Goal: Task Accomplishment & Management: Use online tool/utility

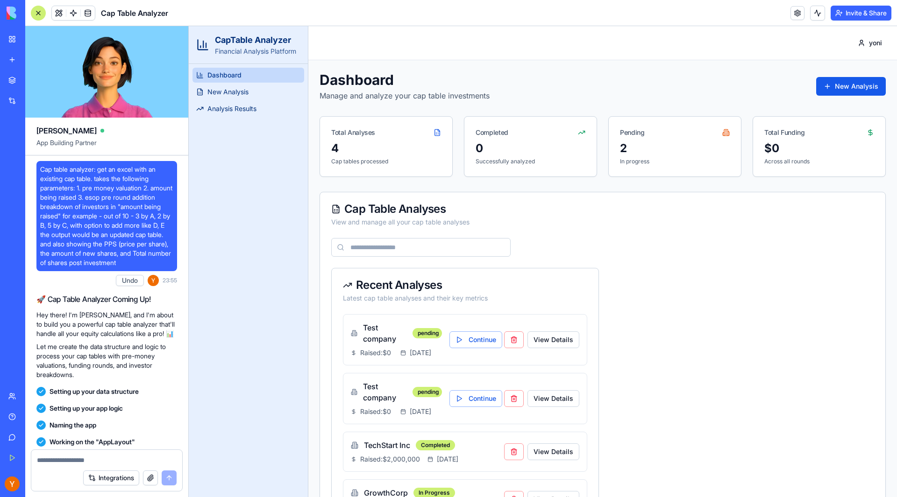
scroll to position [2403, 0]
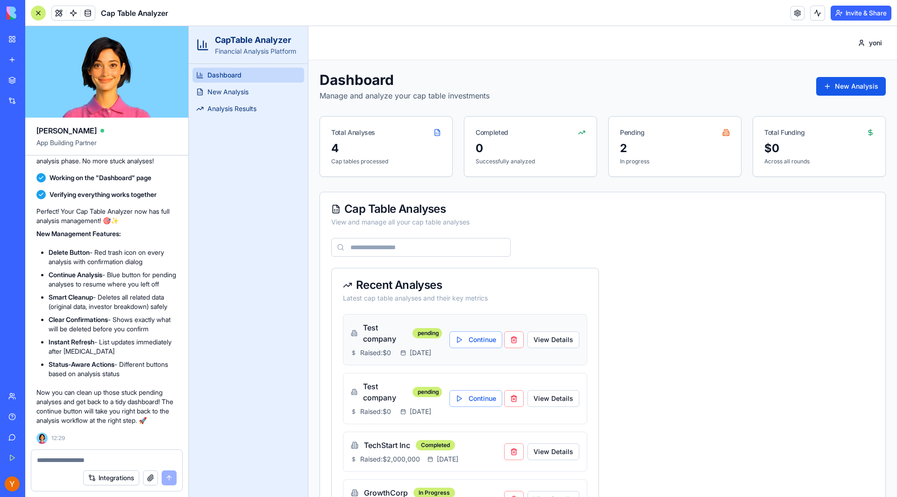
drag, startPoint x: 511, startPoint y: 341, endPoint x: 497, endPoint y: 334, distance: 15.5
click at [500, 336] on div "Continue" at bounding box center [486, 340] width 74 height 17
click at [510, 345] on button "button" at bounding box center [514, 340] width 20 height 17
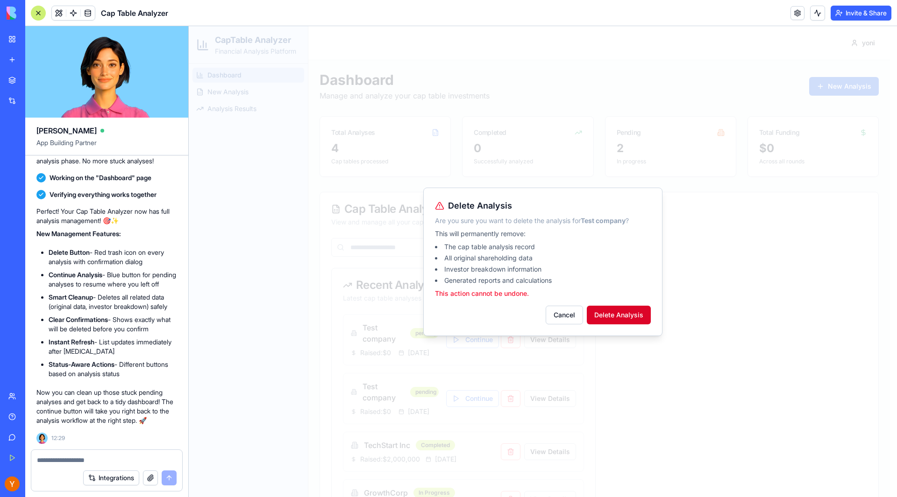
click at [615, 319] on button "Delete Analysis" at bounding box center [619, 315] width 64 height 19
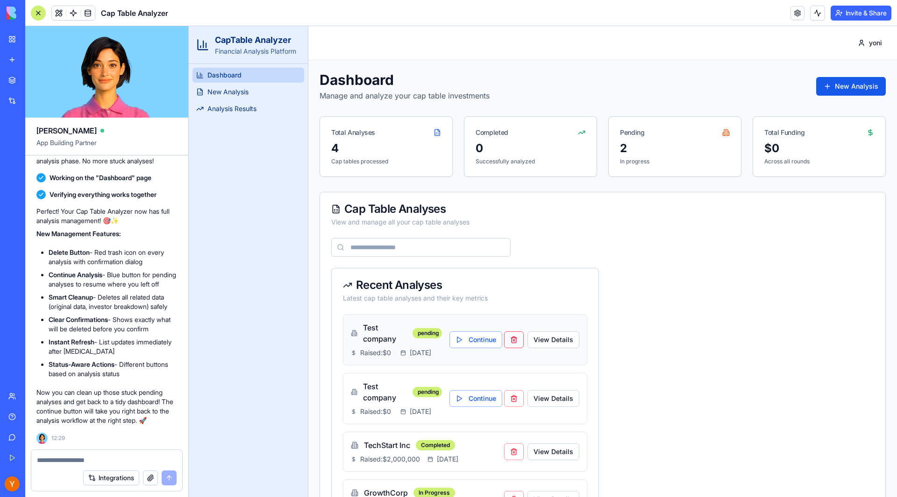
click at [512, 348] on button "button" at bounding box center [514, 340] width 20 height 17
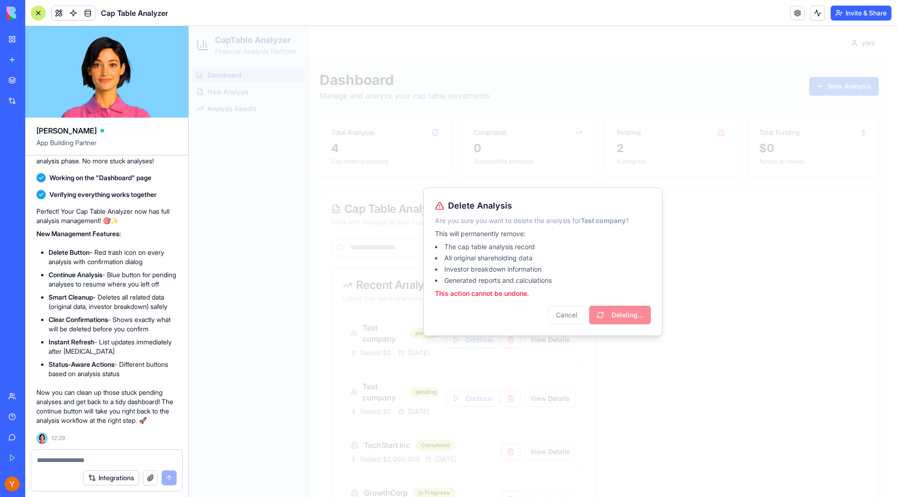
click at [614, 319] on div "Cancel Deleting..." at bounding box center [543, 315] width 216 height 19
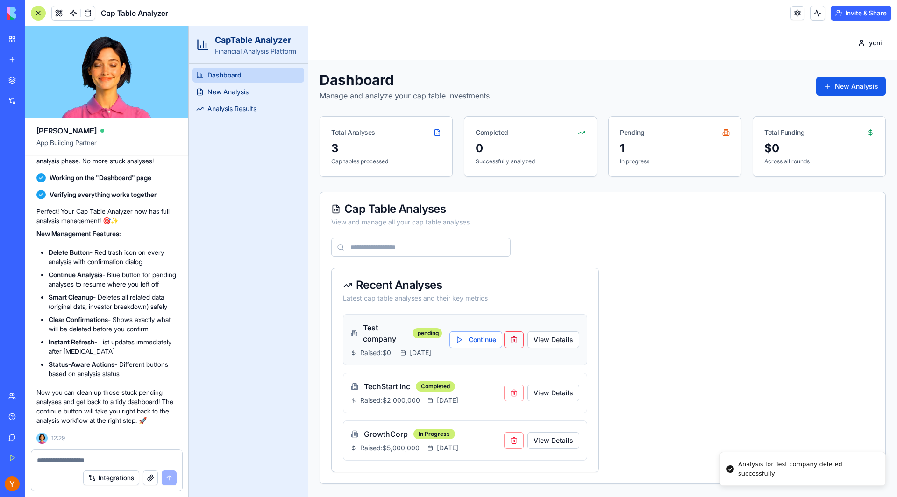
click at [518, 348] on button "button" at bounding box center [514, 340] width 20 height 17
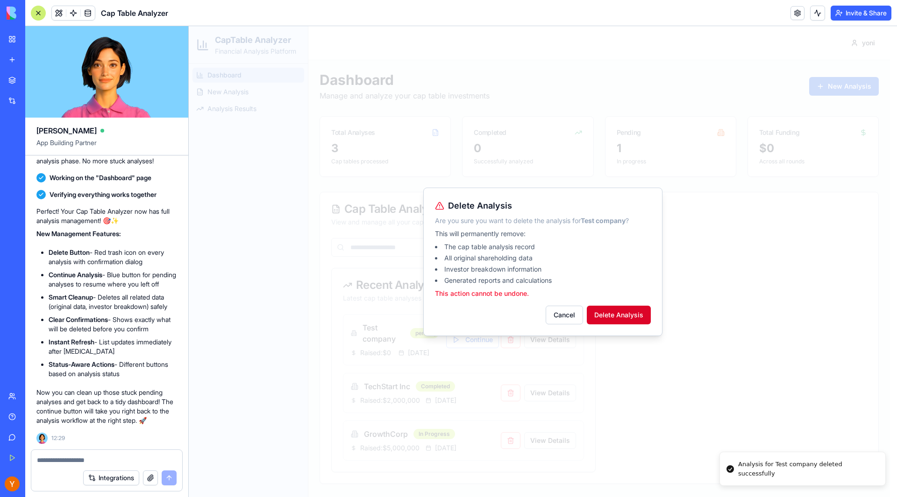
click at [619, 316] on button "Delete Analysis" at bounding box center [619, 315] width 64 height 19
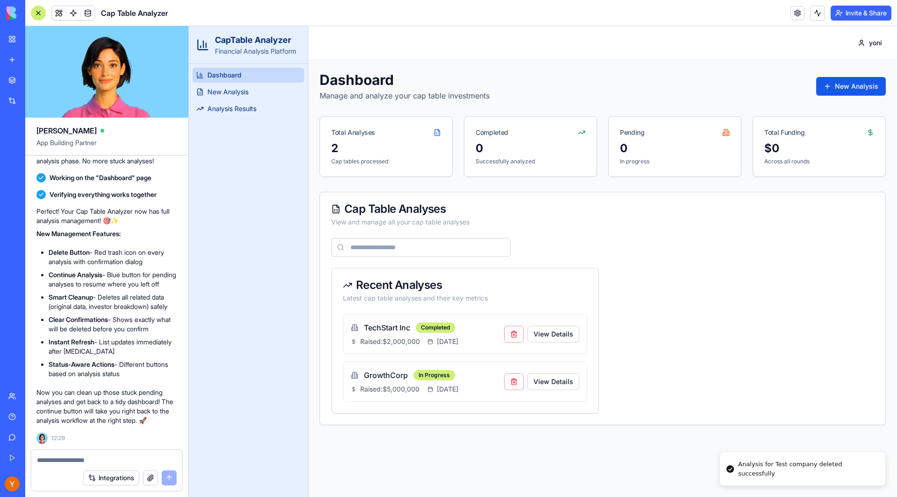
scroll to position [0, 0]
click at [211, 89] on span "New Analysis" at bounding box center [227, 91] width 41 height 9
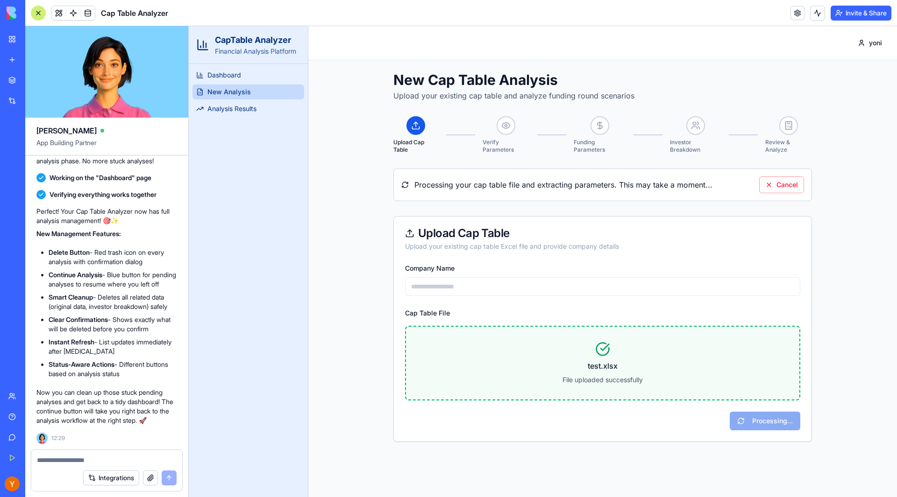
click at [135, 454] on div at bounding box center [106, 457] width 151 height 15
click at [117, 464] on form "Integrations" at bounding box center [107, 471] width 152 height 42
click at [113, 460] on textarea at bounding box center [107, 460] width 140 height 9
click at [111, 460] on textarea at bounding box center [107, 460] width 140 height 9
click at [91, 471] on button "Integrations" at bounding box center [111, 478] width 56 height 15
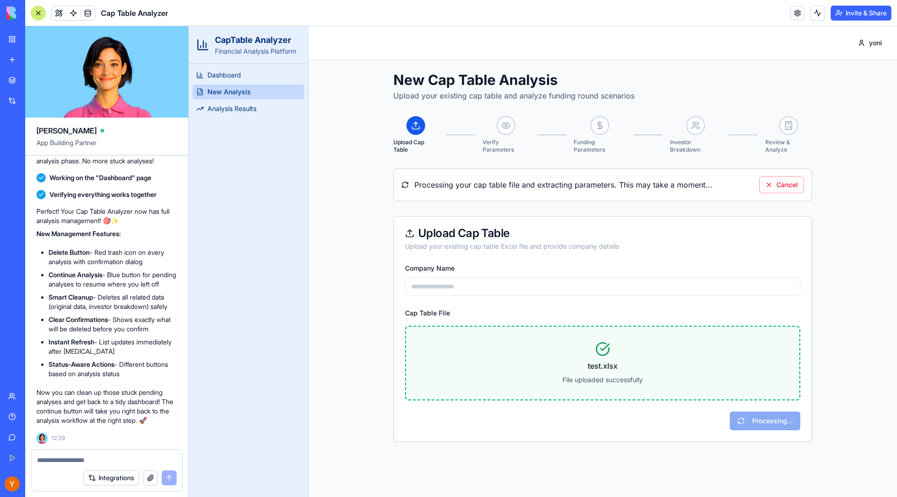
click at [65, 460] on textarea at bounding box center [107, 460] width 140 height 9
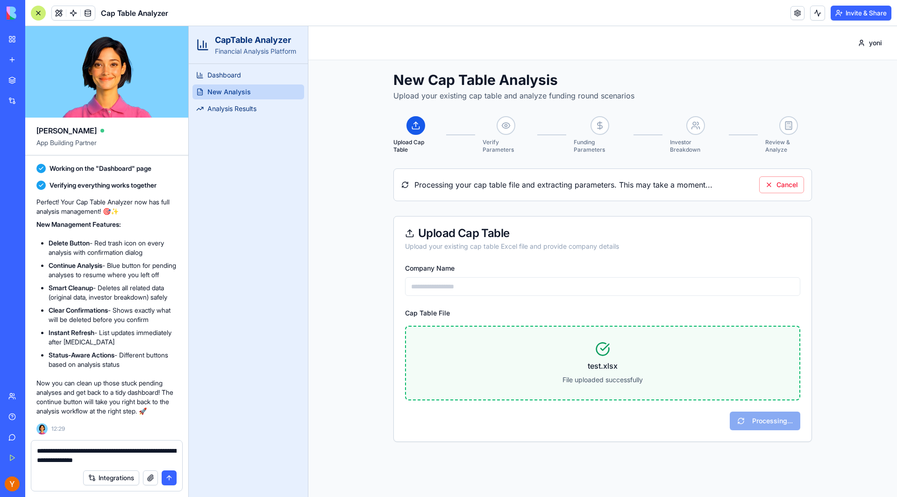
type textarea "**********"
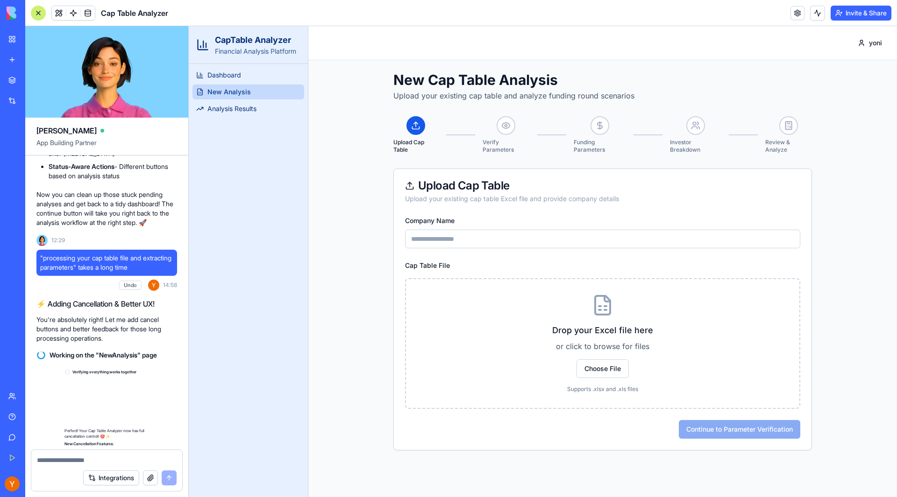
scroll to position [2779, 0]
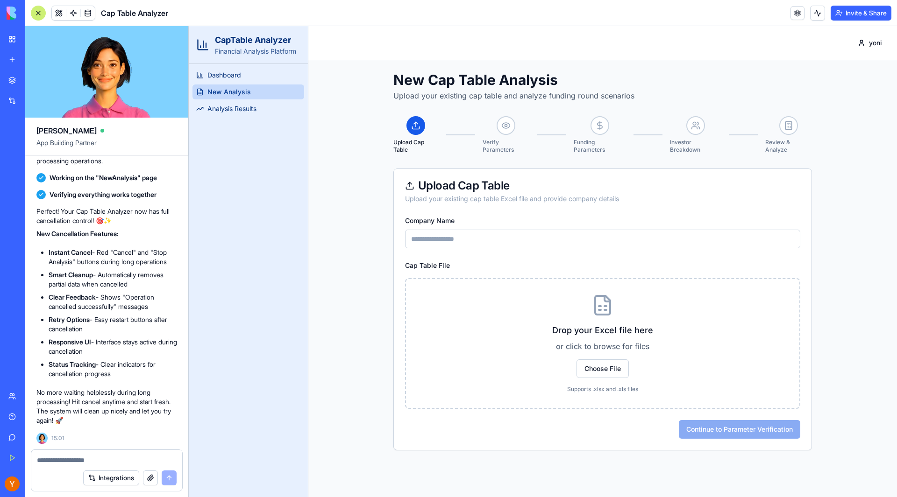
click at [488, 240] on input "Company Name" at bounding box center [602, 239] width 395 height 19
type input "****"
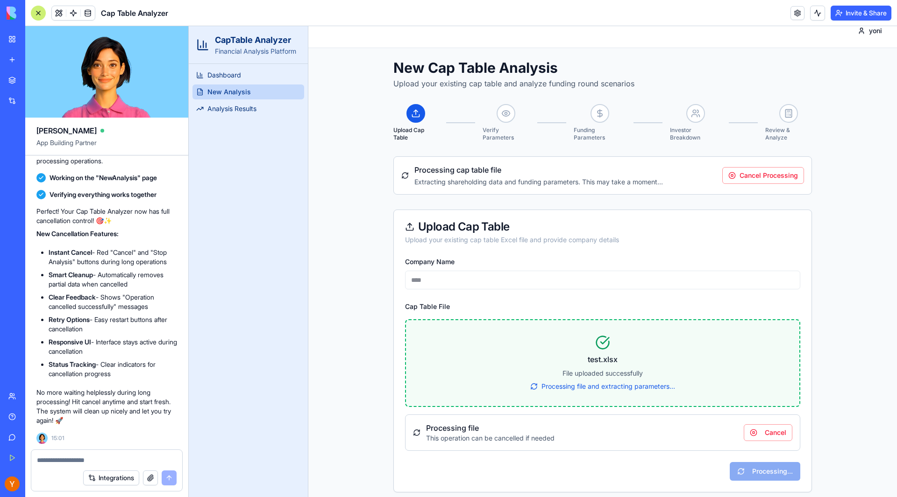
scroll to position [19, 0]
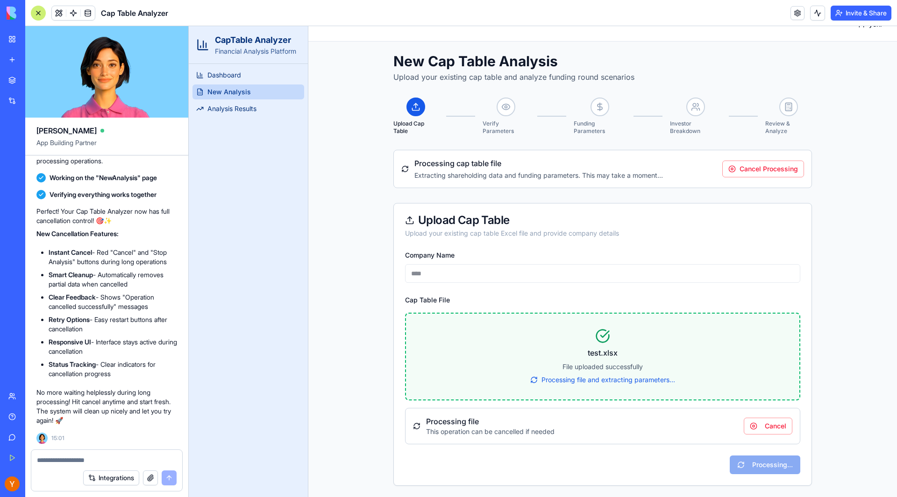
click at [101, 461] on textarea at bounding box center [107, 460] width 140 height 9
type textarea "*"
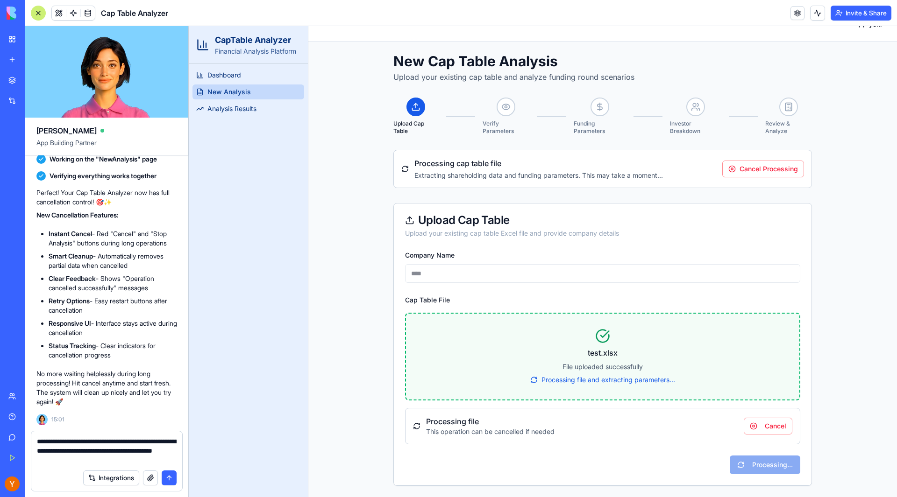
type textarea "**********"
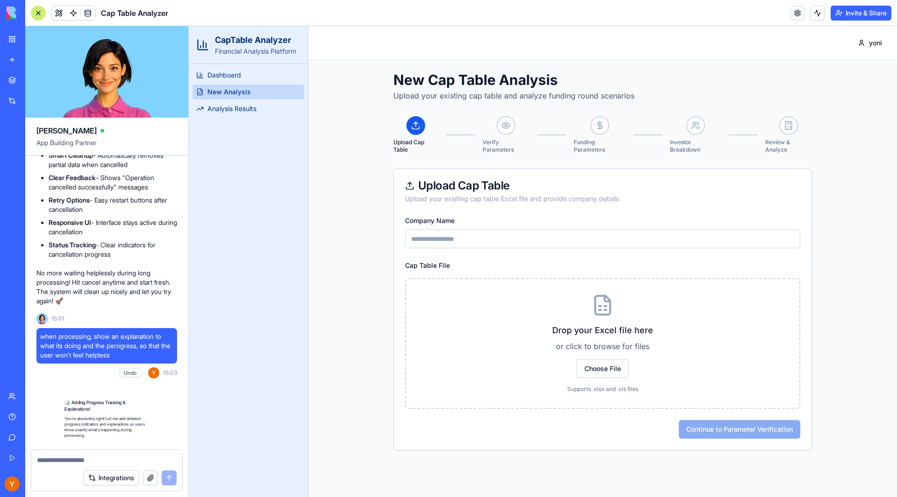
scroll to position [3225, 0]
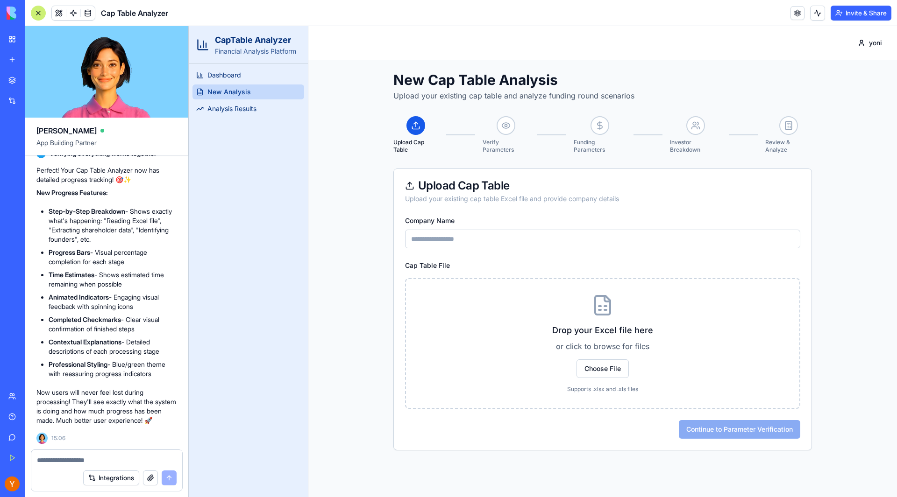
click at [617, 244] on input "Company Name" at bounding box center [602, 239] width 395 height 19
type input "****"
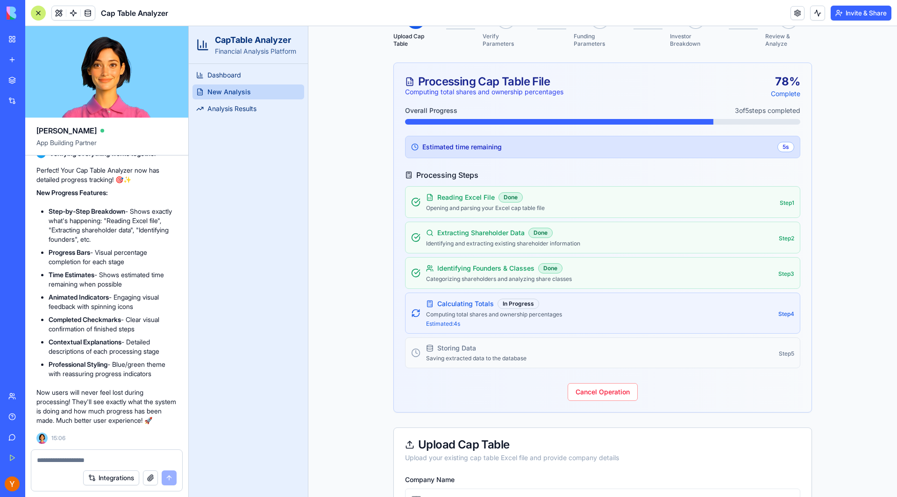
scroll to position [109, 0]
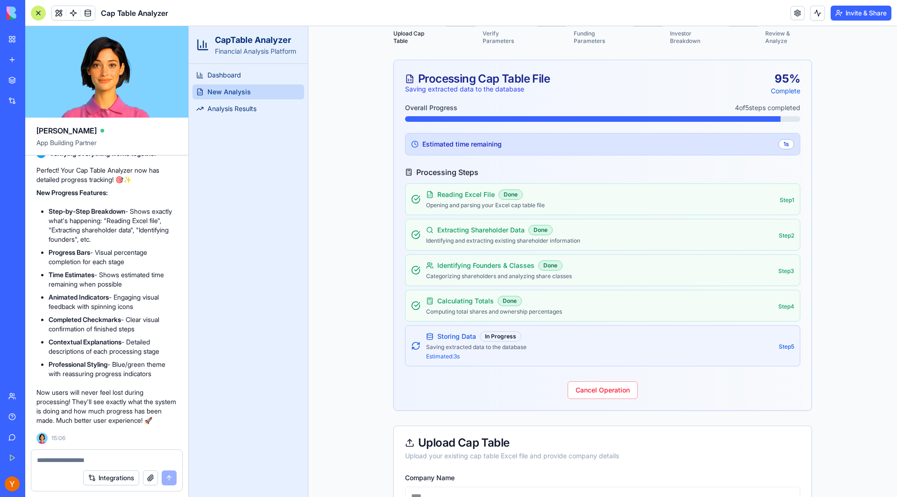
click at [132, 458] on textarea at bounding box center [107, 460] width 140 height 9
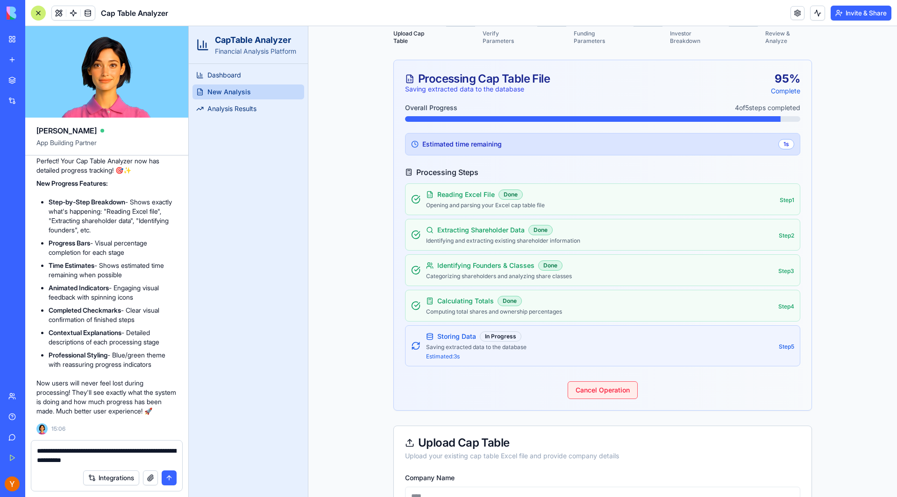
click at [593, 383] on button "Cancel Operation" at bounding box center [602, 391] width 70 height 18
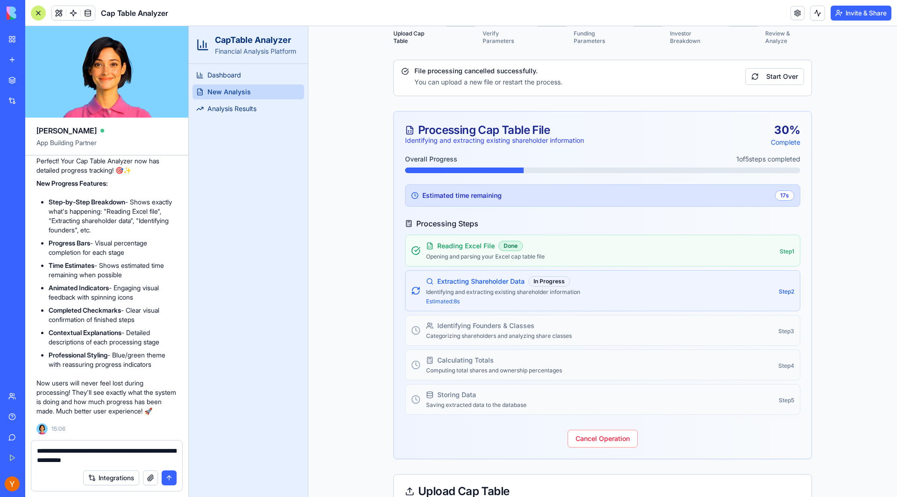
click at [594, 443] on button "Cancel Operation" at bounding box center [602, 439] width 70 height 18
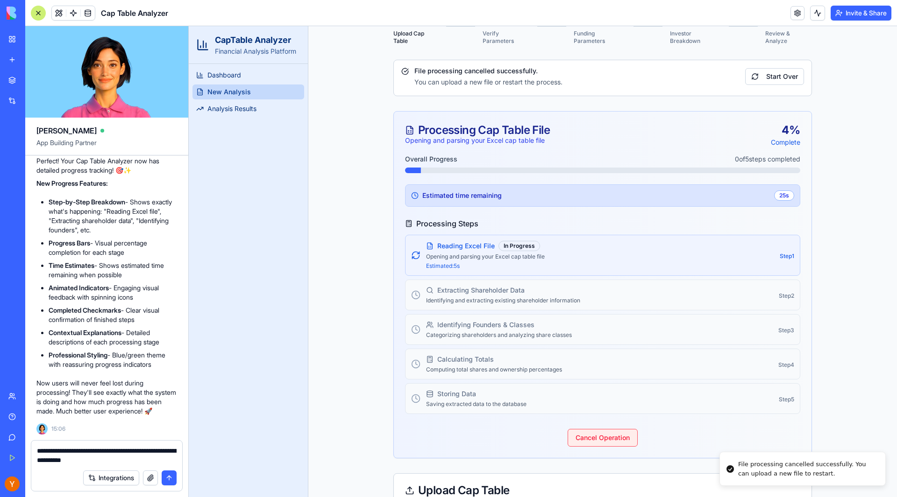
click at [594, 440] on button "Cancel Operation" at bounding box center [602, 438] width 70 height 18
click at [122, 458] on textarea "**********" at bounding box center [107, 455] width 140 height 19
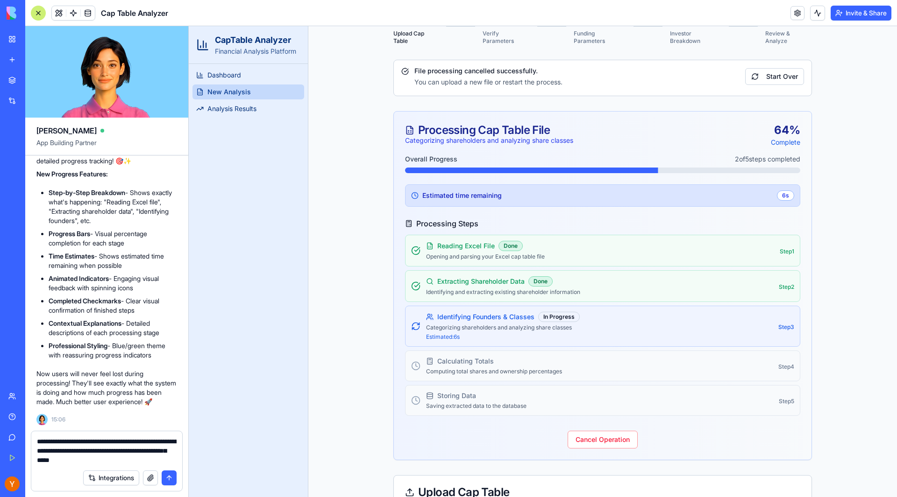
type textarea "**********"
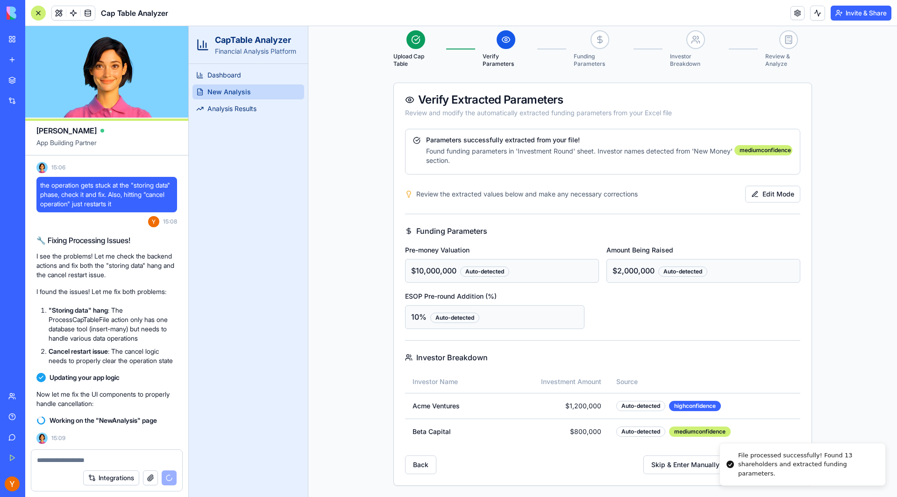
scroll to position [86, 0]
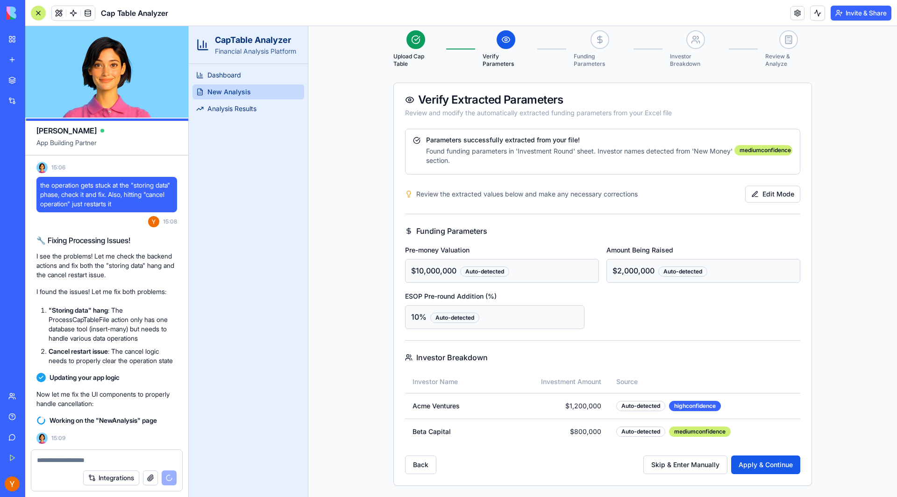
click at [412, 317] on span "10%" at bounding box center [418, 316] width 15 height 9
click at [226, 113] on span "Analysis Results" at bounding box center [231, 108] width 49 height 9
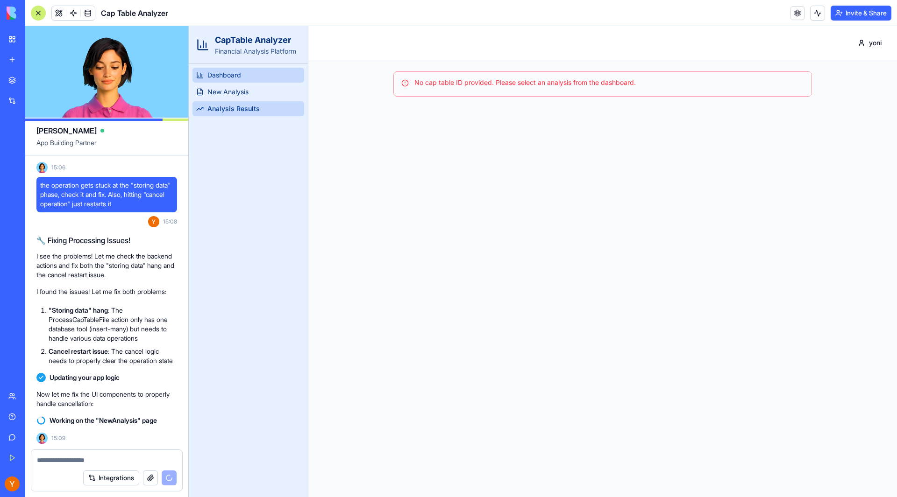
click at [224, 83] on ul "Dashboard New Analysis Analysis Results" at bounding box center [248, 92] width 112 height 49
click at [223, 78] on span "Dashboard" at bounding box center [224, 75] width 34 height 9
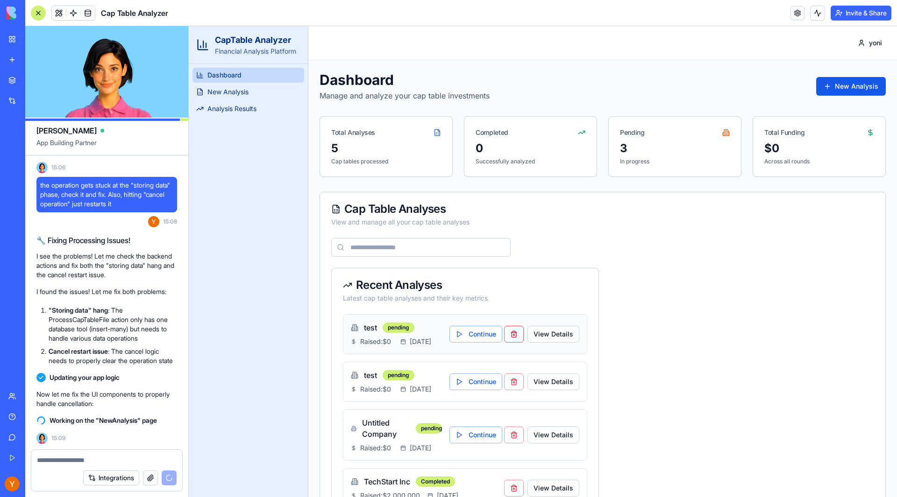
click at [508, 337] on button "button" at bounding box center [514, 334] width 20 height 17
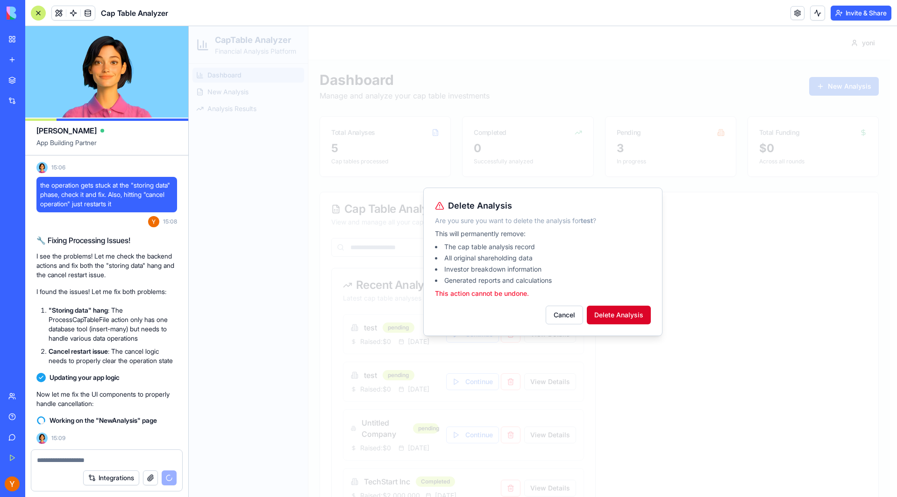
click at [625, 312] on button "Delete Analysis" at bounding box center [619, 315] width 64 height 19
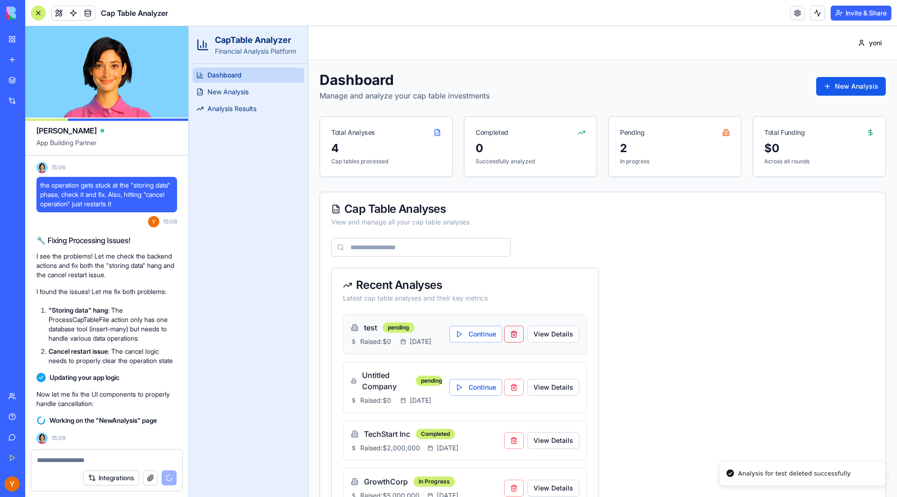
click at [509, 340] on button "button" at bounding box center [514, 334] width 20 height 17
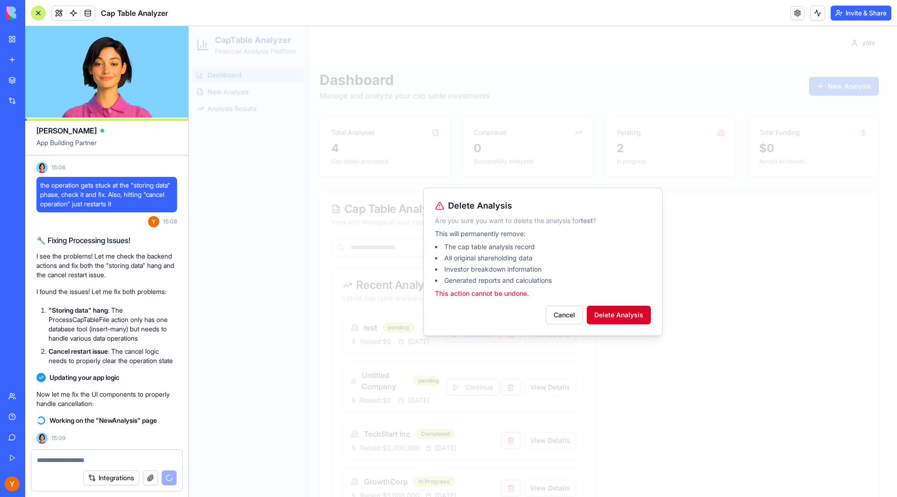
click at [632, 311] on button "Delete Analysis" at bounding box center [619, 315] width 64 height 19
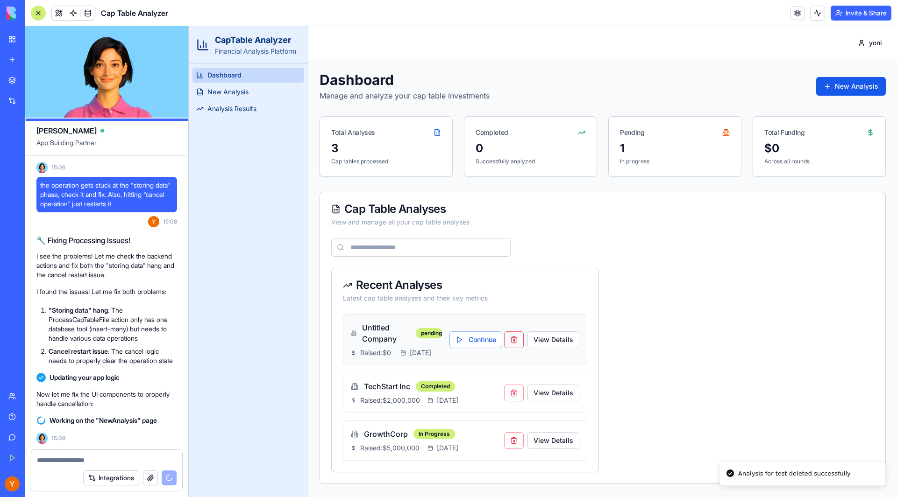
click at [512, 345] on button "button" at bounding box center [514, 340] width 20 height 17
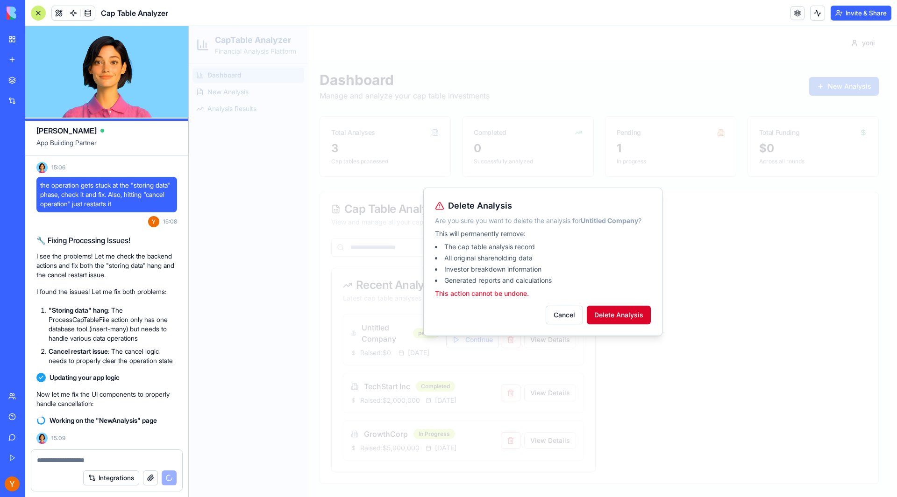
click at [634, 319] on button "Delete Analysis" at bounding box center [619, 315] width 64 height 19
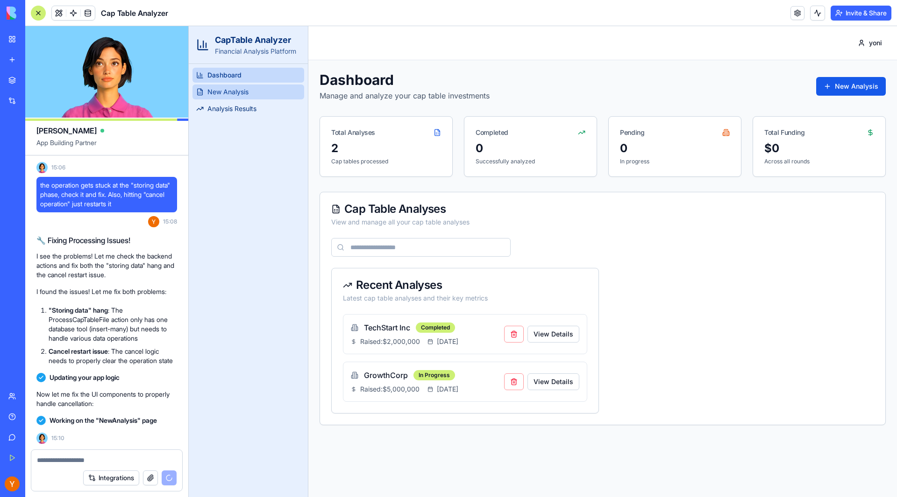
click at [237, 94] on span "New Analysis" at bounding box center [227, 91] width 41 height 9
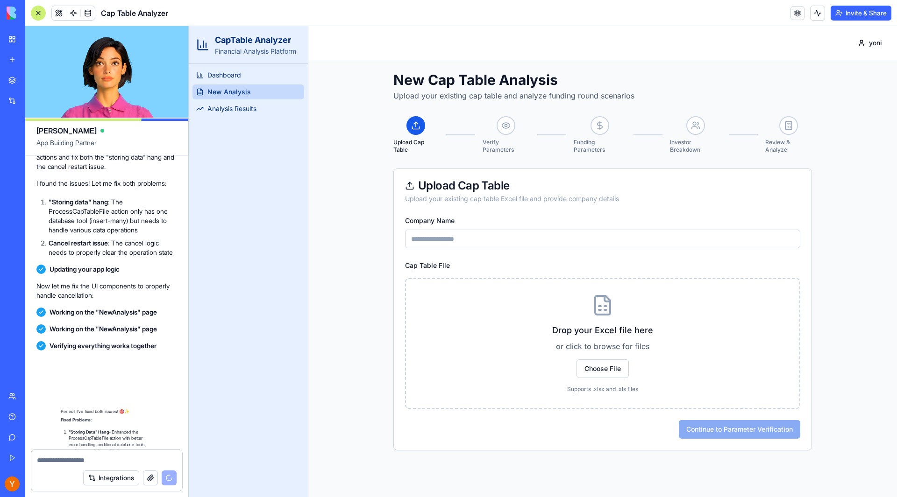
scroll to position [3858, 0]
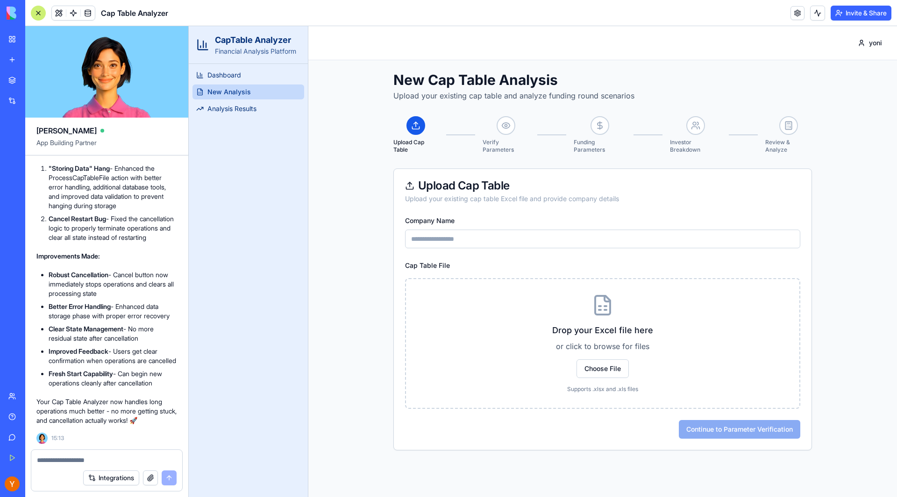
click at [461, 243] on input "Company Name" at bounding box center [602, 239] width 395 height 19
type input "*****"
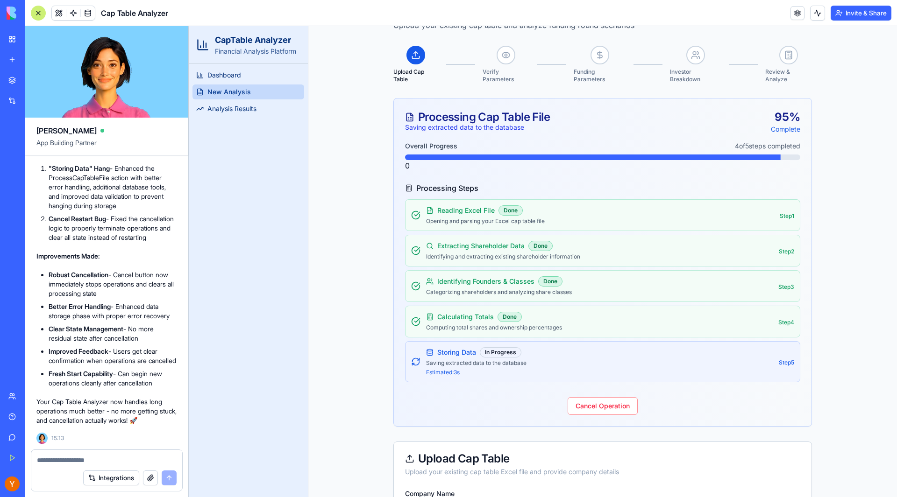
scroll to position [0, 0]
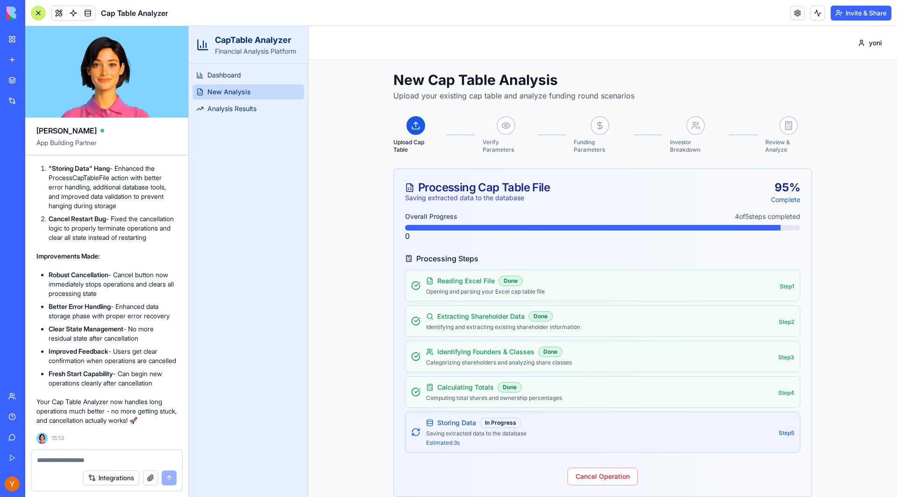
click at [814, 85] on div "New Cap Table Analysis Upload your existing cap table and analyze funding round…" at bounding box center [602, 433] width 588 height 746
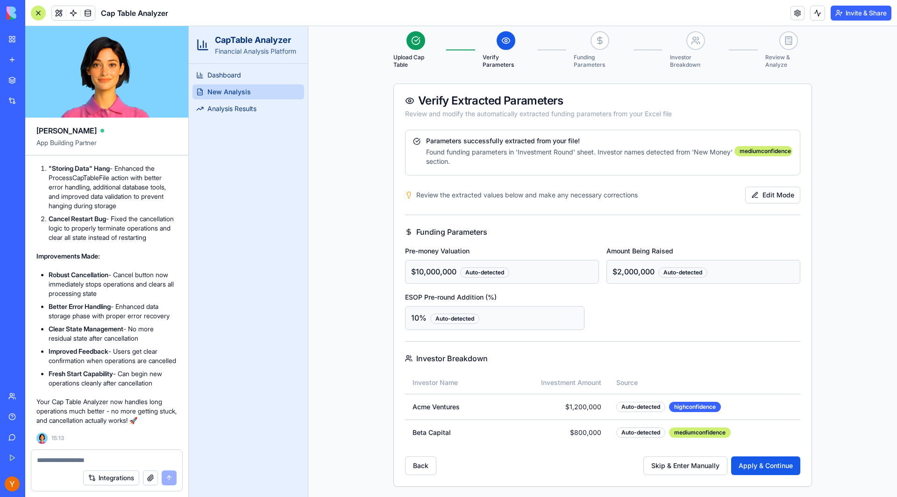
scroll to position [86, 0]
click at [113, 458] on textarea at bounding box center [107, 460] width 140 height 9
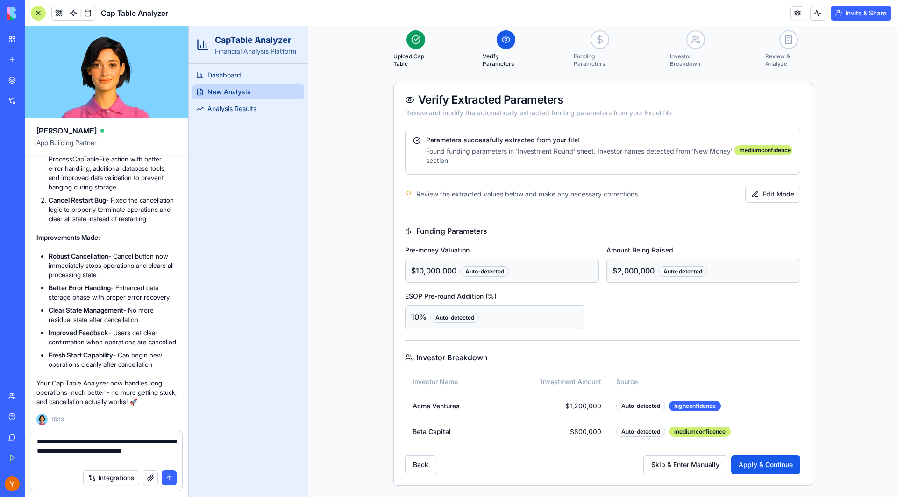
type textarea "**********"
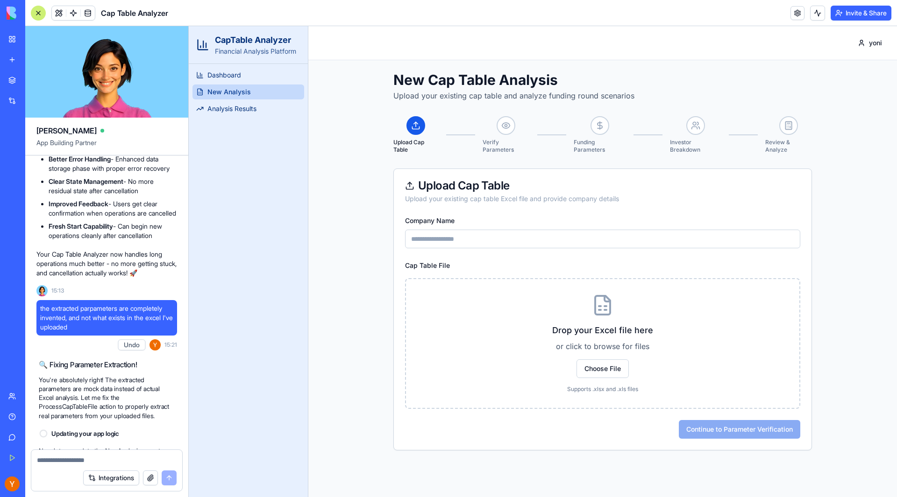
scroll to position [4480, 0]
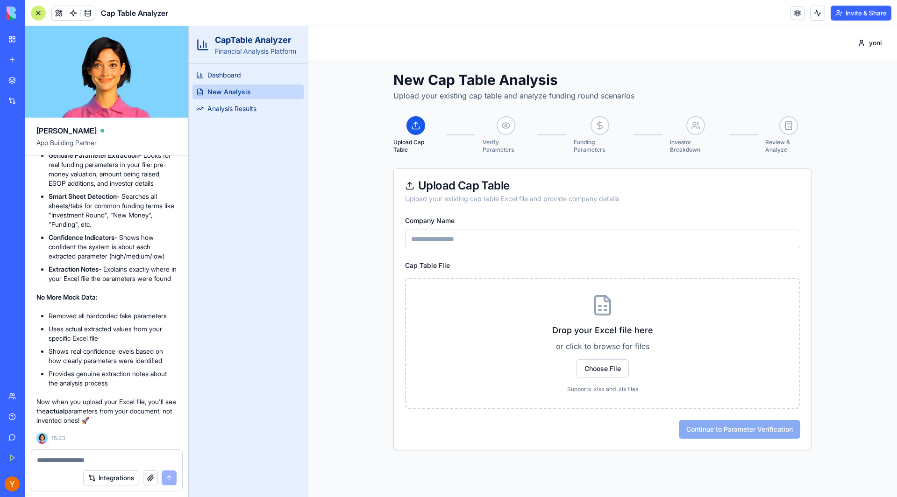
click at [454, 239] on input "Company Name" at bounding box center [602, 239] width 395 height 19
type input "******"
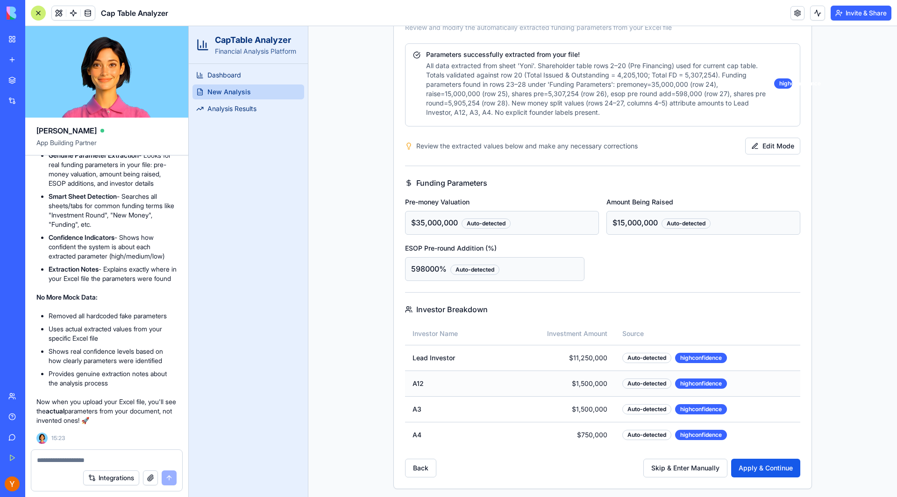
scroll to position [175, 0]
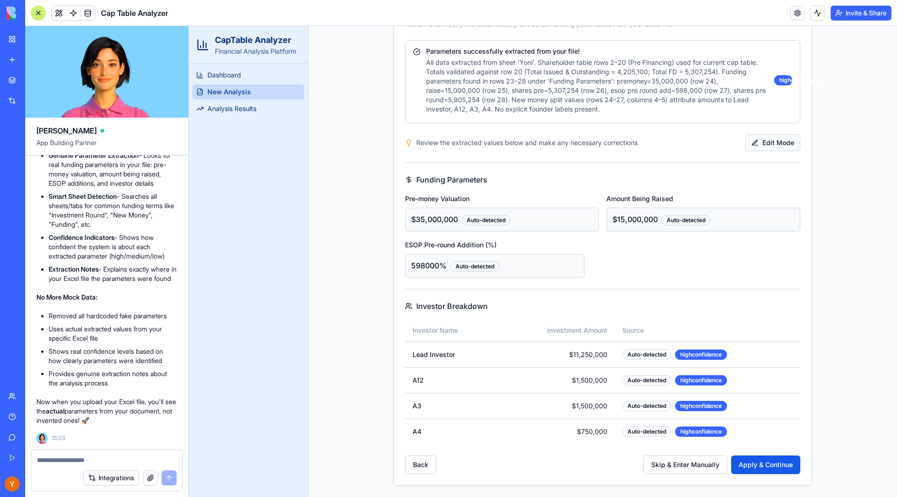
click at [760, 137] on button "Edit Mode" at bounding box center [772, 142] width 55 height 17
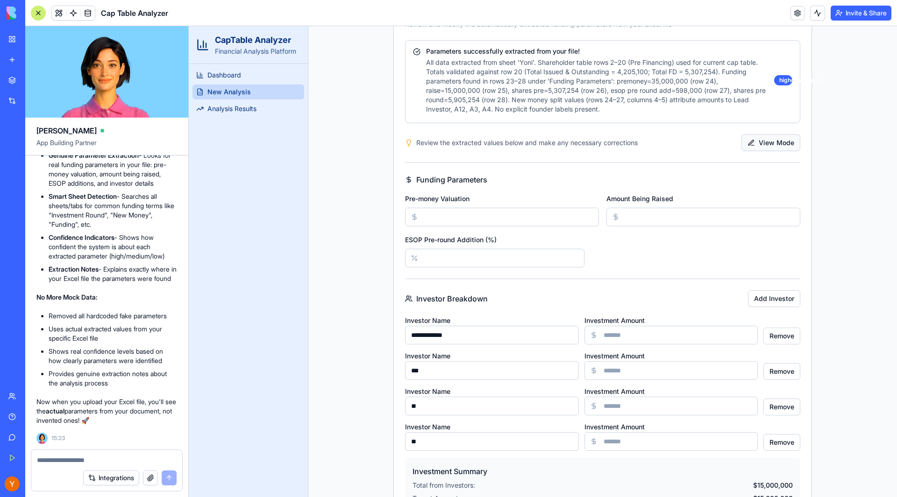
click at [766, 146] on button "View Mode" at bounding box center [770, 142] width 59 height 17
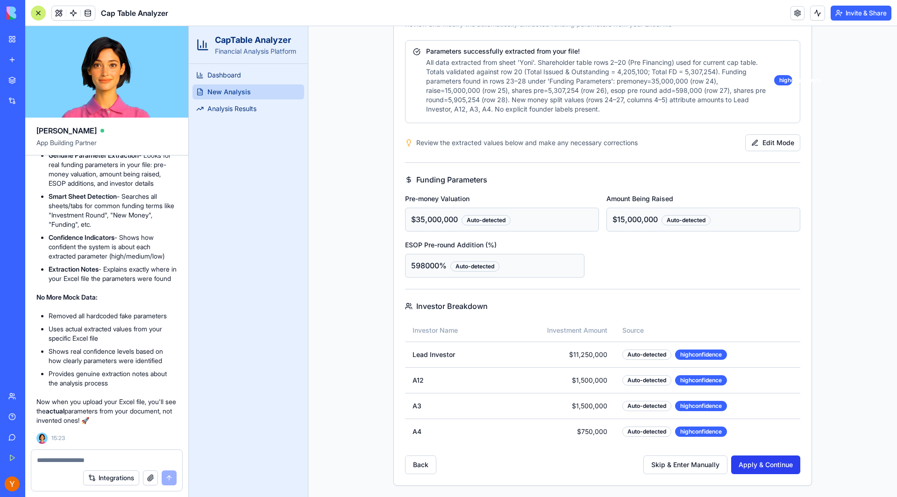
click at [747, 459] on button "Apply & Continue" at bounding box center [765, 465] width 69 height 19
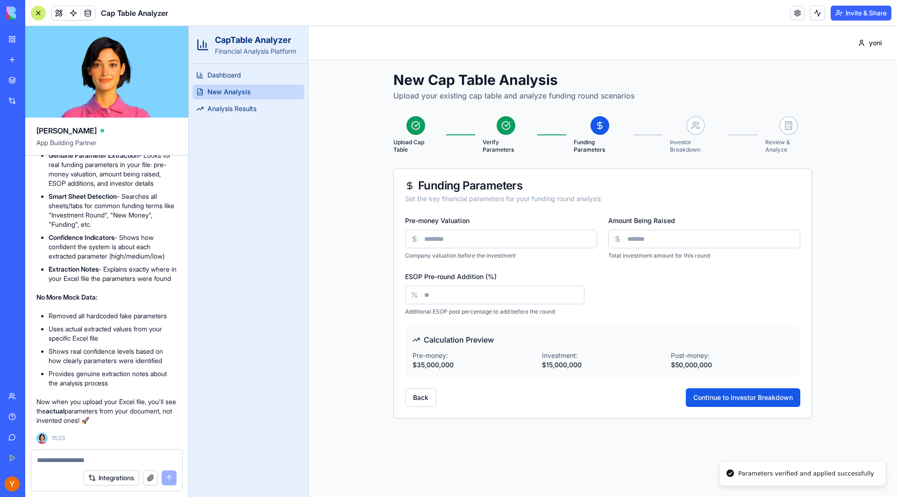
scroll to position [0, 0]
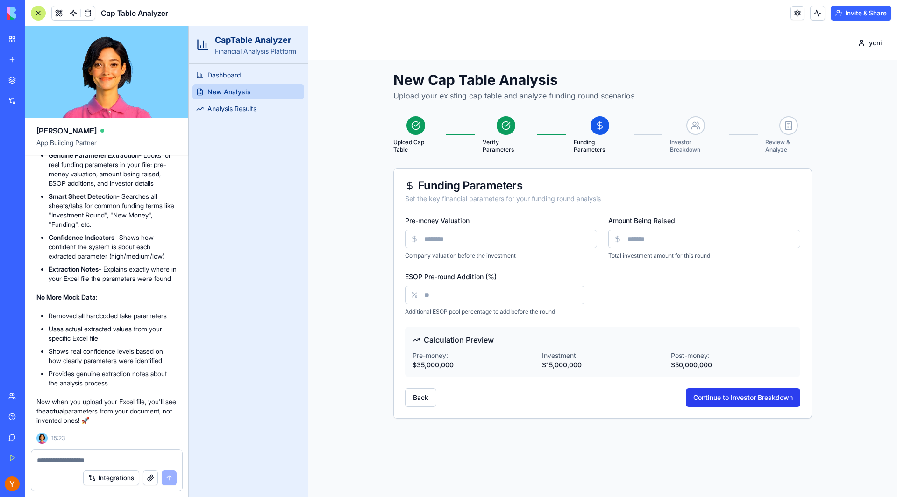
click at [720, 393] on button "Continue to Investor Breakdown" at bounding box center [743, 398] width 114 height 19
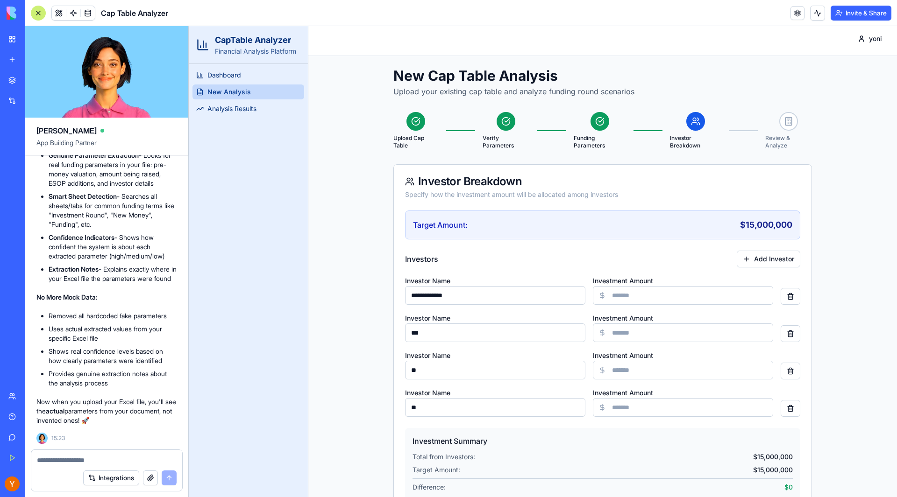
scroll to position [59, 0]
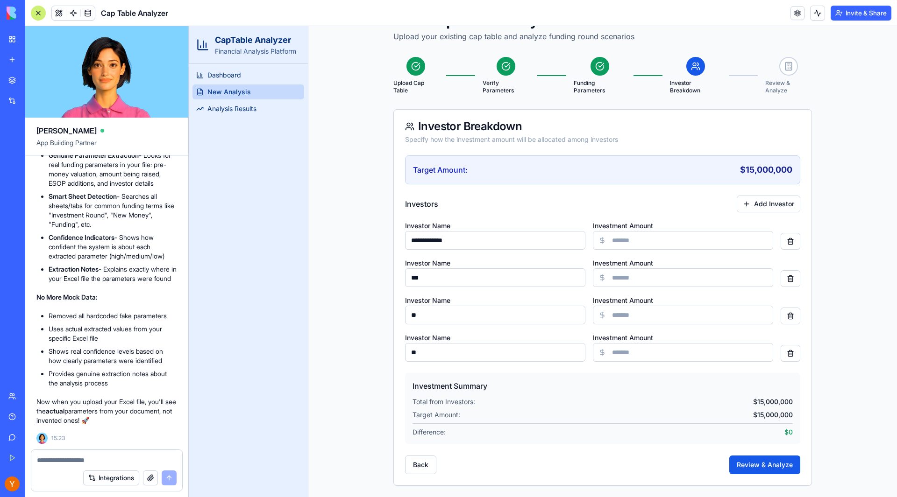
click at [616, 278] on input "*******" at bounding box center [683, 278] width 180 height 19
type input "*******"
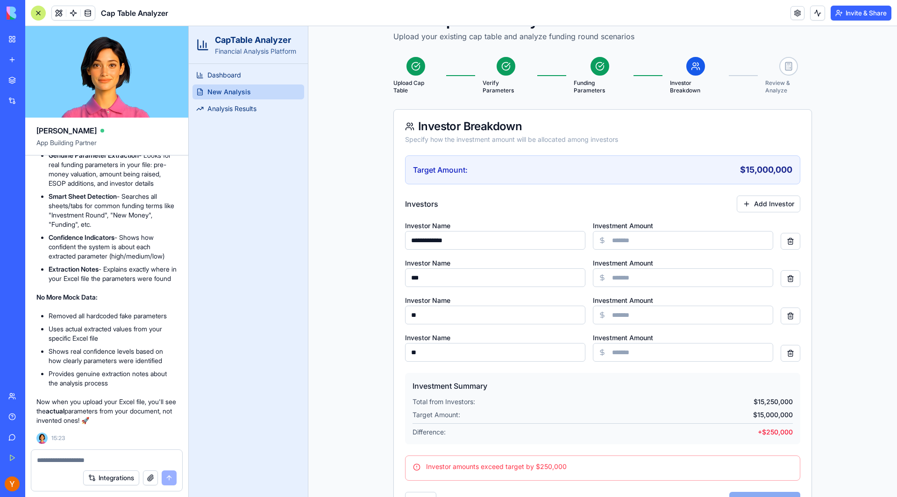
drag, startPoint x: 615, startPoint y: 311, endPoint x: 622, endPoint y: 312, distance: 7.1
click at [622, 312] on input "*******" at bounding box center [683, 315] width 180 height 19
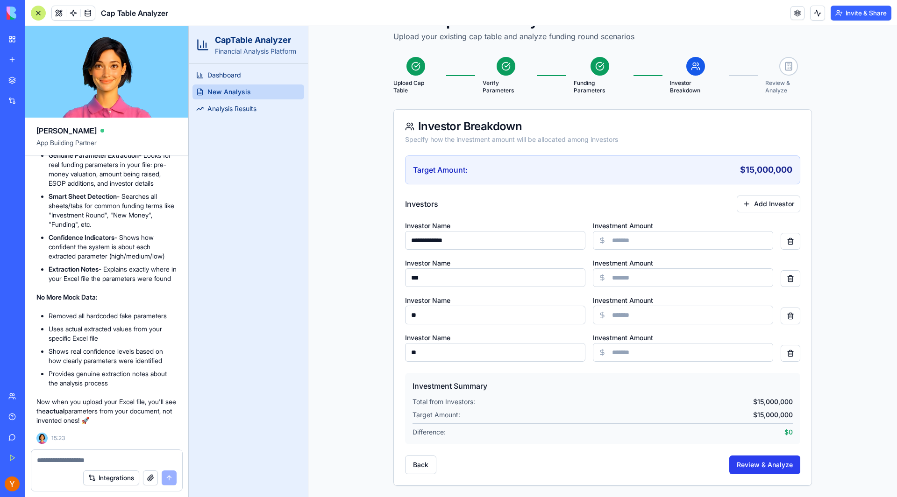
type input "*******"
click at [743, 458] on button "Review & Analyze" at bounding box center [764, 465] width 71 height 19
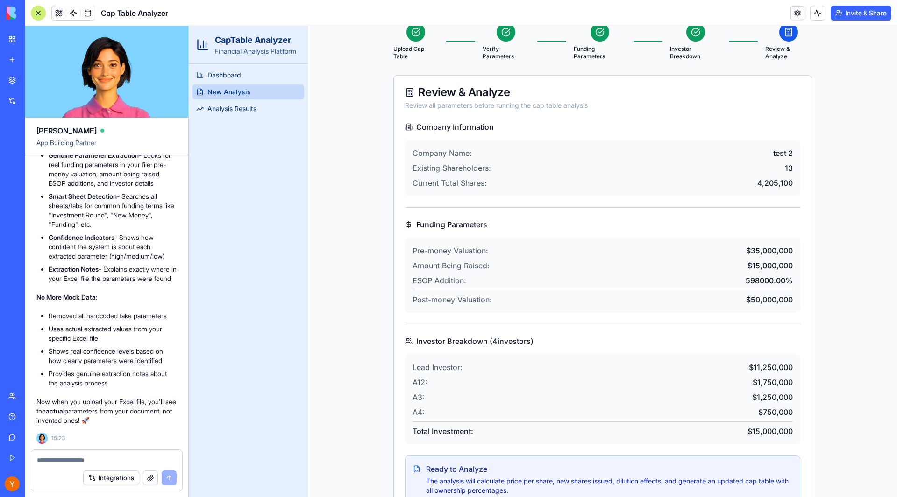
scroll to position [152, 0]
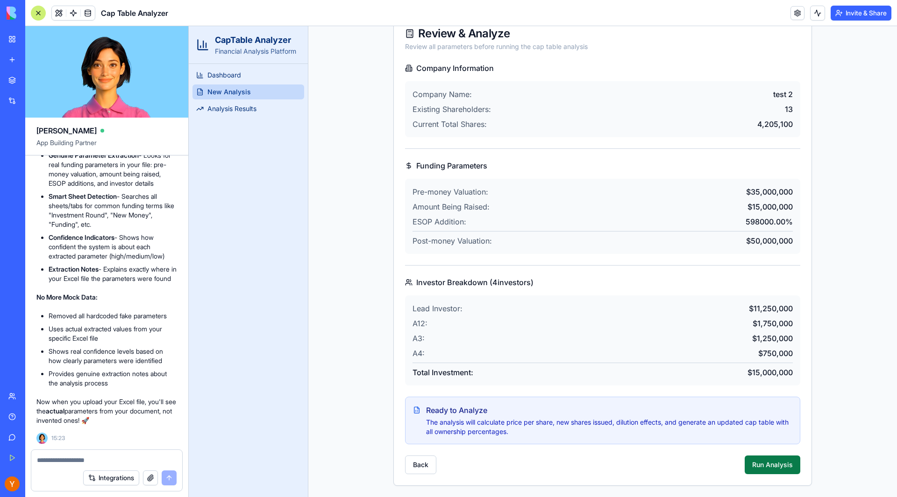
click at [764, 470] on button "Run Analysis" at bounding box center [772, 465] width 56 height 19
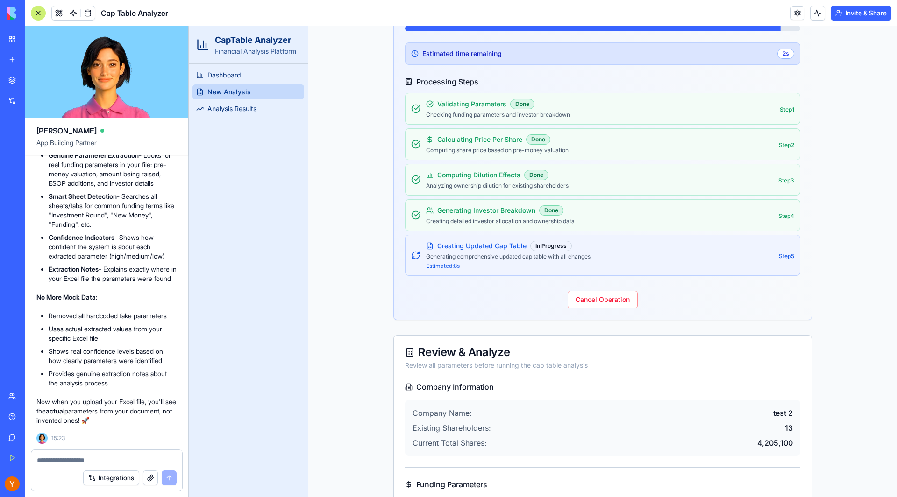
scroll to position [205, 0]
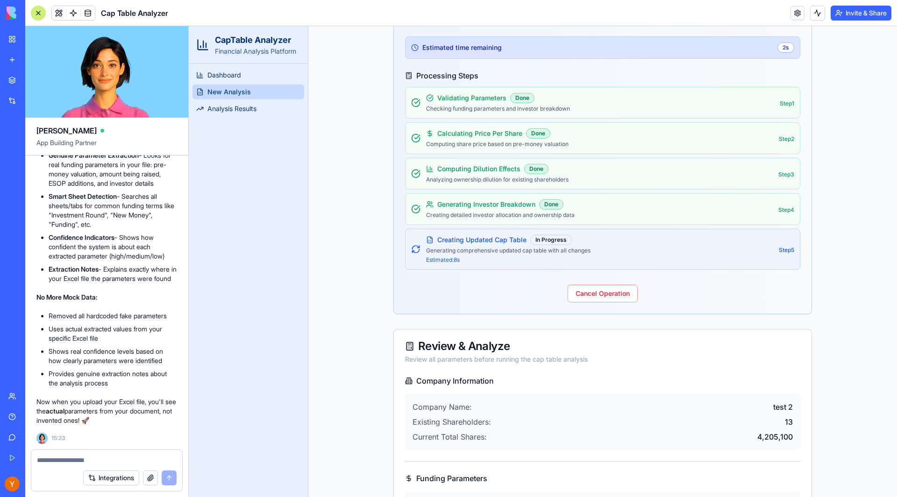
click at [75, 456] on textarea at bounding box center [107, 460] width 140 height 9
type textarea "*"
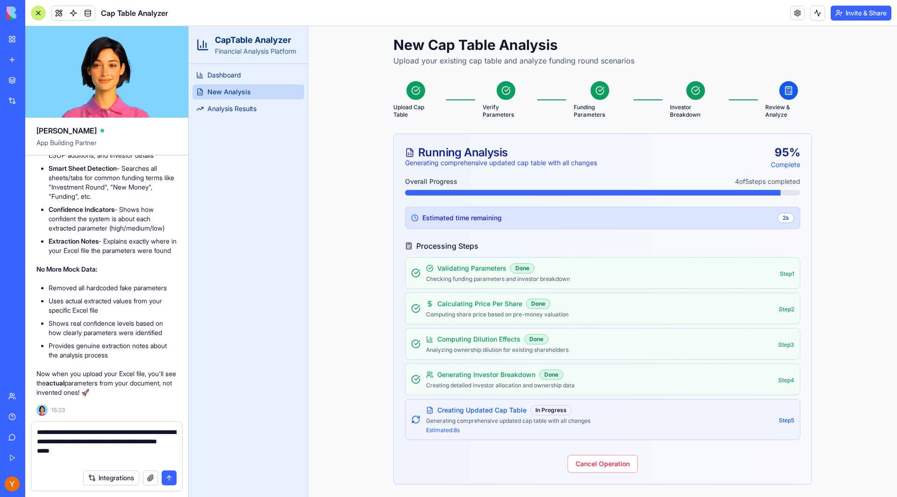
scroll to position [22, 0]
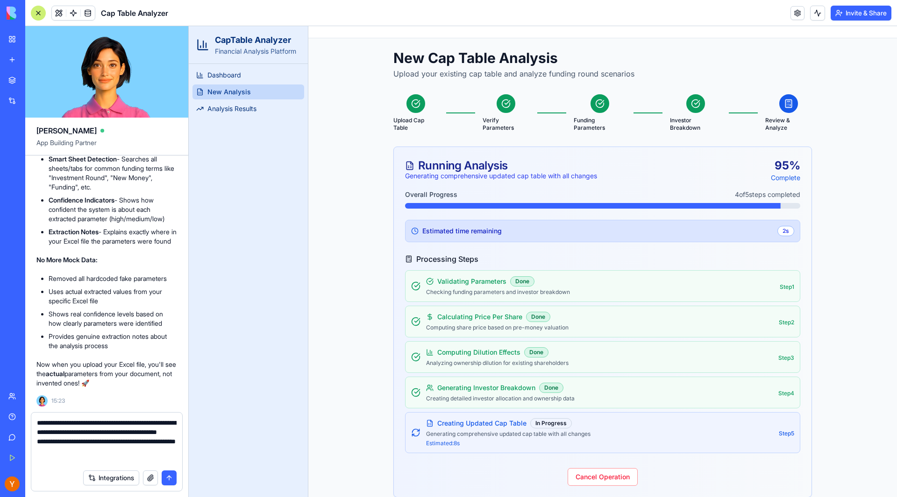
type textarea "**********"
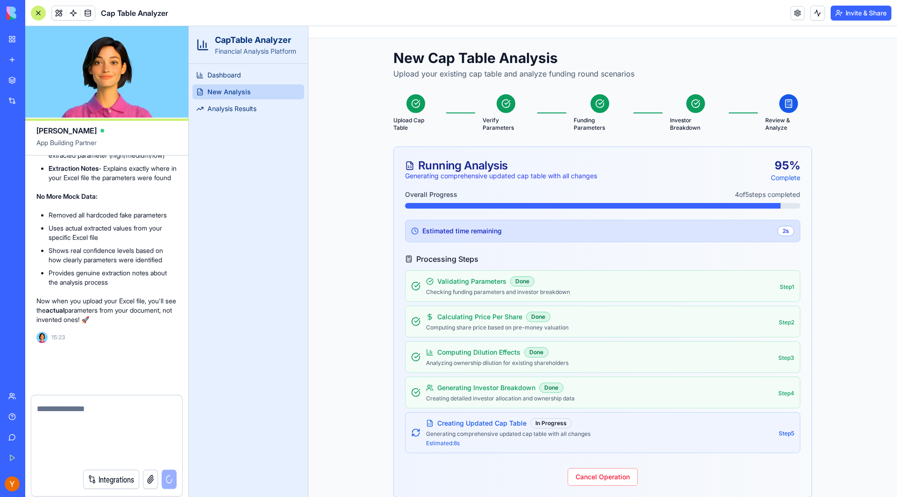
scroll to position [4544, 0]
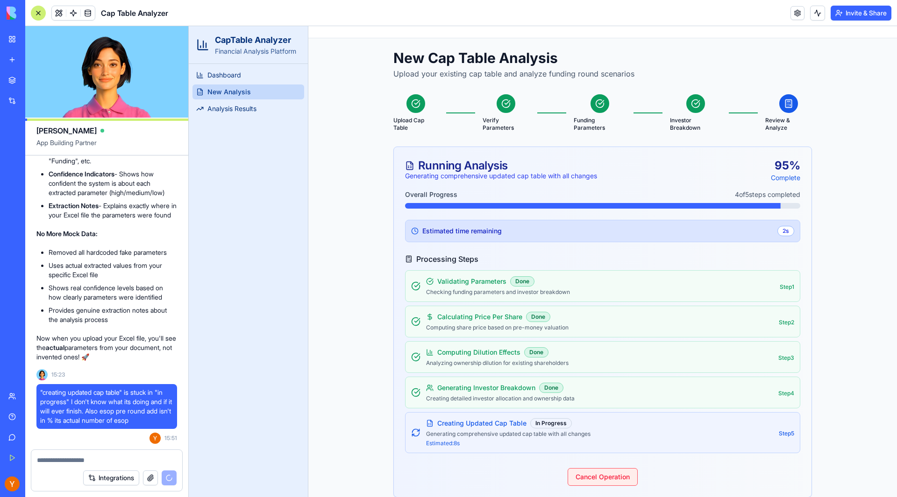
click at [586, 474] on button "Cancel Operation" at bounding box center [602, 477] width 70 height 18
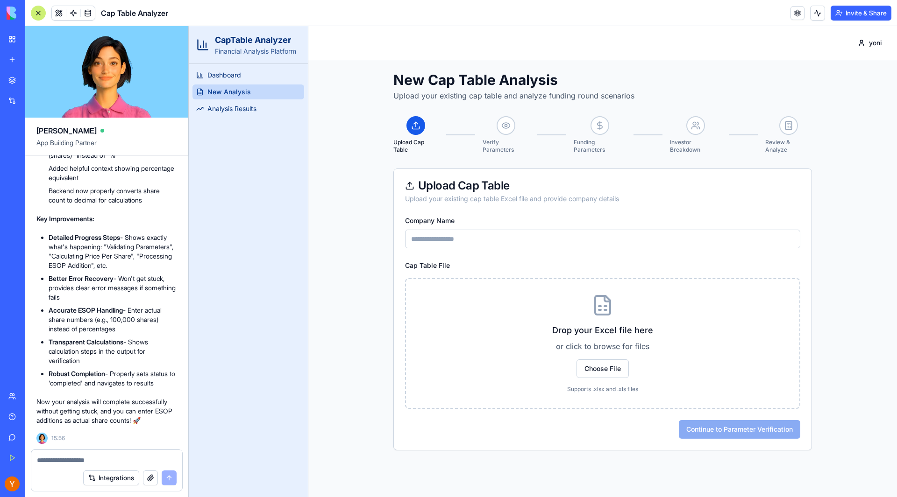
scroll to position [5075, 0]
click at [243, 113] on span "Analysis Results" at bounding box center [231, 108] width 49 height 9
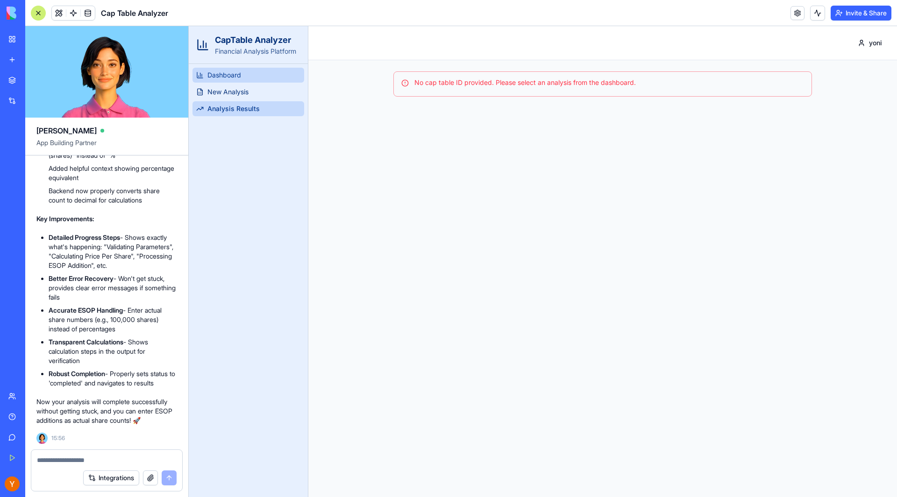
click at [249, 78] on link "Dashboard" at bounding box center [248, 75] width 112 height 15
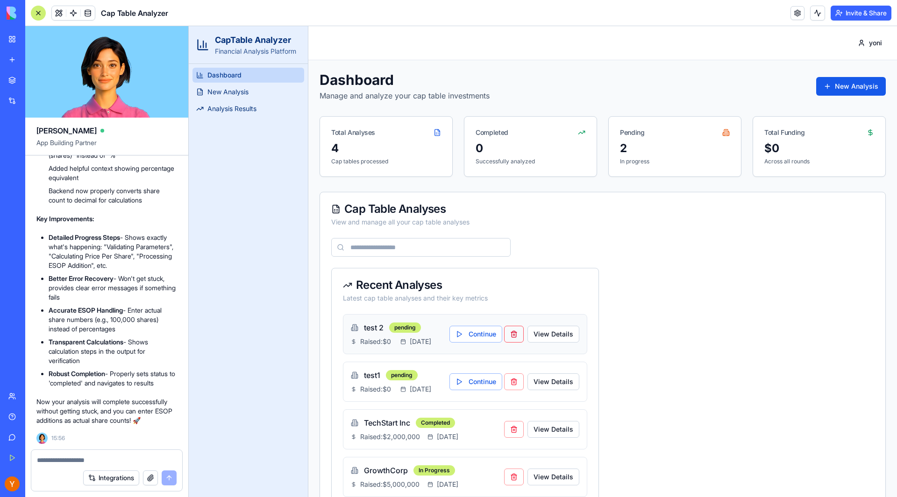
click at [513, 338] on button "button" at bounding box center [514, 334] width 20 height 17
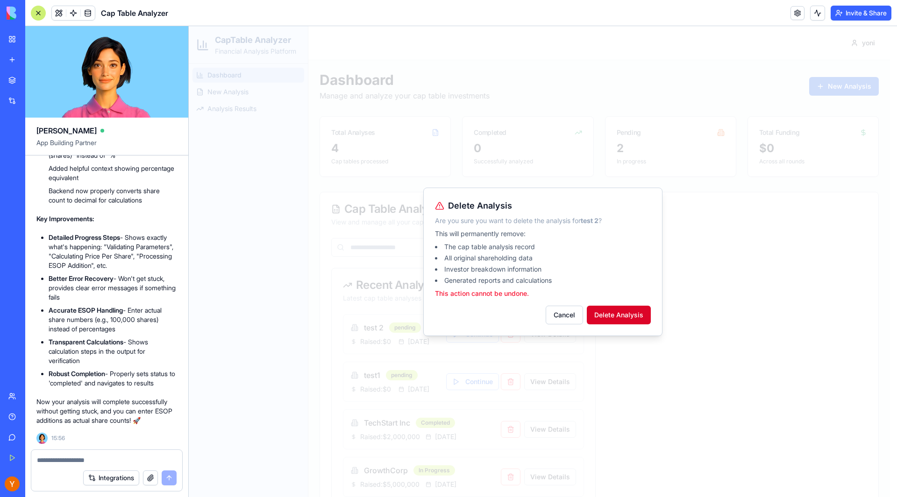
click at [630, 319] on button "Delete Analysis" at bounding box center [619, 315] width 64 height 19
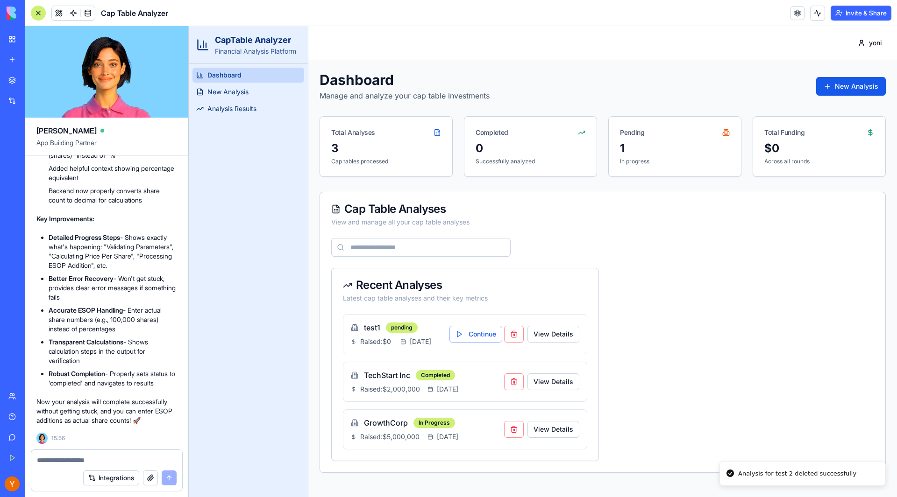
click at [515, 336] on button "button" at bounding box center [514, 334] width 20 height 17
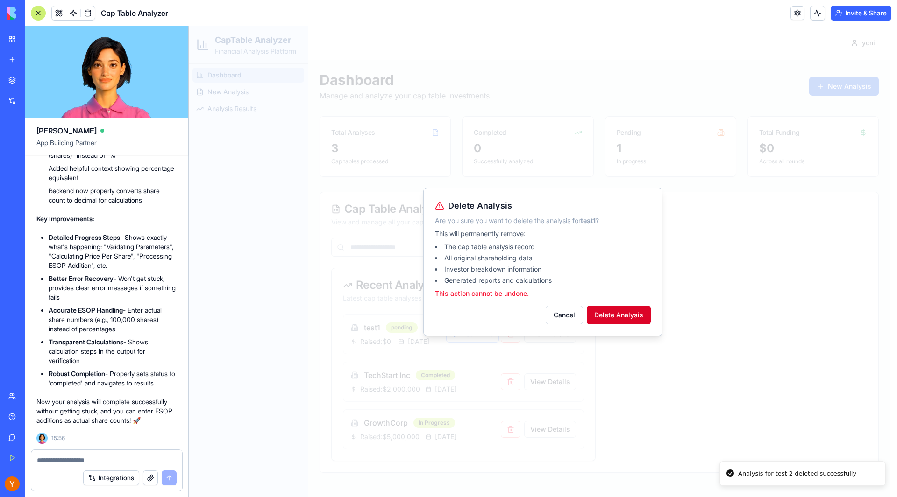
click at [632, 309] on button "Delete Analysis" at bounding box center [619, 315] width 64 height 19
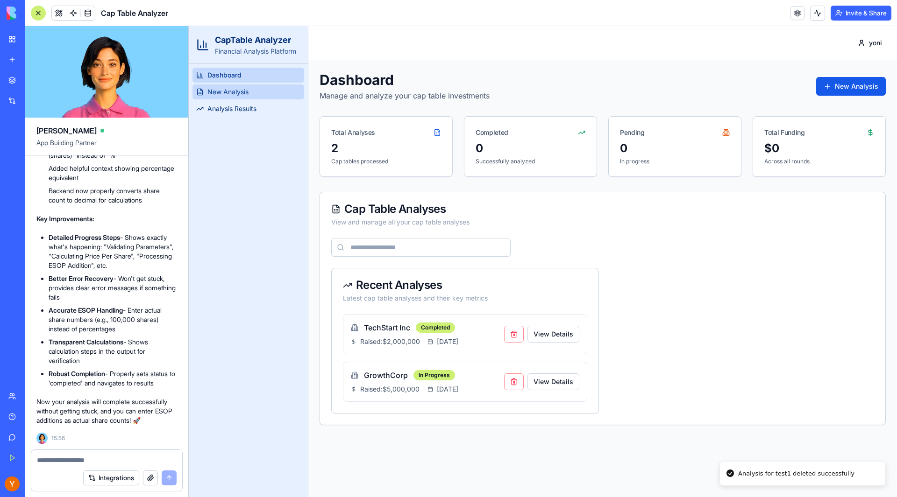
click at [230, 97] on link "New Analysis" at bounding box center [248, 92] width 112 height 15
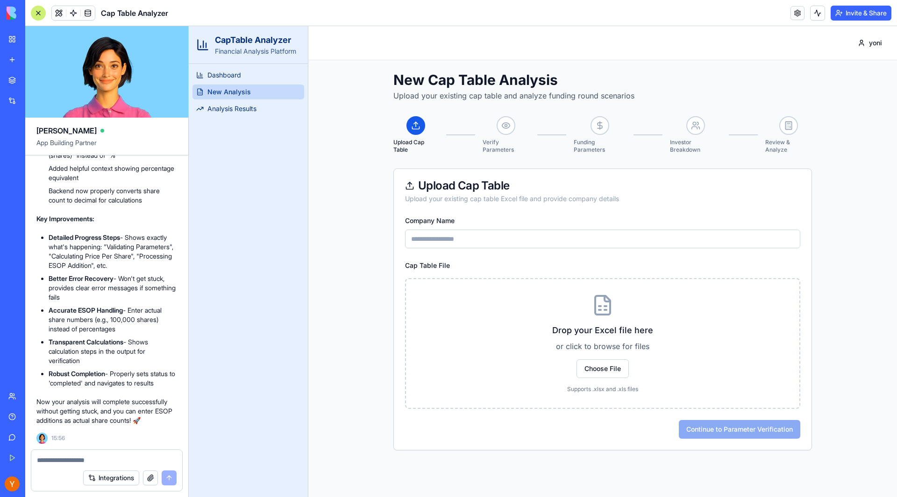
click at [449, 243] on input "Company Name" at bounding box center [602, 239] width 395 height 19
type input "******"
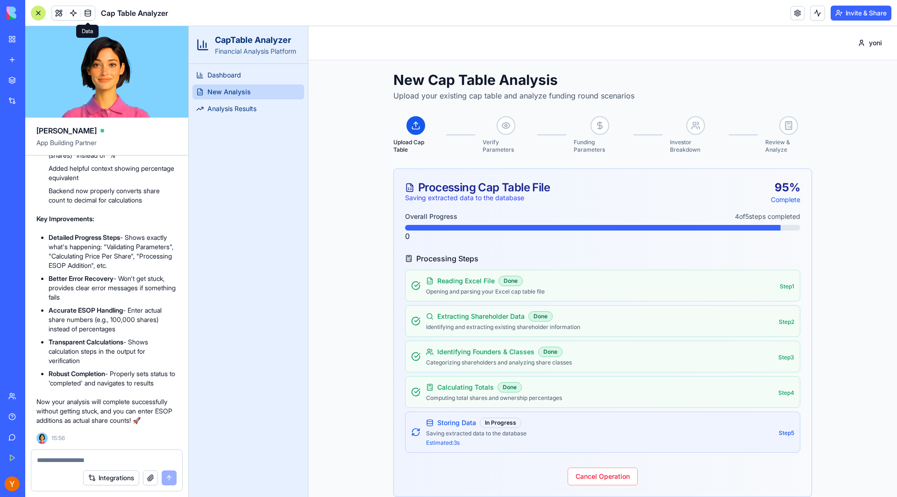
click at [84, 10] on span at bounding box center [88, 13] width 26 height 26
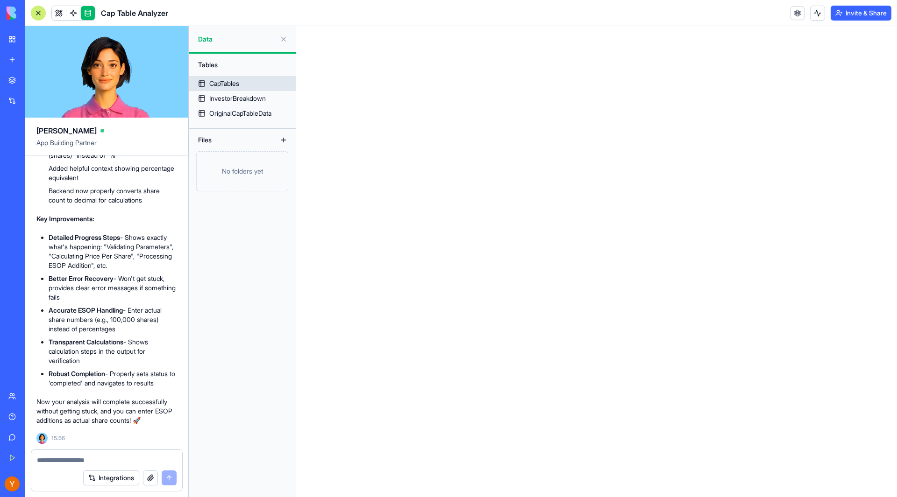
click at [219, 79] on div "CapTables" at bounding box center [224, 83] width 30 height 9
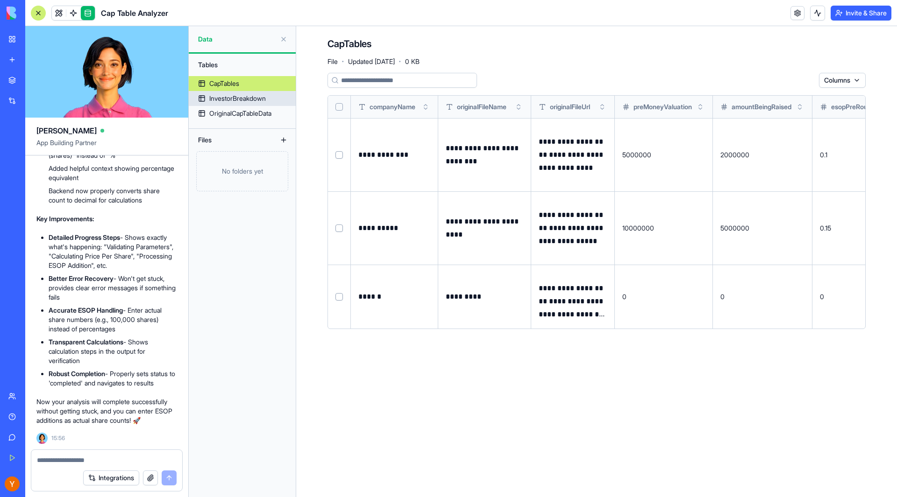
click at [232, 94] on div "InvestorBreakdown" at bounding box center [237, 98] width 57 height 9
click at [230, 113] on div "OriginalCapTableData" at bounding box center [240, 113] width 62 height 9
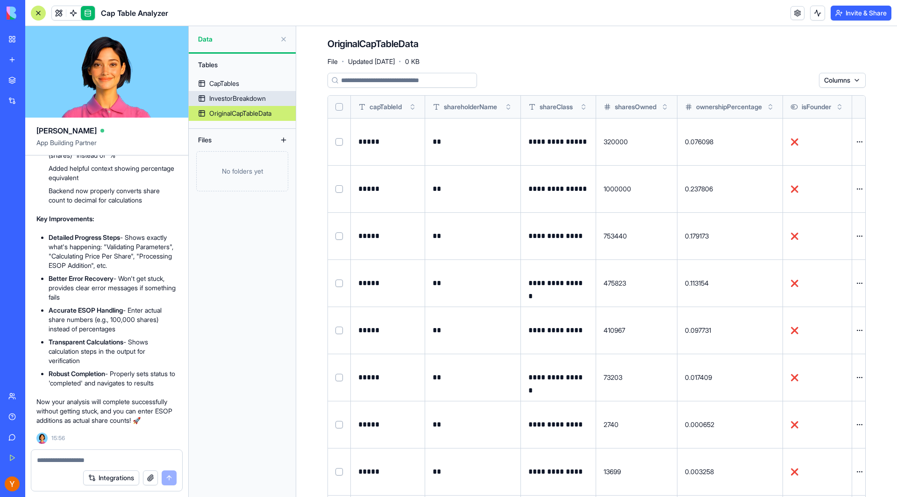
click at [237, 100] on div "InvestorBreakdown" at bounding box center [237, 98] width 57 height 9
click at [231, 83] on div "CapTables" at bounding box center [224, 83] width 30 height 9
click at [72, 10] on span at bounding box center [73, 13] width 26 height 26
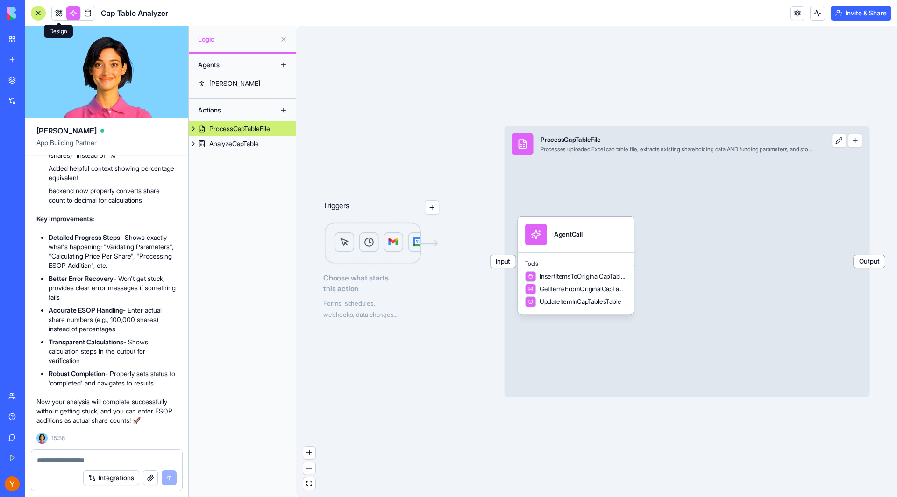
click at [62, 16] on link at bounding box center [59, 13] width 14 height 14
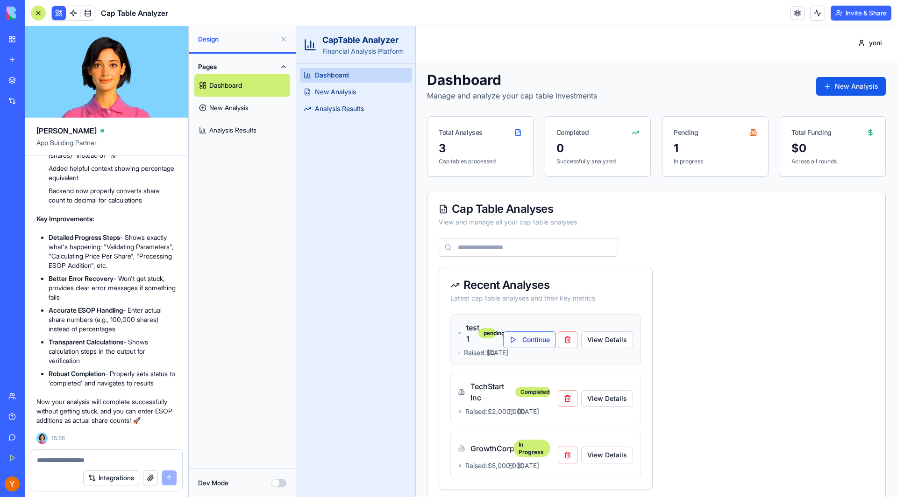
click at [530, 348] on button "Continue" at bounding box center [529, 340] width 53 height 17
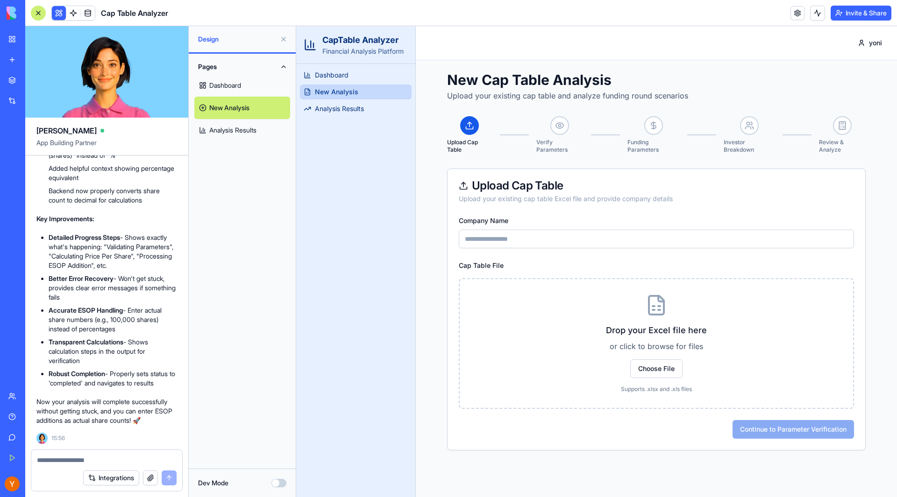
click at [232, 79] on link "Dashboard" at bounding box center [242, 85] width 96 height 22
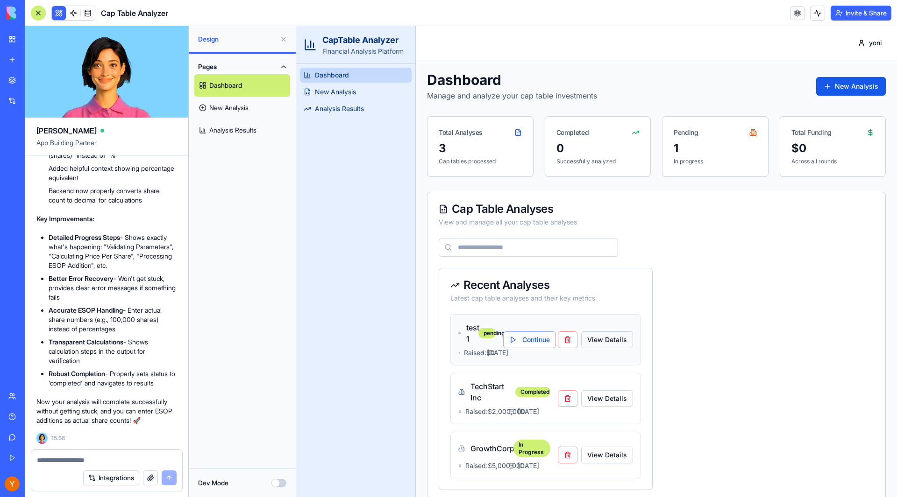
click at [606, 347] on button "View Details" at bounding box center [607, 340] width 52 height 17
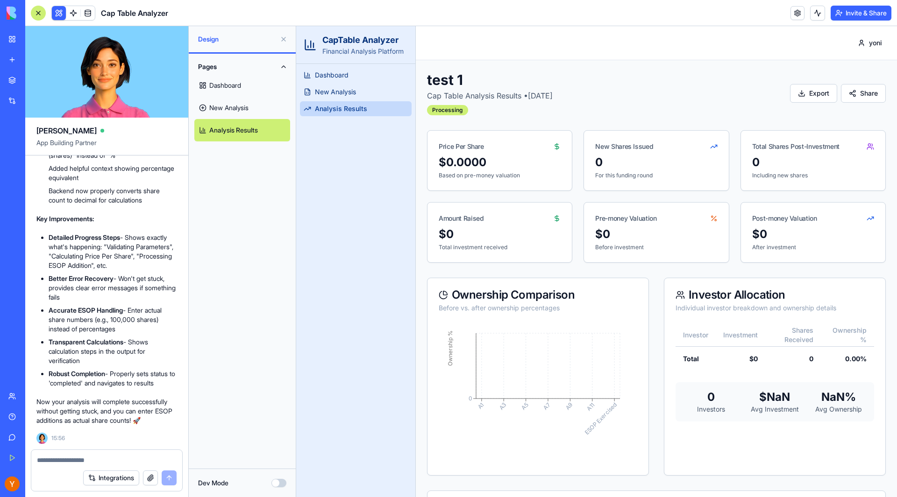
click at [235, 85] on link "Dashboard" at bounding box center [242, 85] width 96 height 22
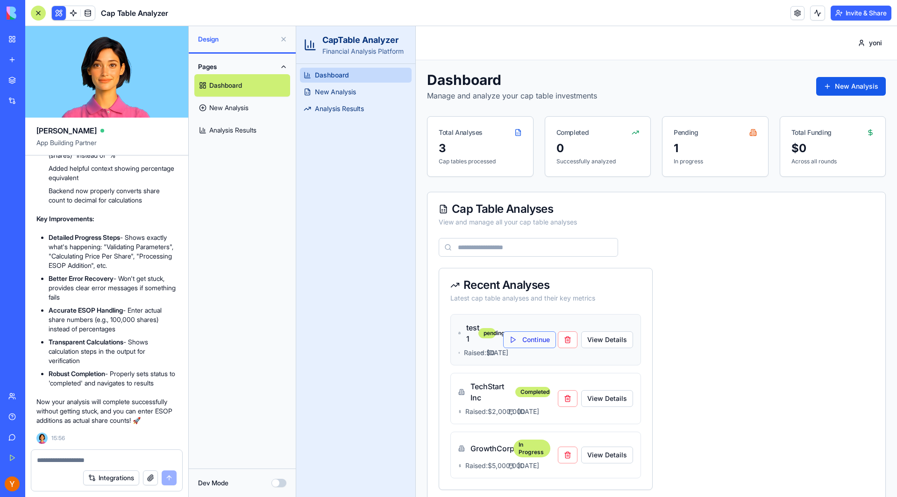
click at [513, 347] on button "Continue" at bounding box center [529, 340] width 53 height 17
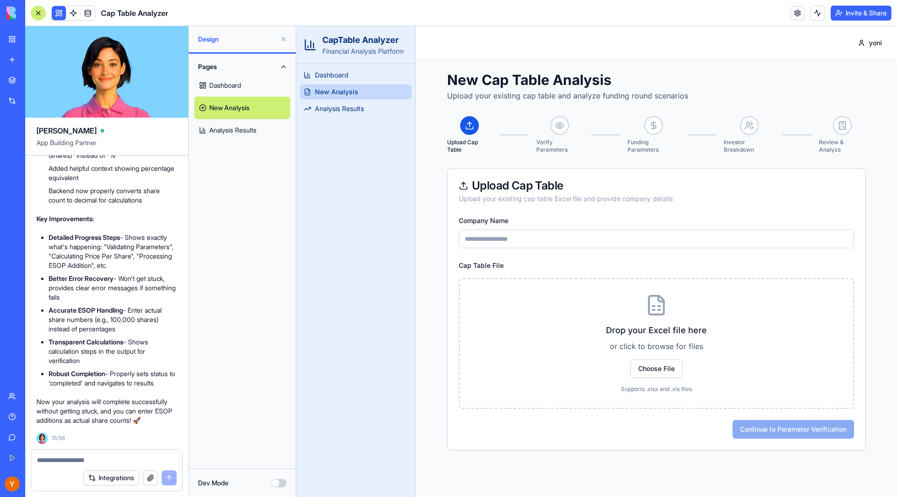
click at [238, 84] on link "Dashboard" at bounding box center [242, 85] width 96 height 22
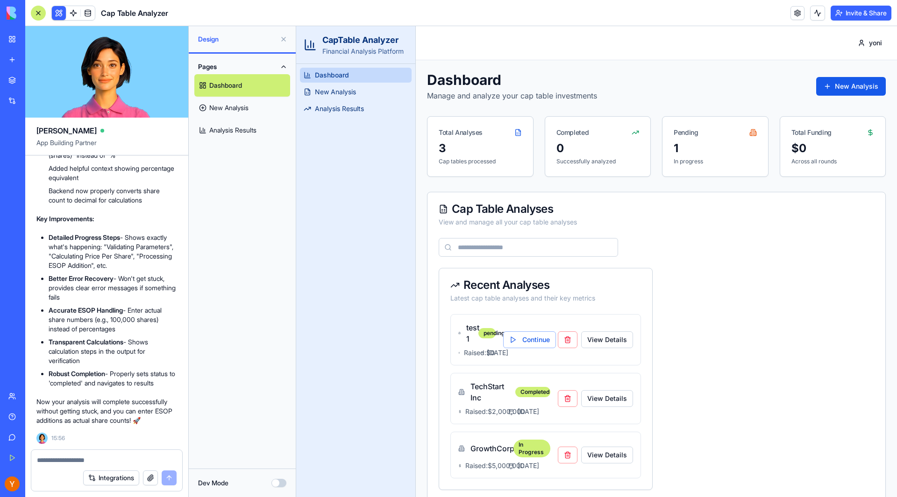
click at [283, 41] on button at bounding box center [283, 39] width 15 height 15
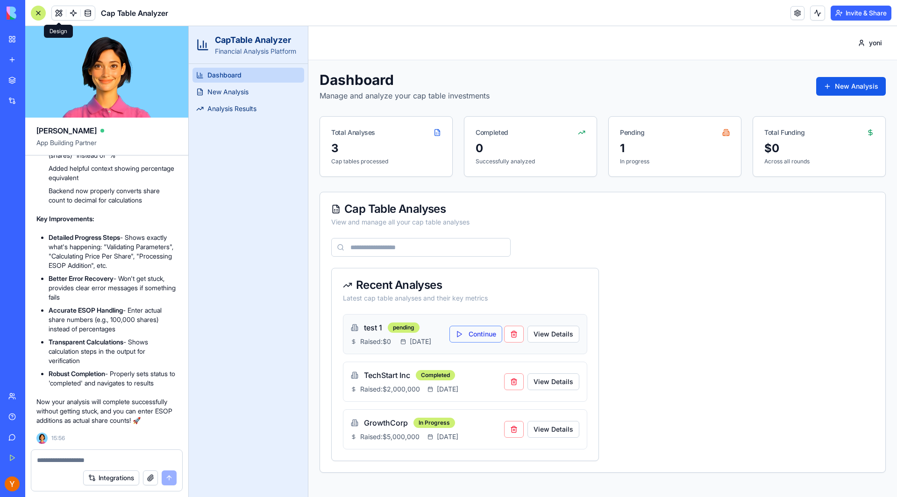
click at [473, 340] on button "Continue" at bounding box center [475, 334] width 53 height 17
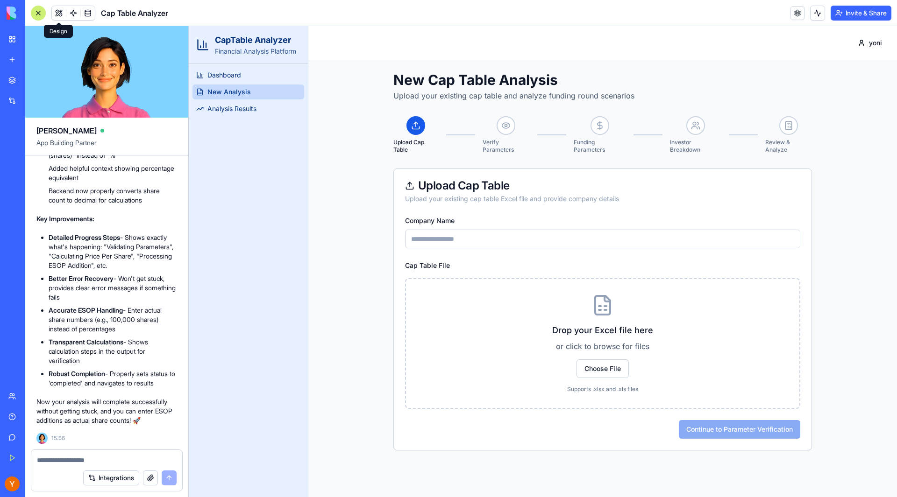
click at [115, 461] on textarea at bounding box center [107, 460] width 140 height 9
click at [267, 79] on link "Dashboard" at bounding box center [248, 75] width 112 height 15
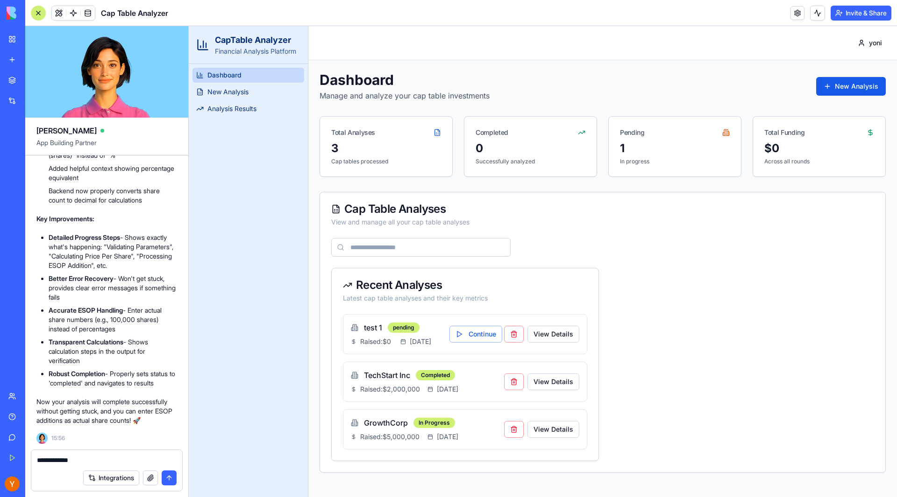
click at [94, 464] on textarea "**********" at bounding box center [107, 460] width 140 height 9
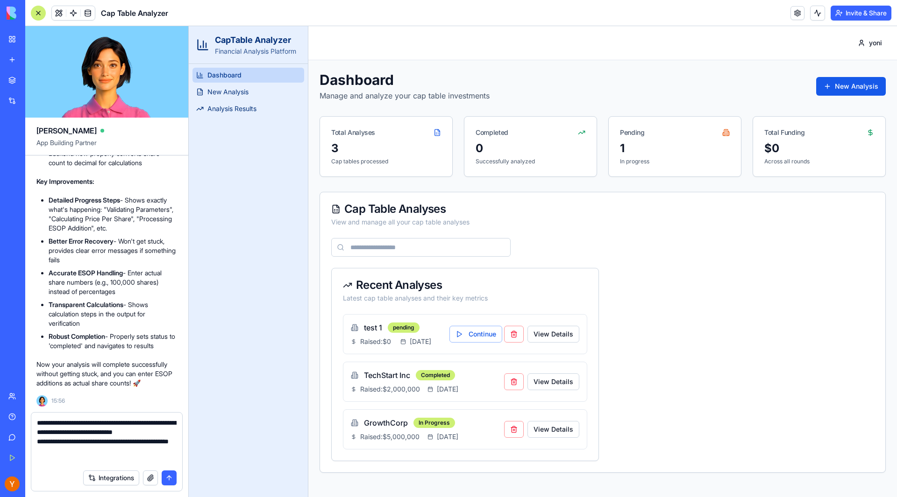
type textarea "**********"
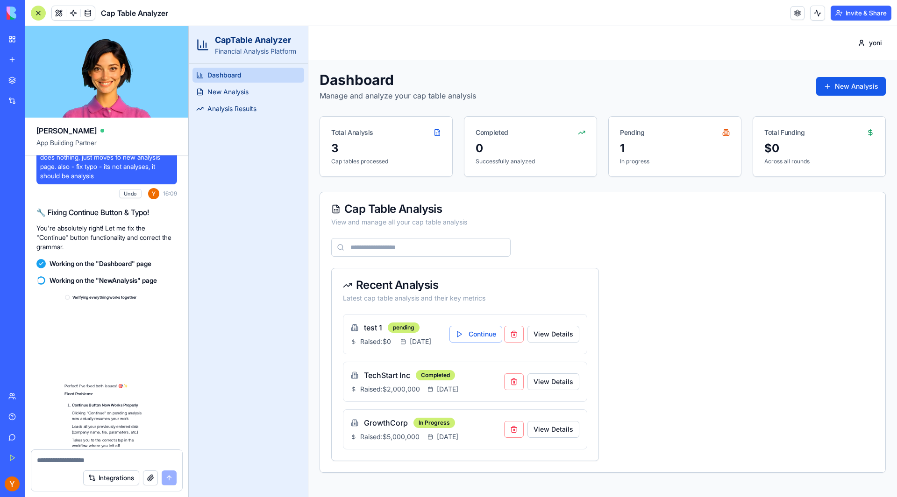
scroll to position [5734, 0]
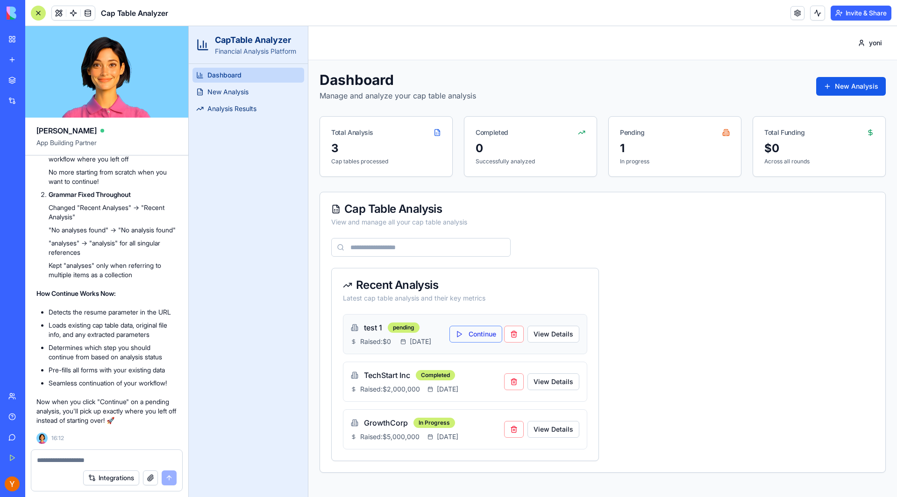
click at [455, 343] on button "Continue" at bounding box center [475, 334] width 53 height 17
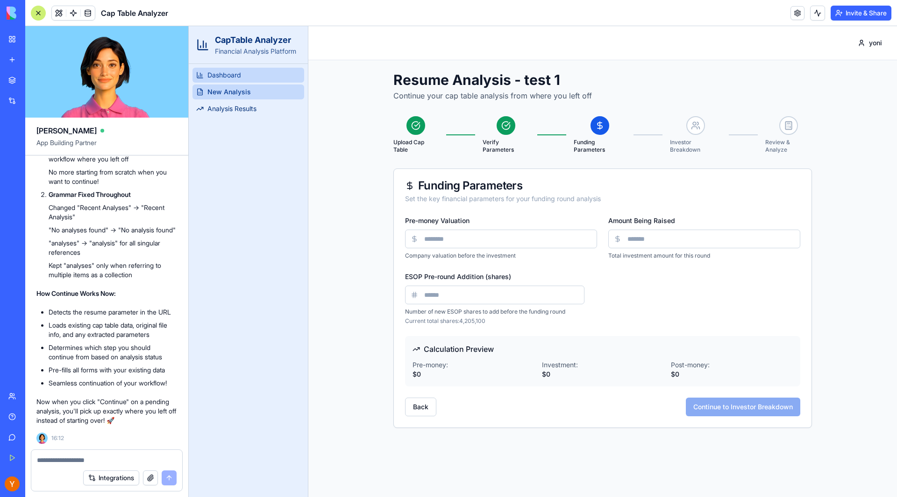
click at [228, 72] on span "Dashboard" at bounding box center [224, 75] width 34 height 9
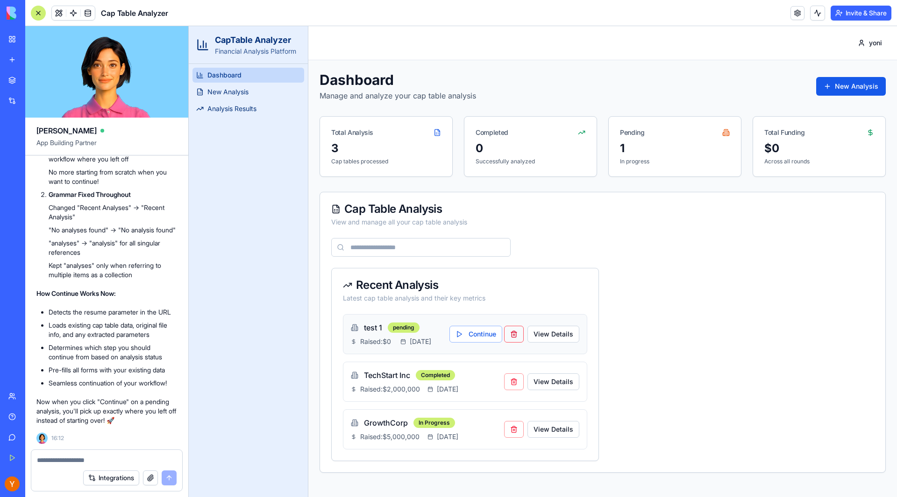
click at [516, 339] on button "button" at bounding box center [514, 334] width 20 height 17
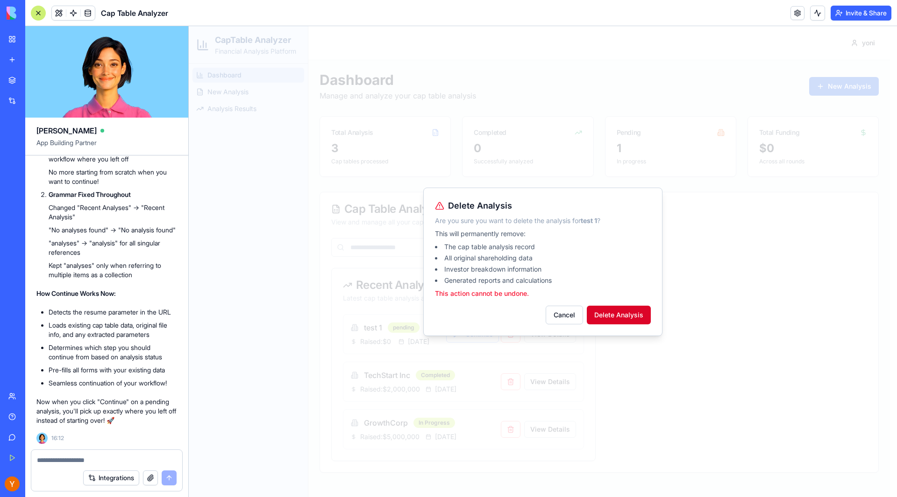
click at [623, 315] on button "Delete Analysis" at bounding box center [619, 315] width 64 height 19
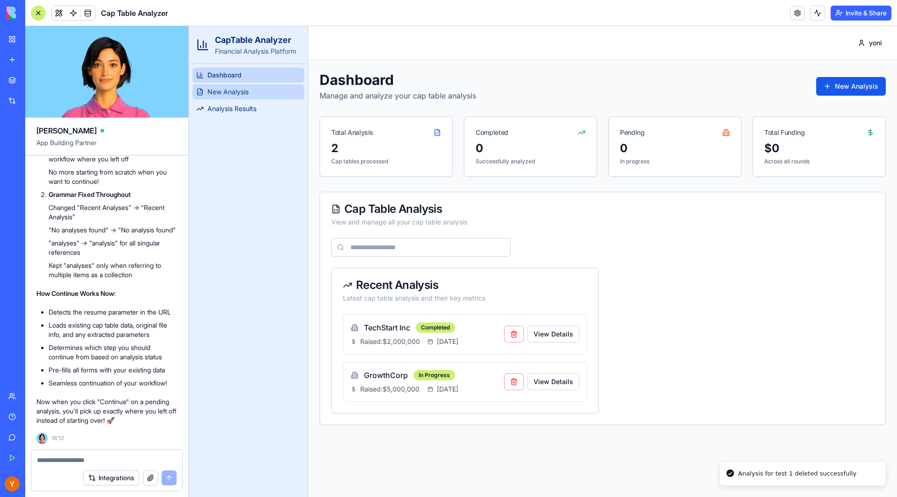
click at [224, 90] on span "New Analysis" at bounding box center [227, 91] width 41 height 9
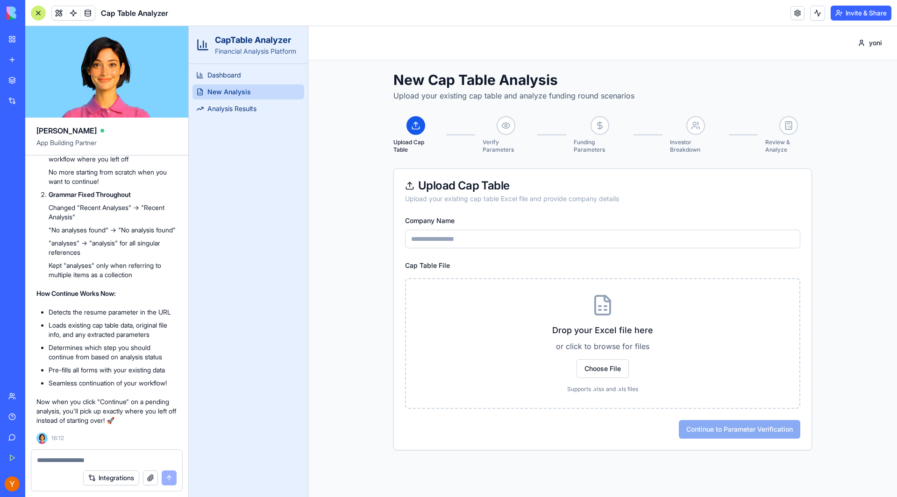
click at [495, 235] on input "Company Name" at bounding box center [602, 239] width 395 height 19
type input "******"
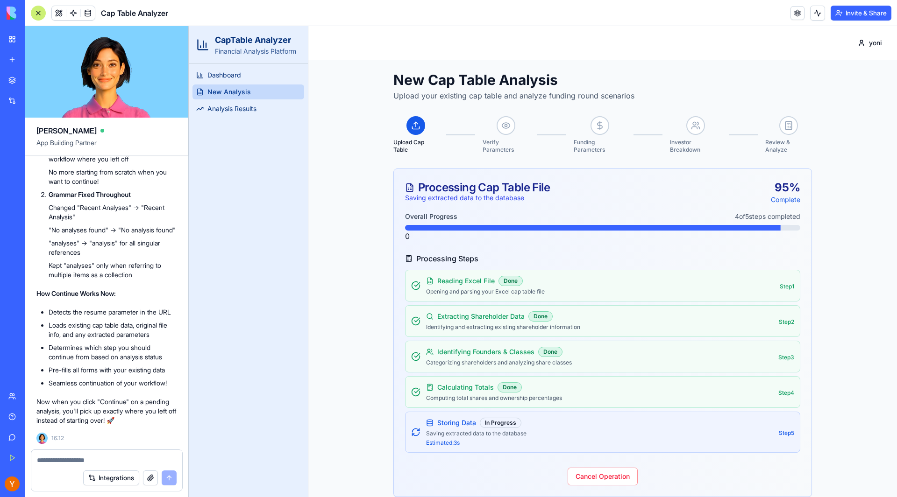
click at [130, 451] on div at bounding box center [106, 457] width 151 height 15
click at [129, 451] on div at bounding box center [106, 457] width 151 height 15
click at [115, 464] on textarea at bounding box center [107, 460] width 140 height 9
type textarea "**********"
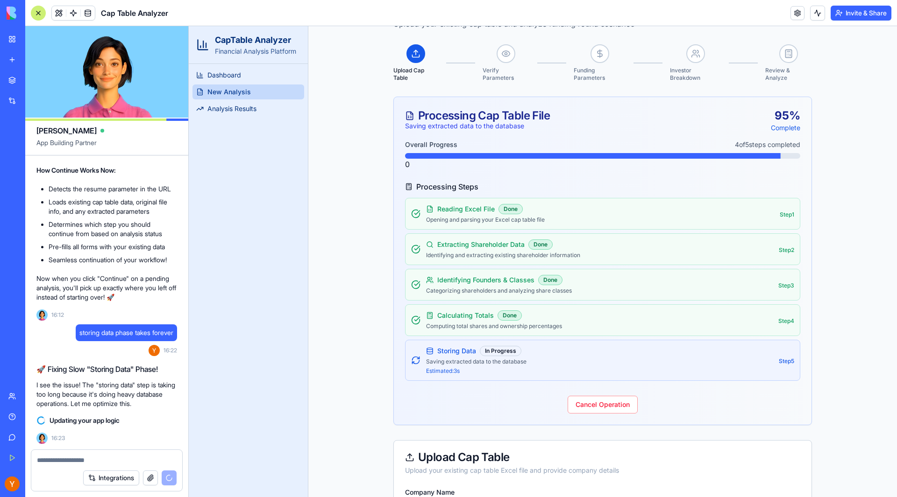
scroll to position [75, 0]
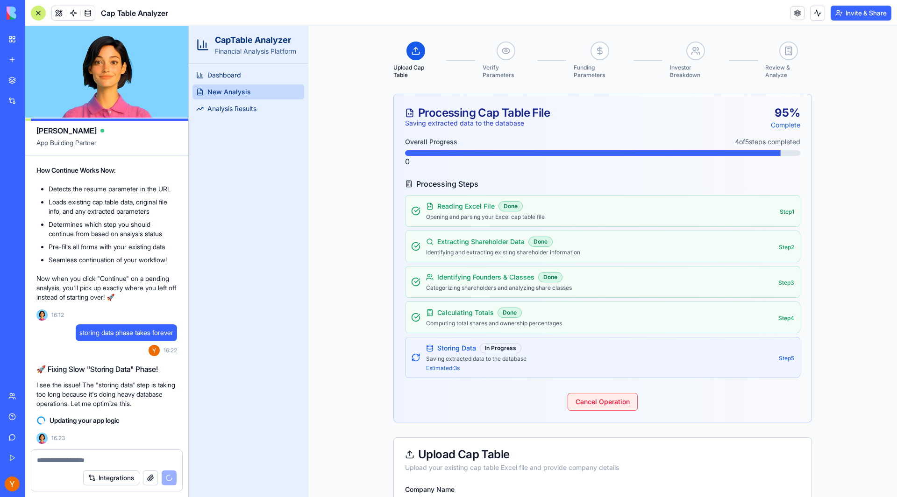
click at [595, 403] on button "Cancel Operation" at bounding box center [602, 402] width 70 height 18
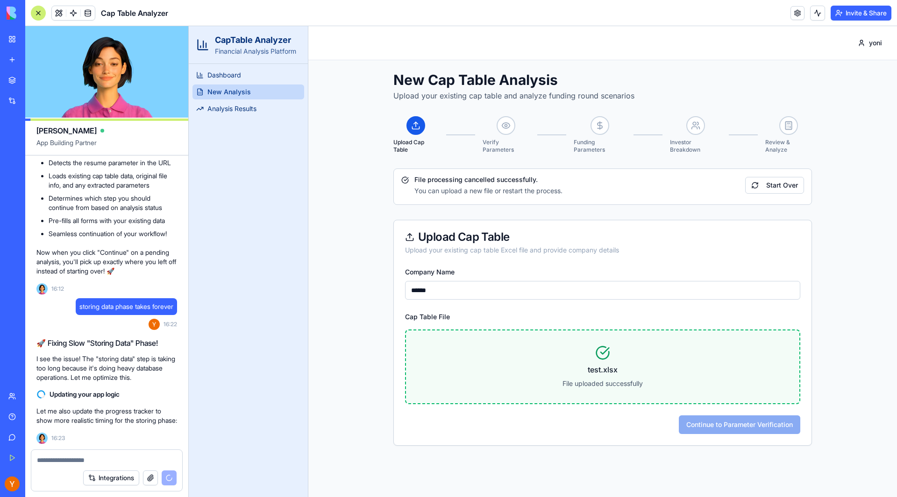
scroll to position [5909, 0]
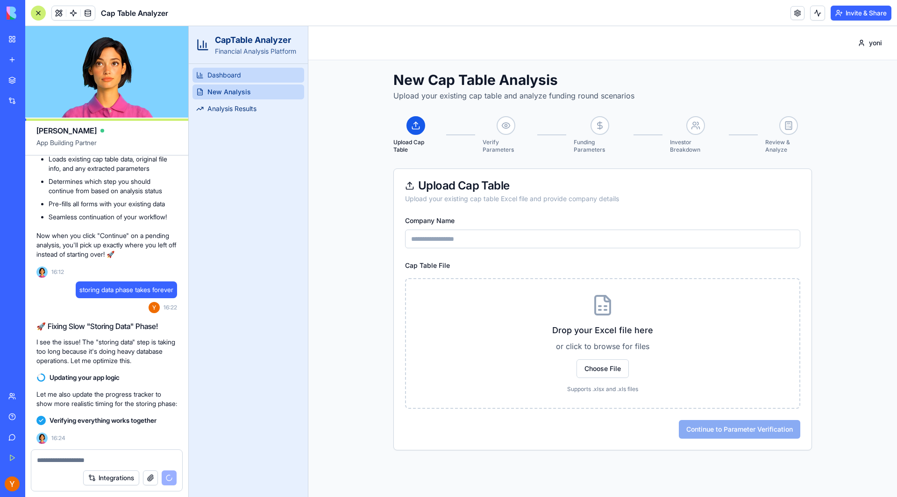
click at [230, 70] on link "Dashboard" at bounding box center [248, 75] width 112 height 15
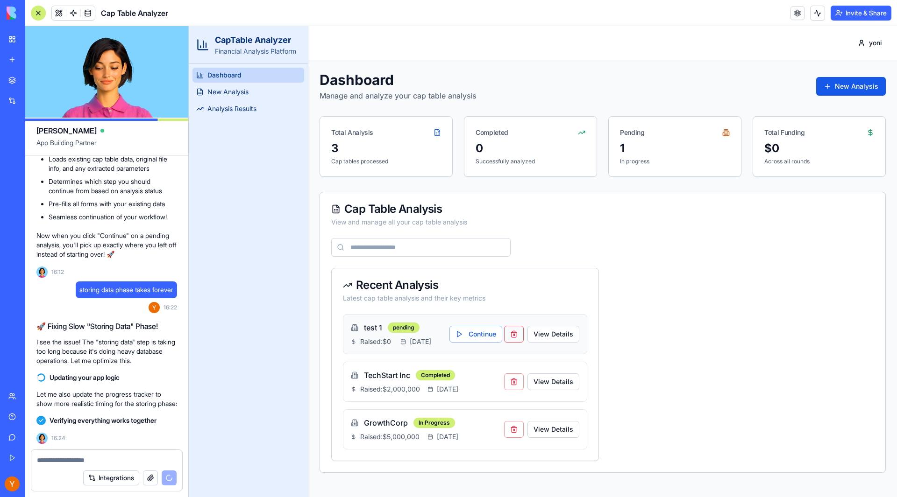
click at [509, 339] on button "button" at bounding box center [514, 334] width 20 height 17
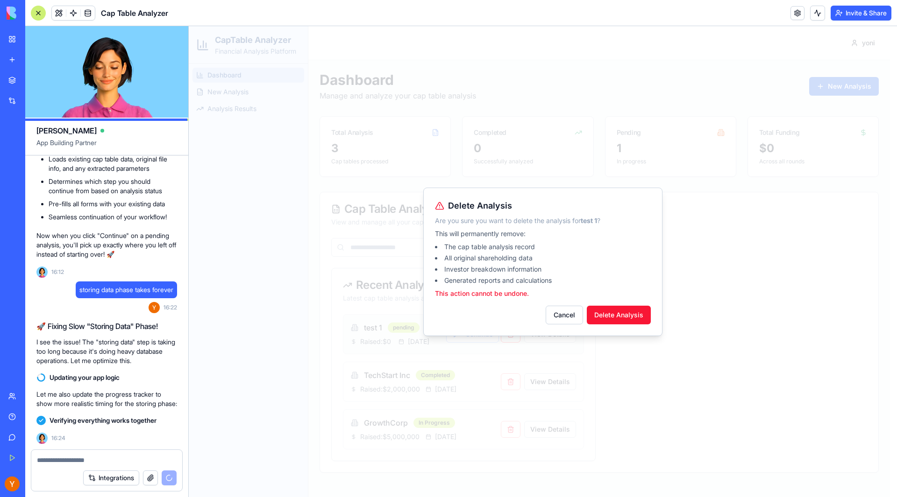
scroll to position [6328, 0]
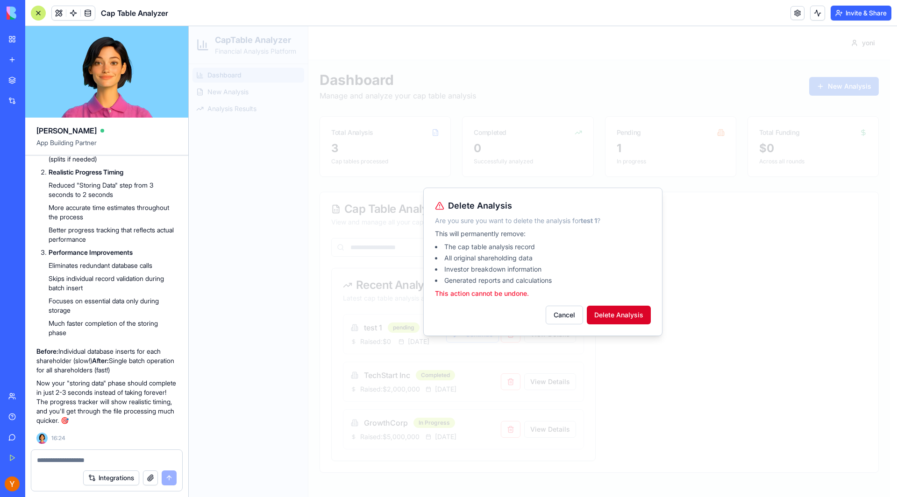
click at [625, 310] on button "Delete Analysis" at bounding box center [619, 315] width 64 height 19
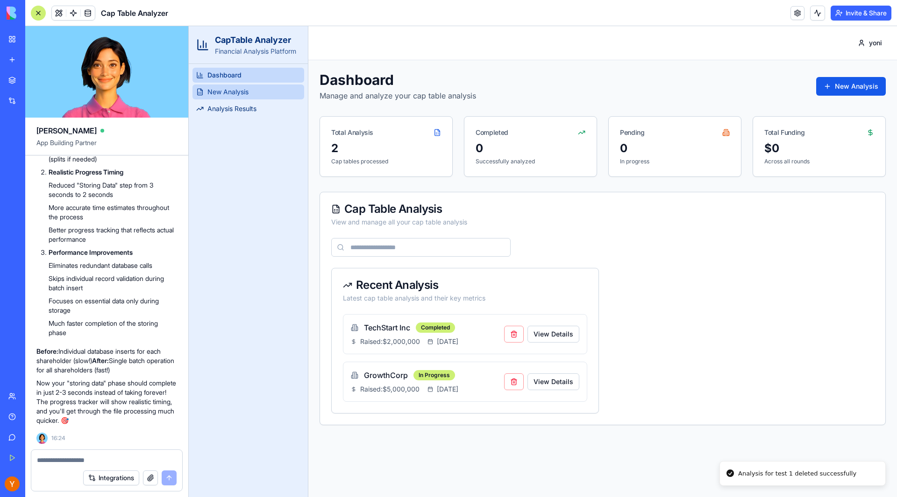
click at [205, 91] on link "New Analysis" at bounding box center [248, 92] width 112 height 15
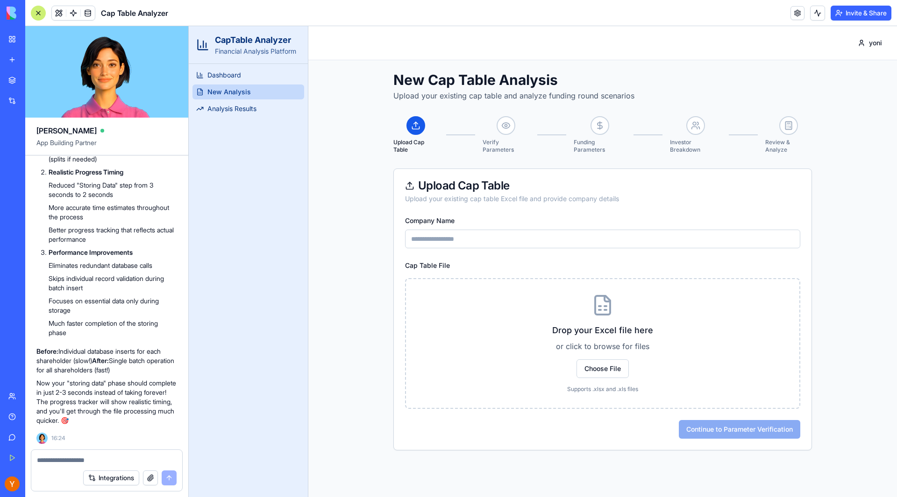
click at [500, 245] on input "Company Name" at bounding box center [602, 239] width 395 height 19
type input "******"
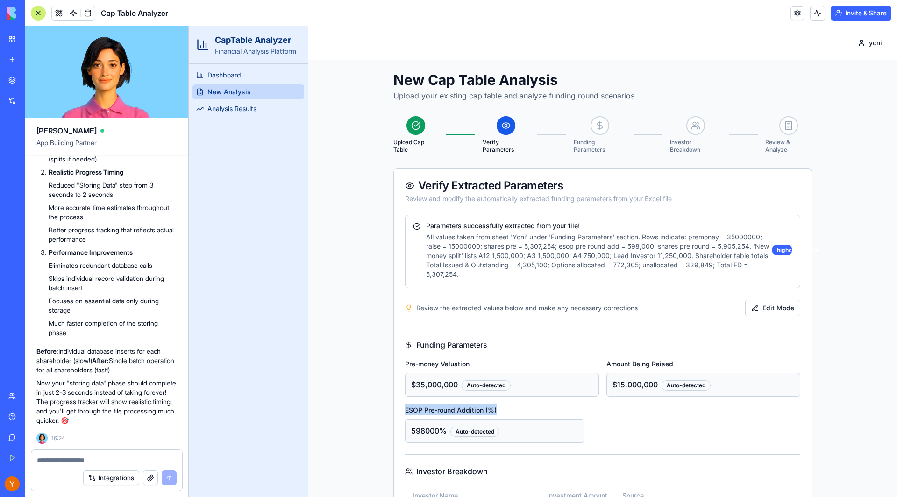
drag, startPoint x: 495, startPoint y: 411, endPoint x: 399, endPoint y: 415, distance: 95.8
click at [399, 415] on div "Parameters successfully extracted from your file! All values taken from sheet '…" at bounding box center [602, 433] width 417 height 436
click at [400, 414] on div "Parameters successfully extracted from your file! All values taken from sheet '…" at bounding box center [602, 433] width 417 height 436
drag, startPoint x: 401, startPoint y: 414, endPoint x: 479, endPoint y: 413, distance: 78.0
click at [479, 413] on label "ESOP Pre-round Addition (%)" at bounding box center [451, 410] width 92 height 8
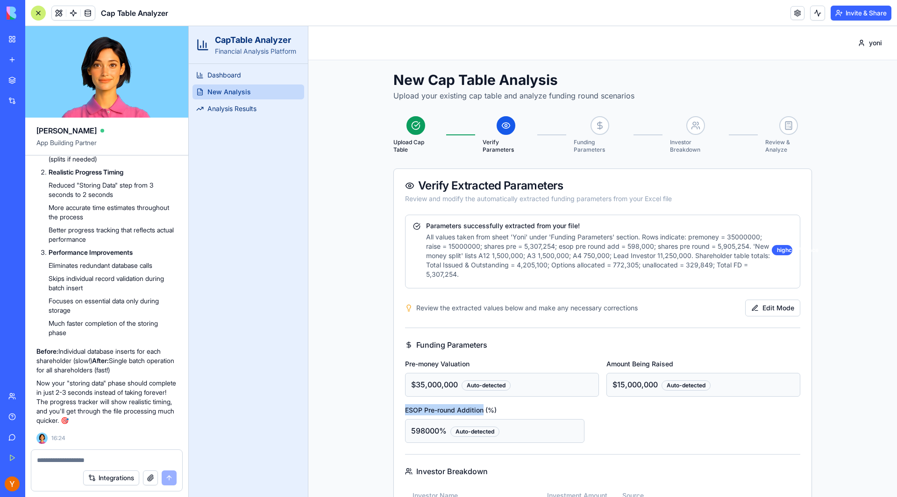
copy label "ESOP Pre-round Addition"
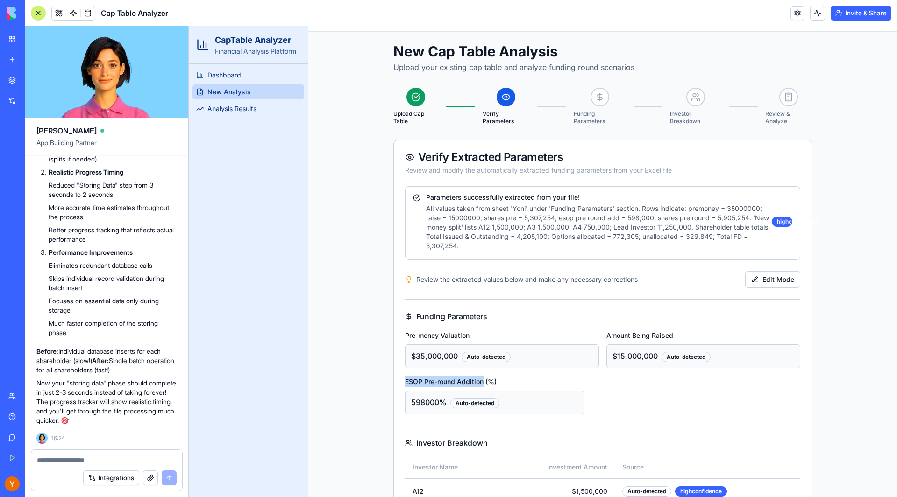
scroll to position [165, 0]
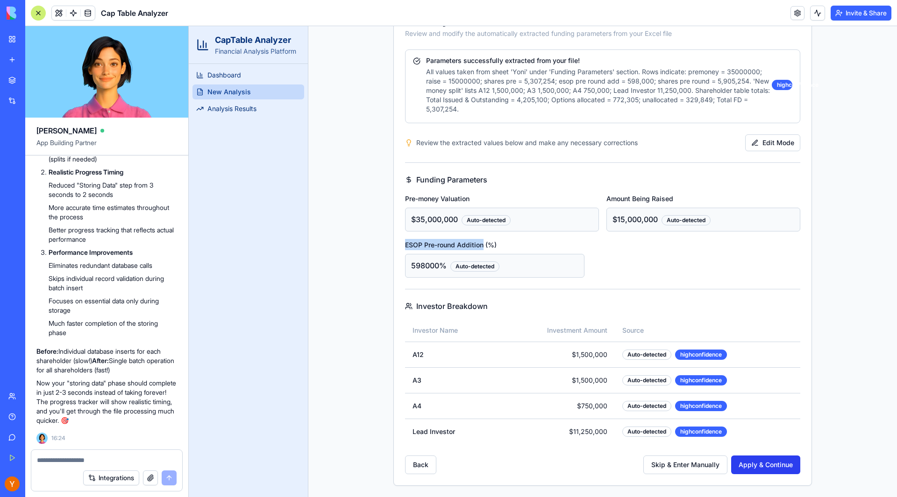
click at [743, 467] on button "Apply & Continue" at bounding box center [765, 465] width 69 height 19
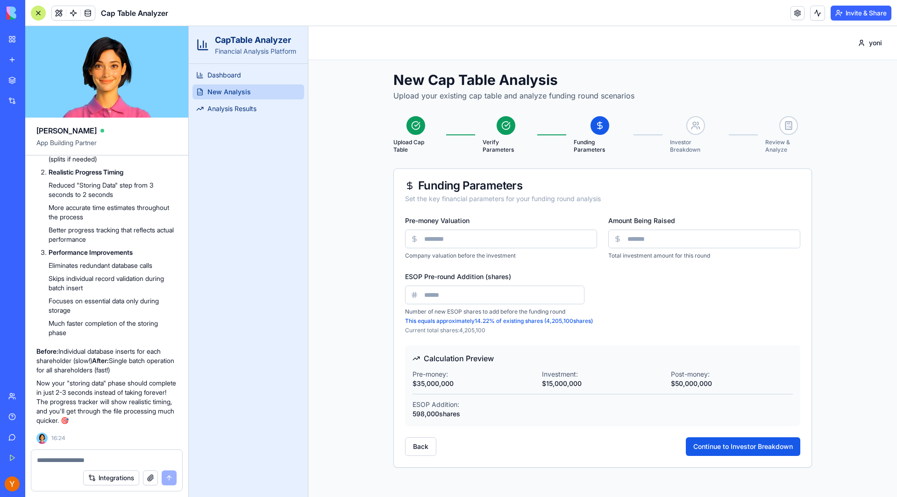
scroll to position [0, 0]
click at [749, 452] on button "Continue to Investor Breakdown" at bounding box center [743, 447] width 114 height 19
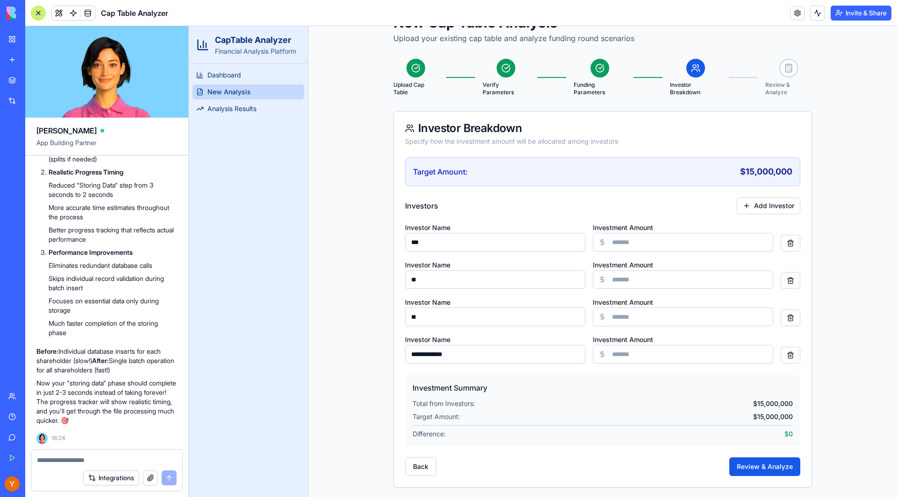
scroll to position [59, 0]
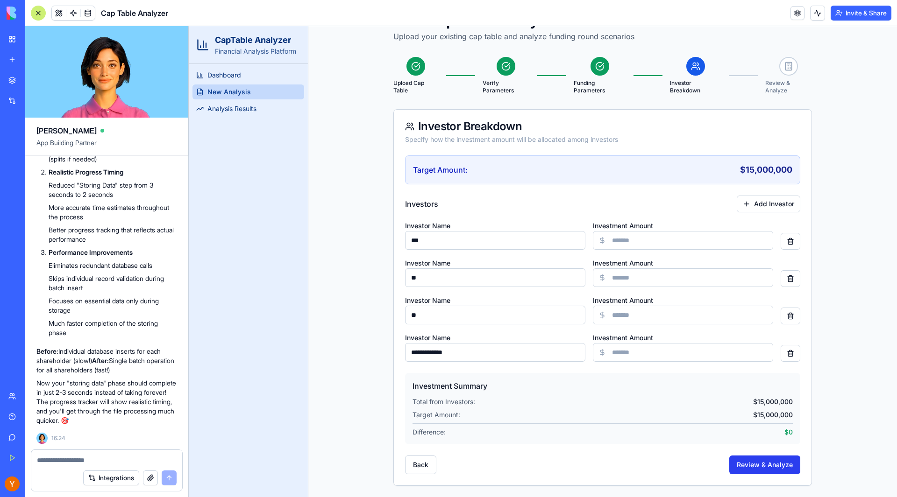
click at [737, 466] on button "Review & Analyze" at bounding box center [764, 465] width 71 height 19
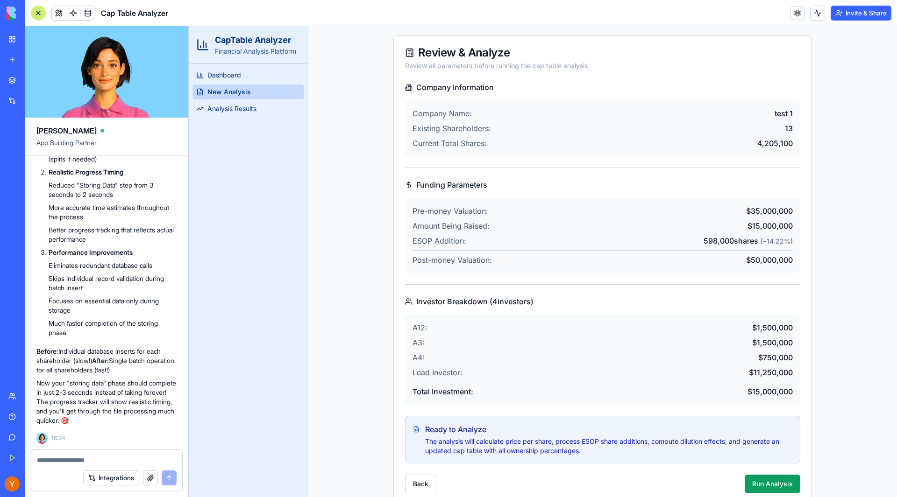
scroll to position [152, 0]
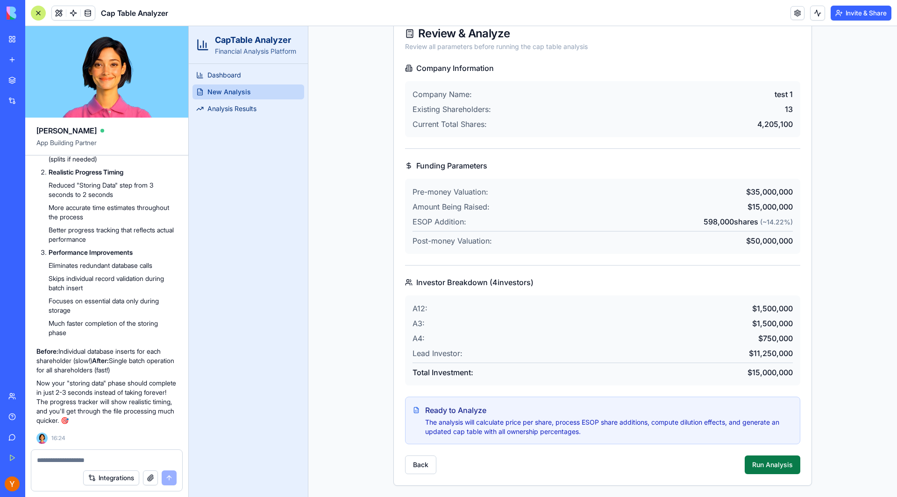
click at [750, 465] on button "Run Analysis" at bounding box center [772, 465] width 56 height 19
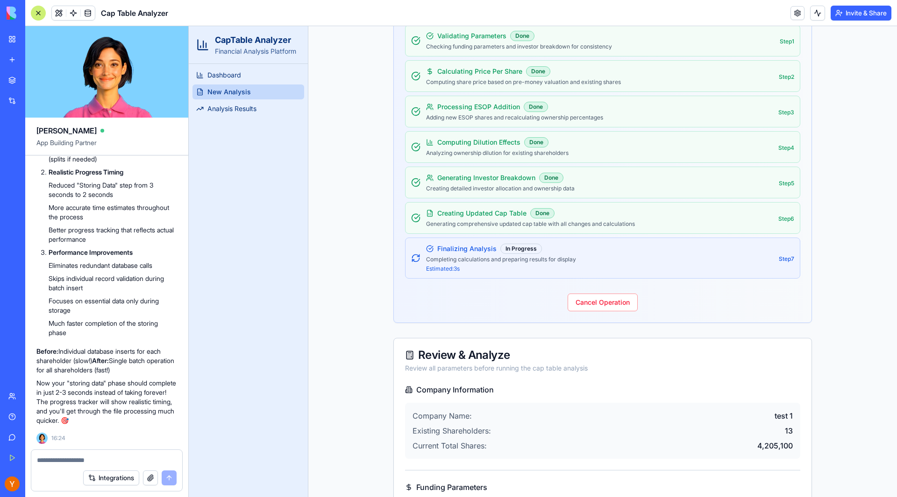
scroll to position [195, 0]
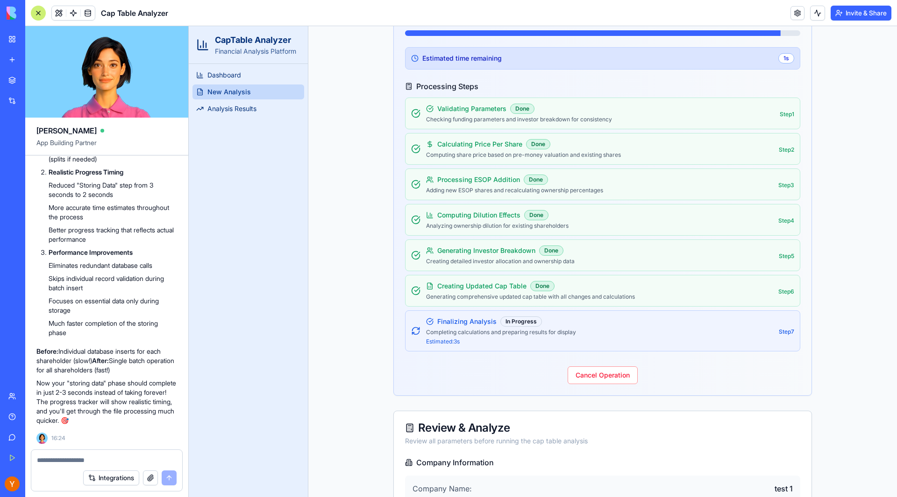
click at [153, 454] on div at bounding box center [106, 457] width 151 height 15
click at [153, 455] on div at bounding box center [106, 457] width 151 height 15
click at [100, 462] on textarea at bounding box center [107, 460] width 140 height 9
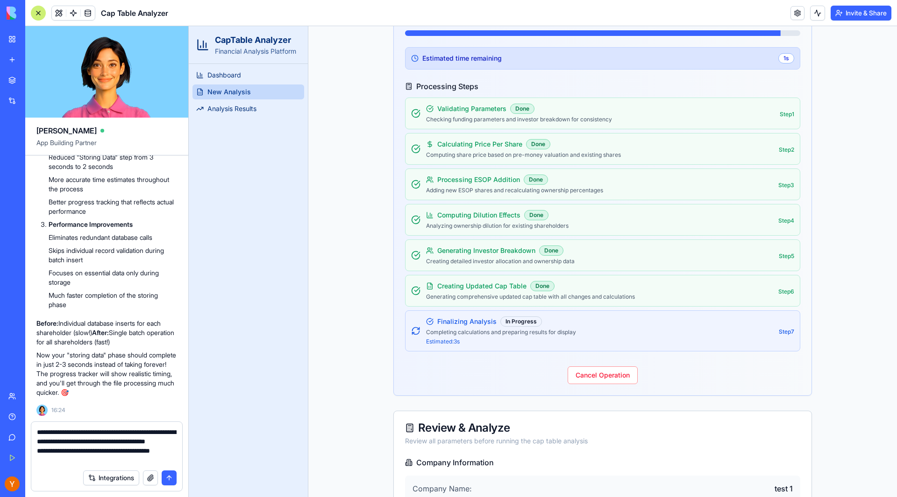
type textarea "**********"
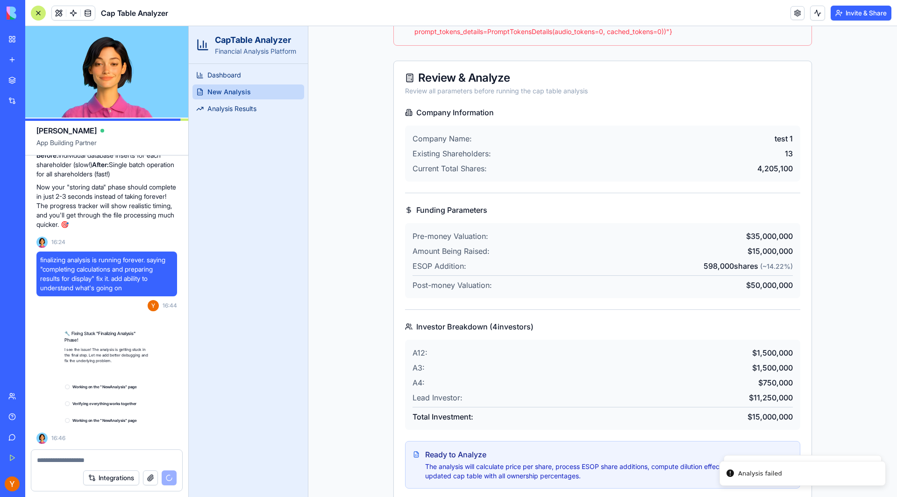
scroll to position [6524, 0]
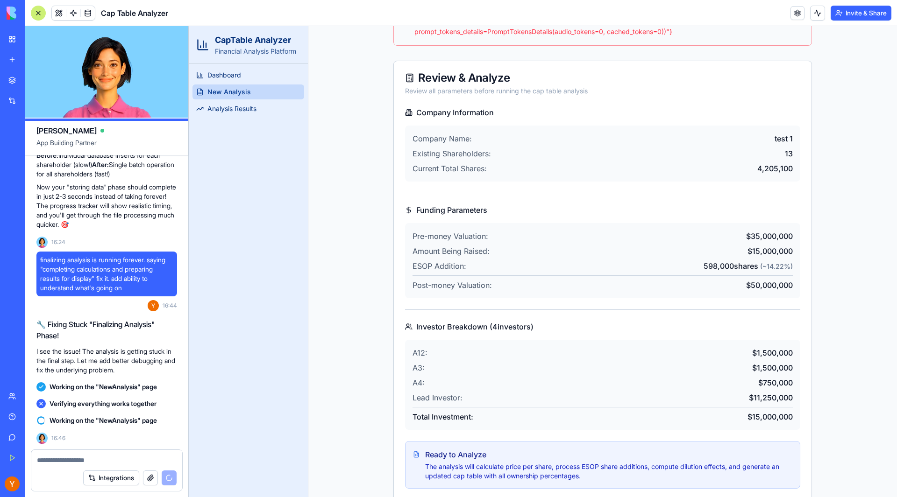
click at [292, 193] on div "Dashboard New Analysis Analysis Results" at bounding box center [248, 280] width 119 height 433
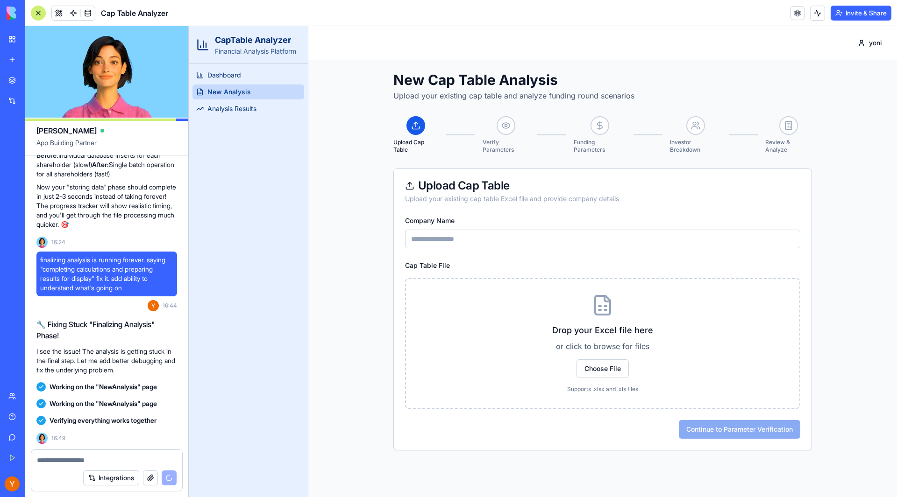
scroll to position [7102, 0]
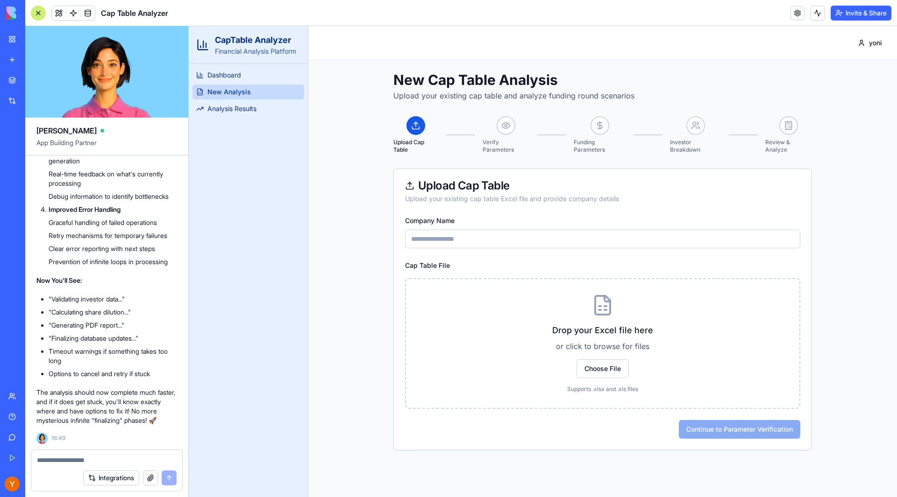
click at [412, 242] on input "Company Name" at bounding box center [602, 239] width 395 height 19
type input "*"
type input "******"
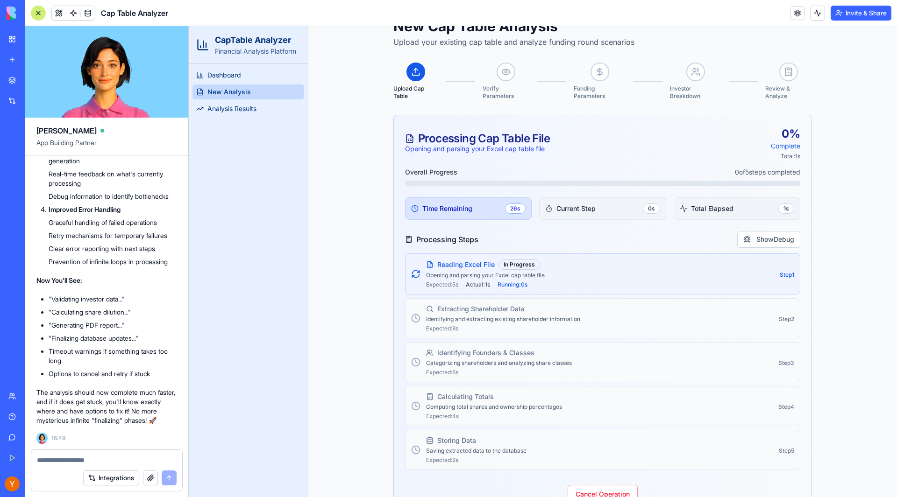
scroll to position [143, 0]
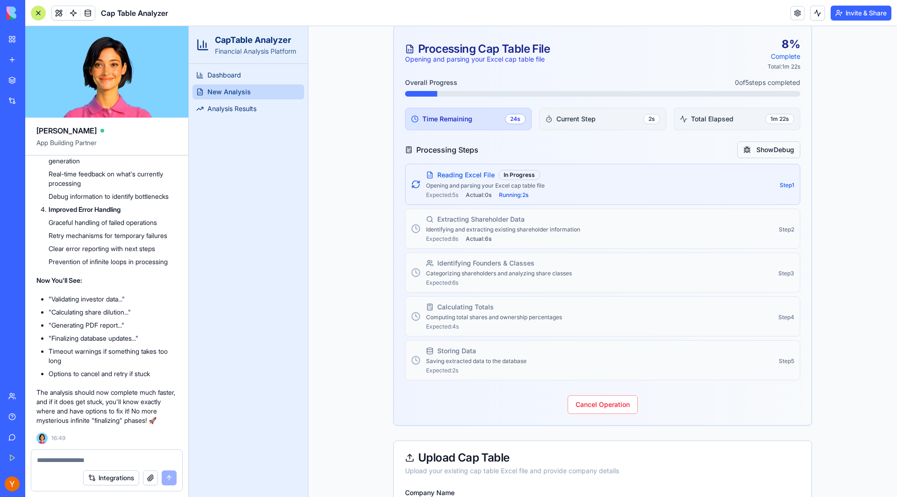
click at [761, 153] on button "Show Debug" at bounding box center [768, 150] width 63 height 17
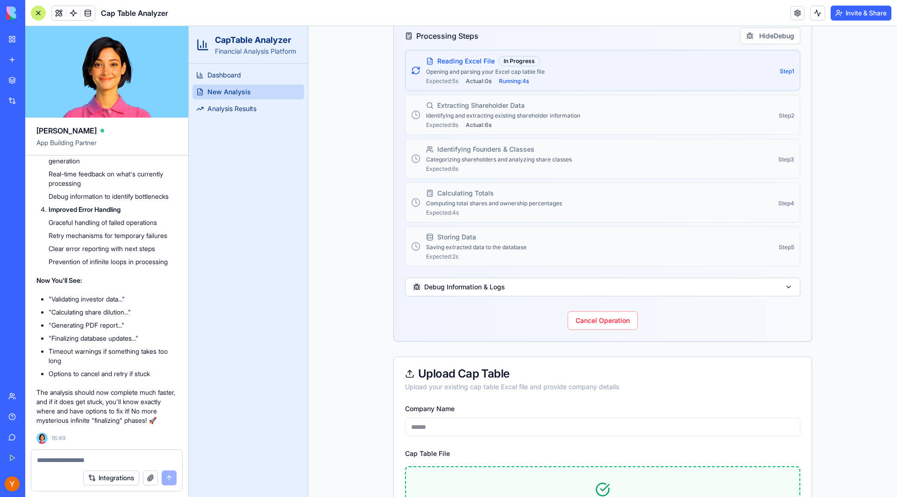
scroll to position [411, 0]
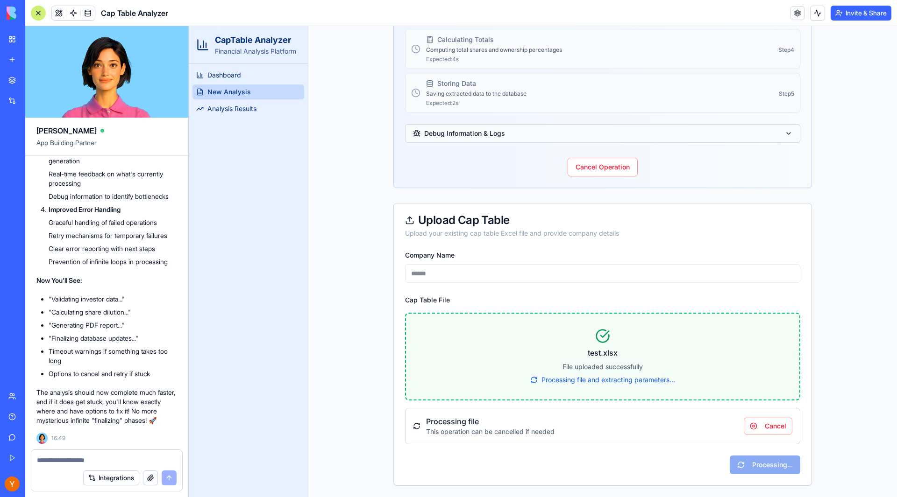
click at [780, 132] on button "Debug Information & Logs" at bounding box center [602, 133] width 395 height 19
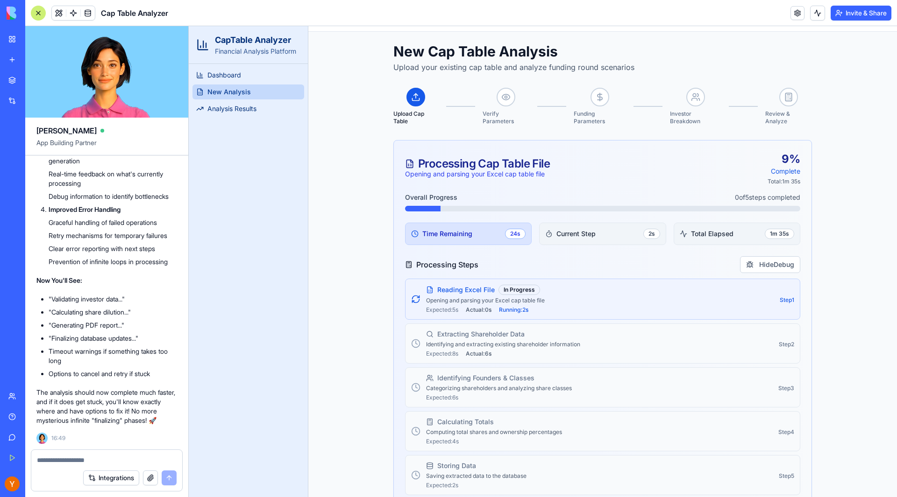
scroll to position [156, 0]
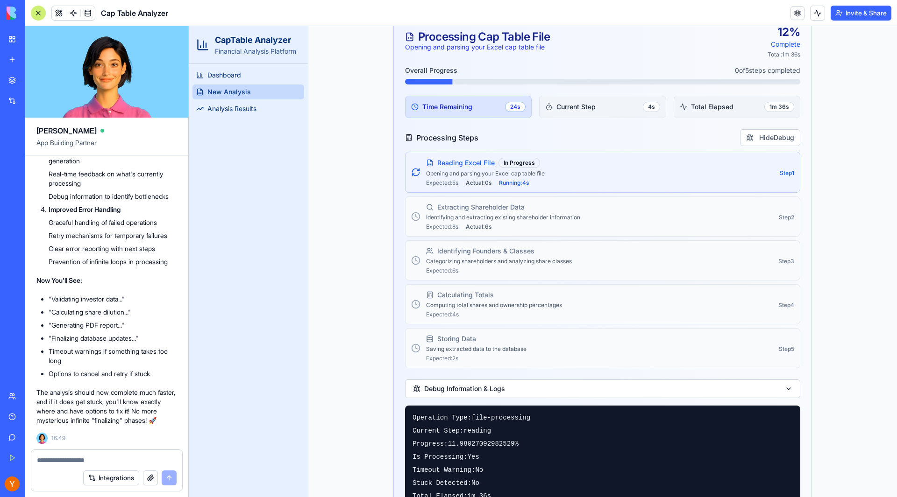
click at [125, 457] on textarea at bounding box center [107, 460] width 140 height 9
type textarea "**********"
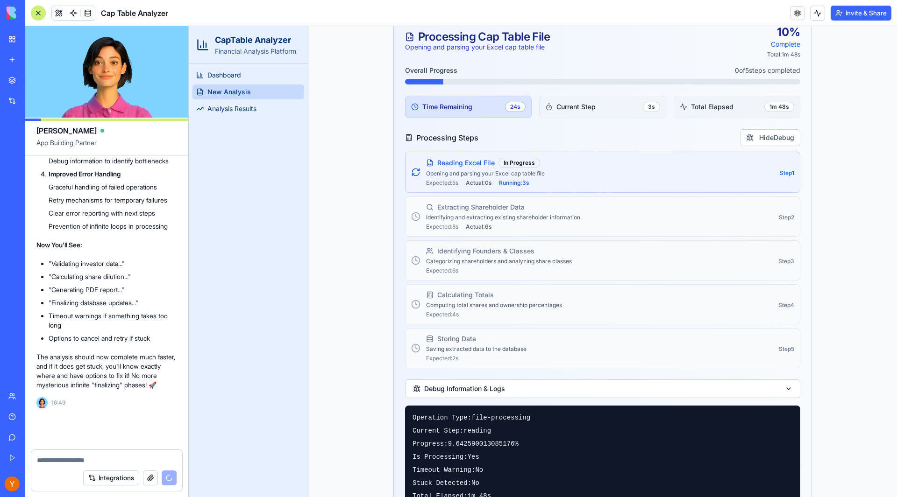
scroll to position [7137, 0]
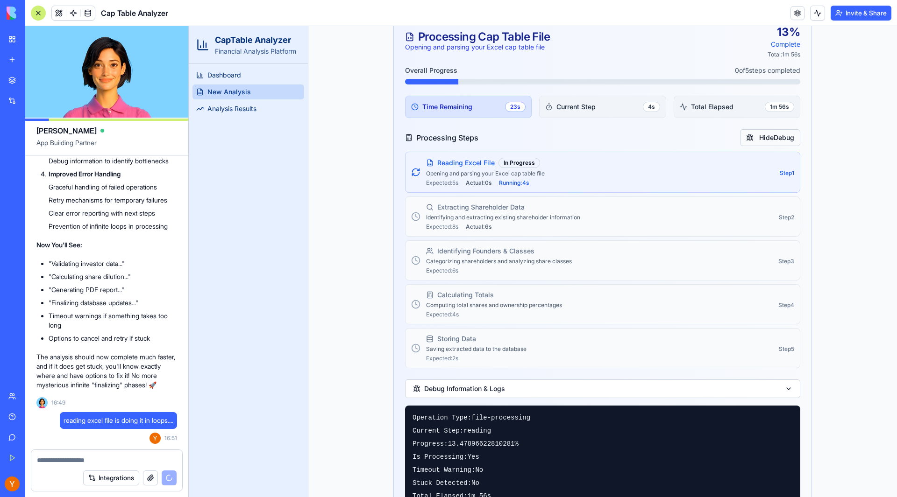
click at [757, 133] on button "Hide Debug" at bounding box center [770, 137] width 60 height 17
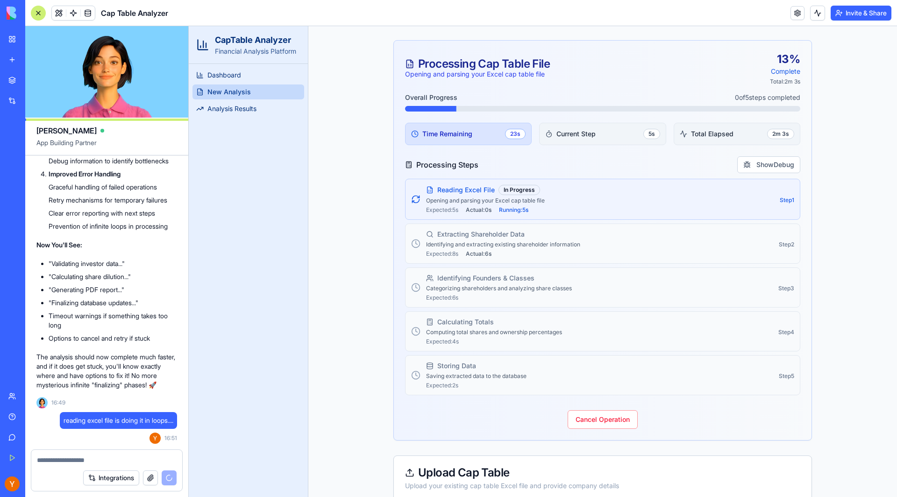
scroll to position [131, 0]
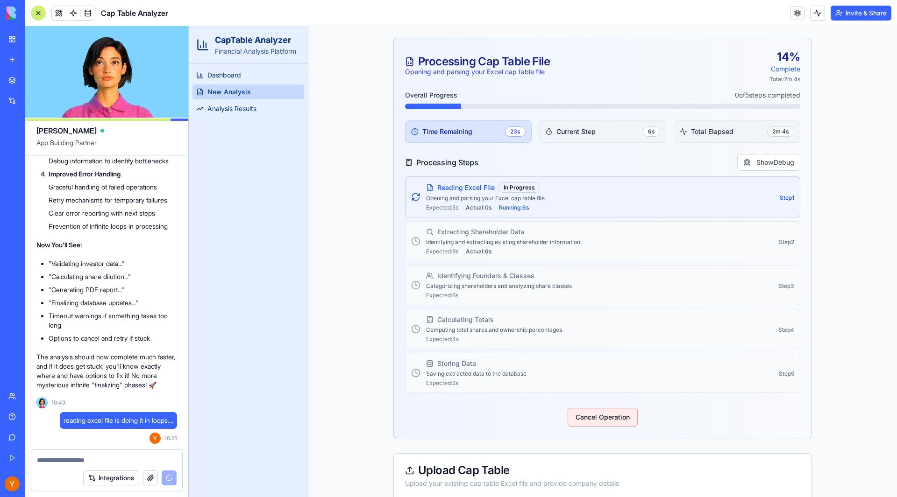
click at [592, 418] on button "Cancel Operation" at bounding box center [602, 417] width 70 height 19
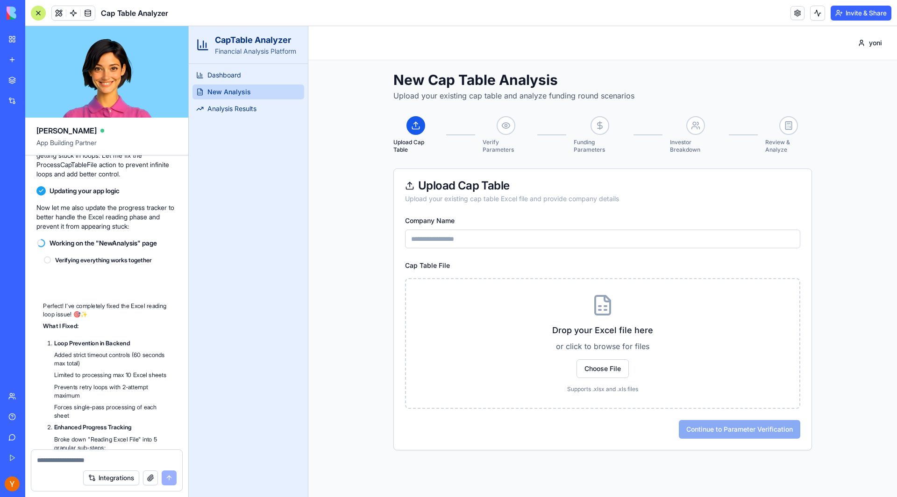
scroll to position [7948, 0]
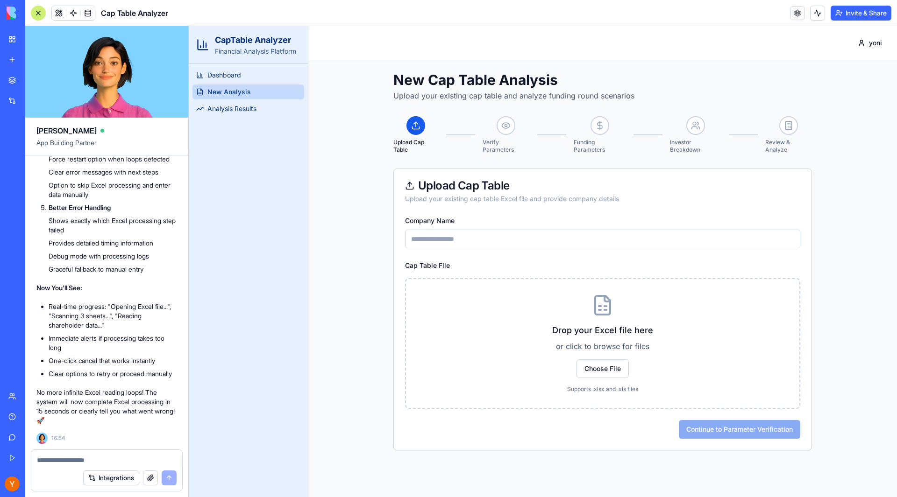
click at [439, 239] on input "Company Name" at bounding box center [602, 239] width 395 height 19
type input "******"
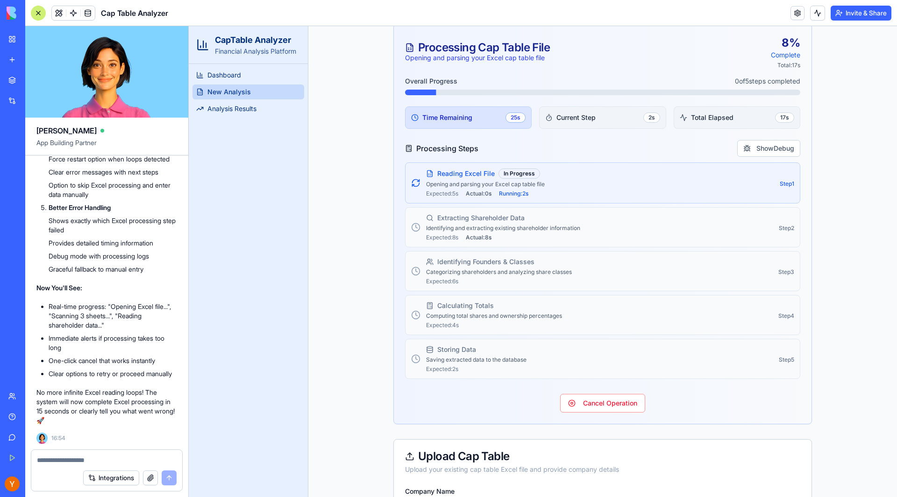
scroll to position [162, 0]
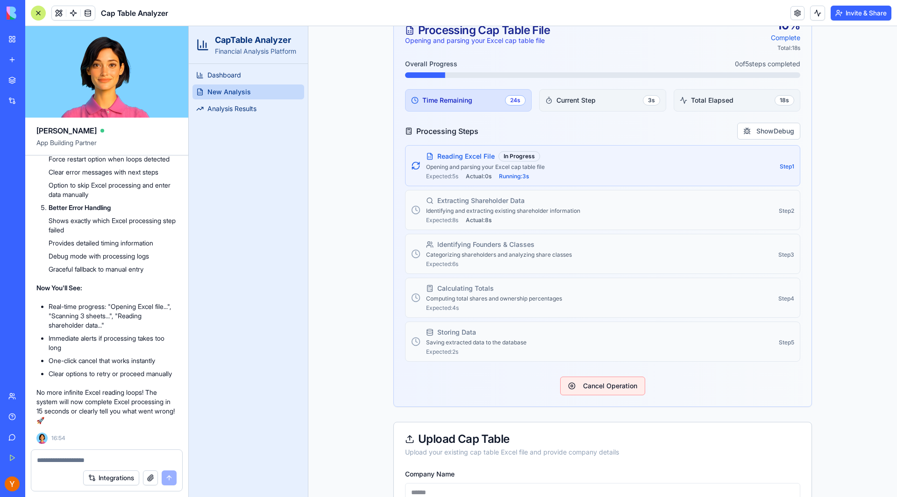
click at [590, 384] on button "Cancel Operation" at bounding box center [602, 386] width 85 height 19
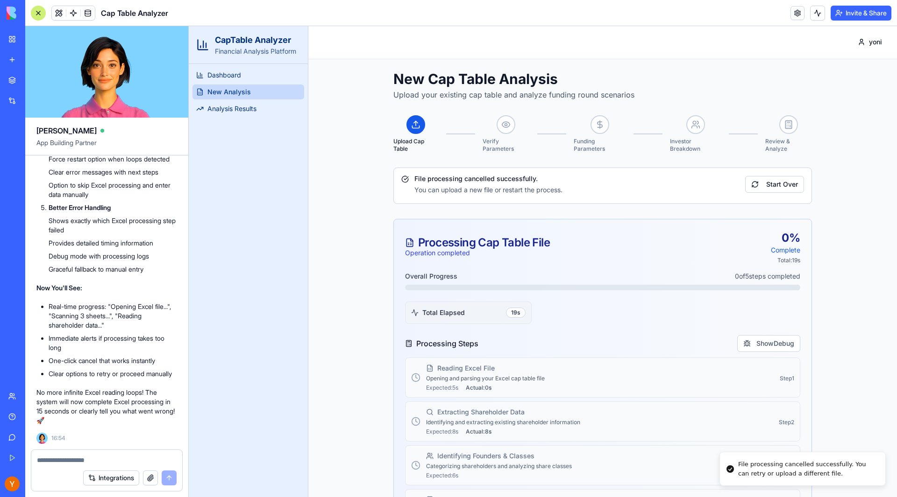
scroll to position [0, 0]
click at [245, 71] on link "Dashboard" at bounding box center [248, 75] width 112 height 15
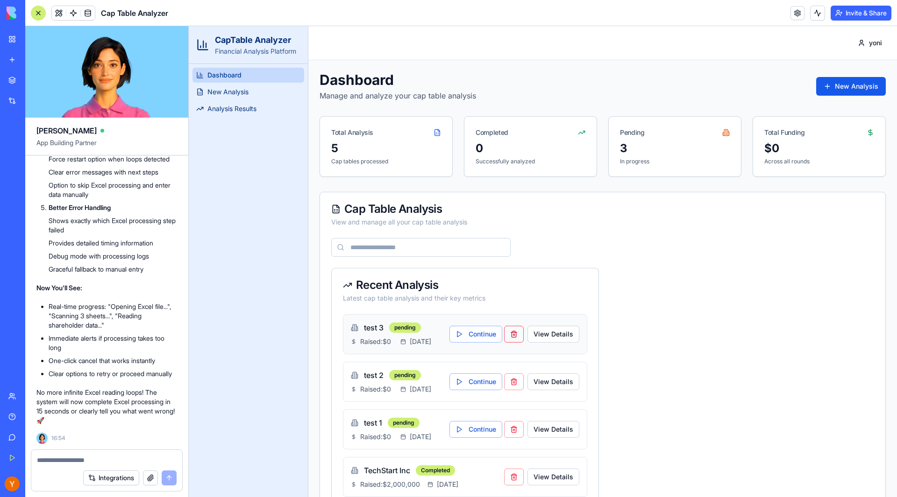
click at [516, 343] on button "button" at bounding box center [514, 334] width 20 height 17
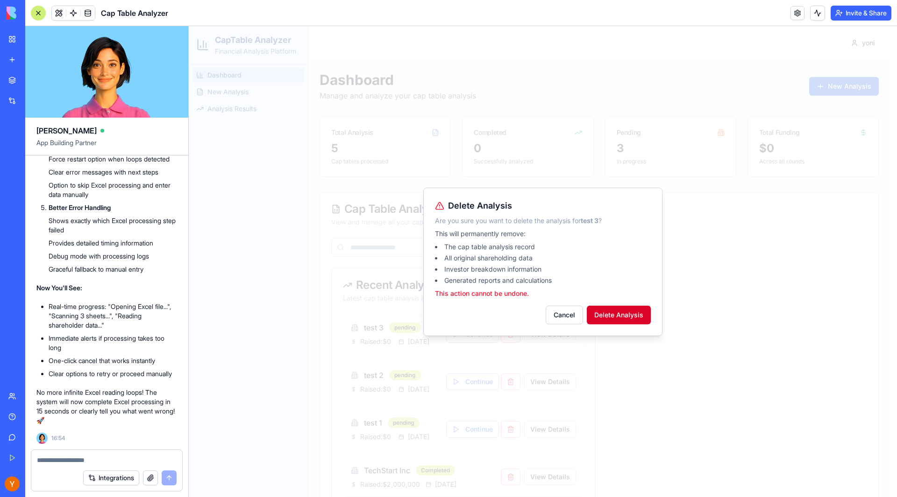
click at [620, 311] on button "Delete Analysis" at bounding box center [619, 315] width 64 height 19
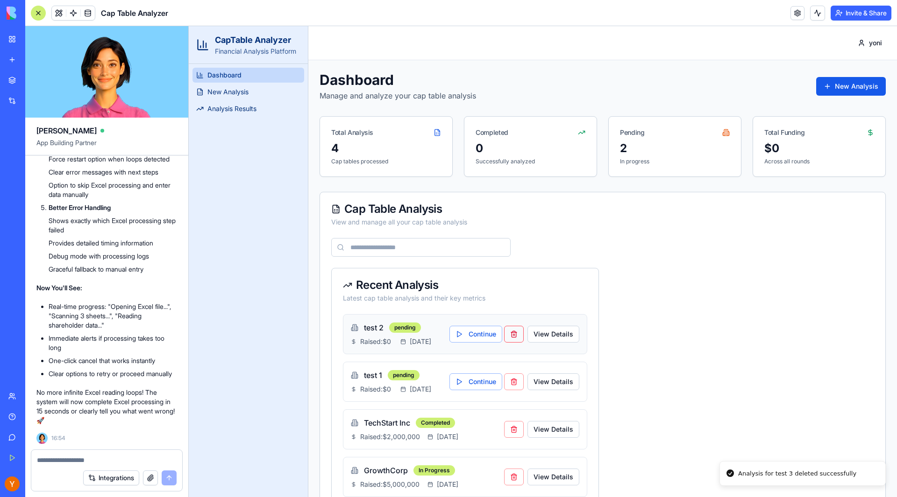
click at [514, 337] on button "button" at bounding box center [514, 334] width 20 height 17
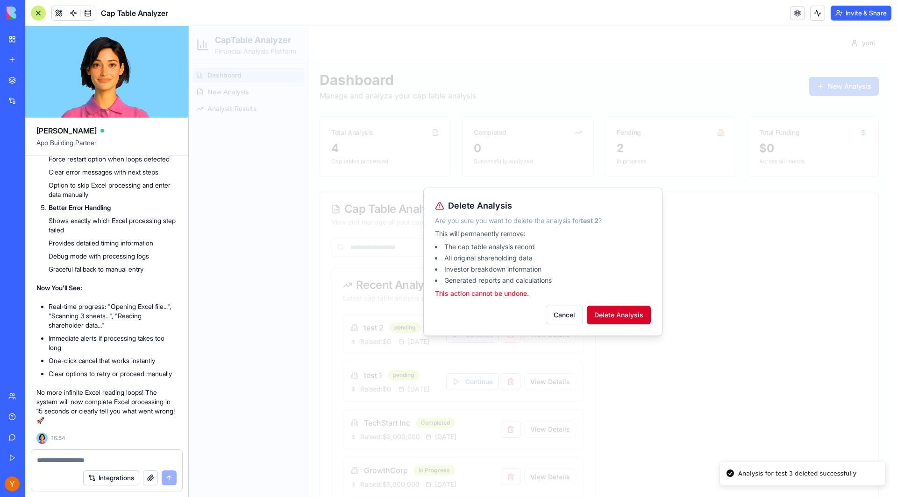
click at [639, 312] on button "Delete Analysis" at bounding box center [619, 315] width 64 height 19
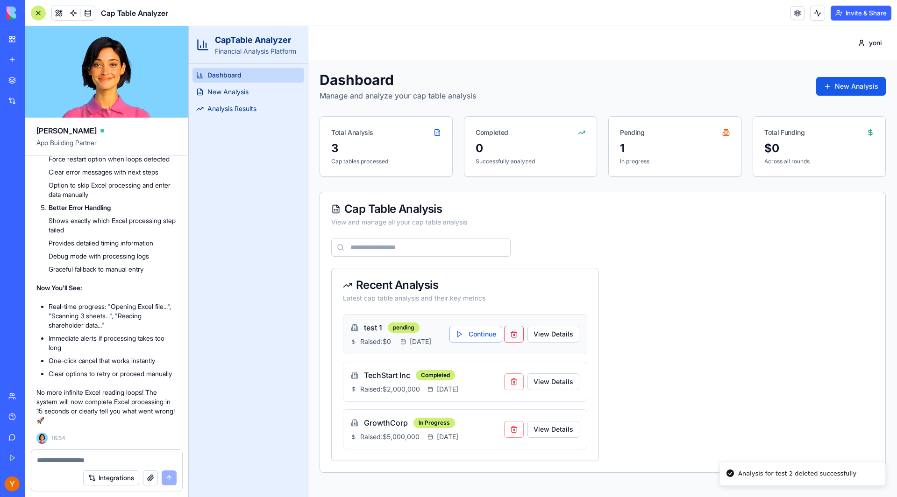
click at [515, 335] on button "button" at bounding box center [514, 334] width 20 height 17
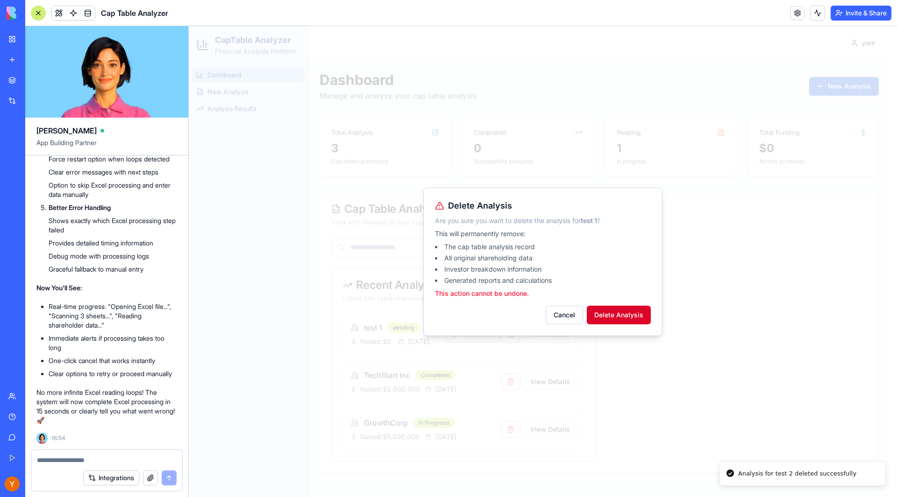
click at [619, 314] on button "Delete Analysis" at bounding box center [619, 315] width 64 height 19
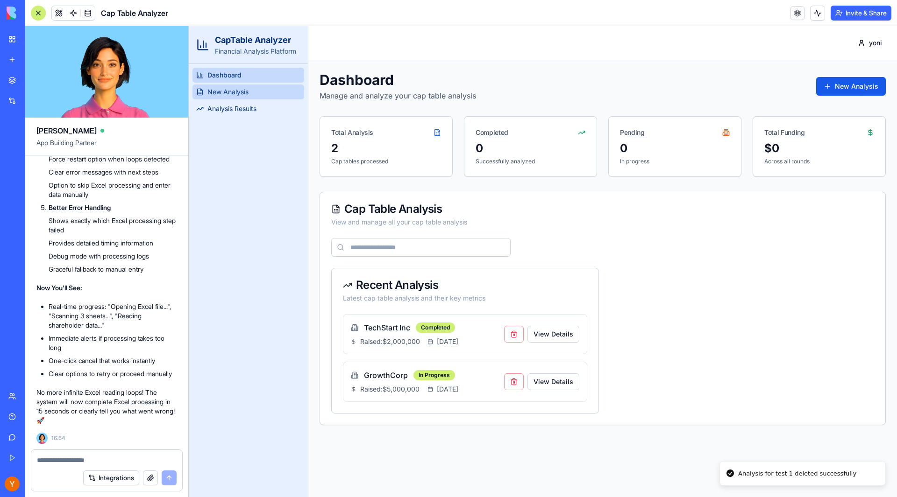
click at [239, 95] on span "New Analysis" at bounding box center [227, 91] width 41 height 9
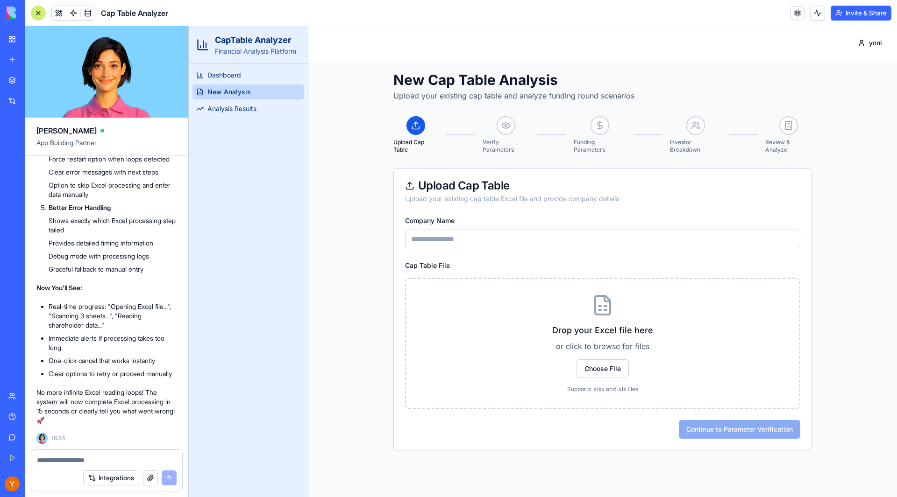
click at [488, 240] on input "Company Name" at bounding box center [602, 239] width 395 height 19
type input "******"
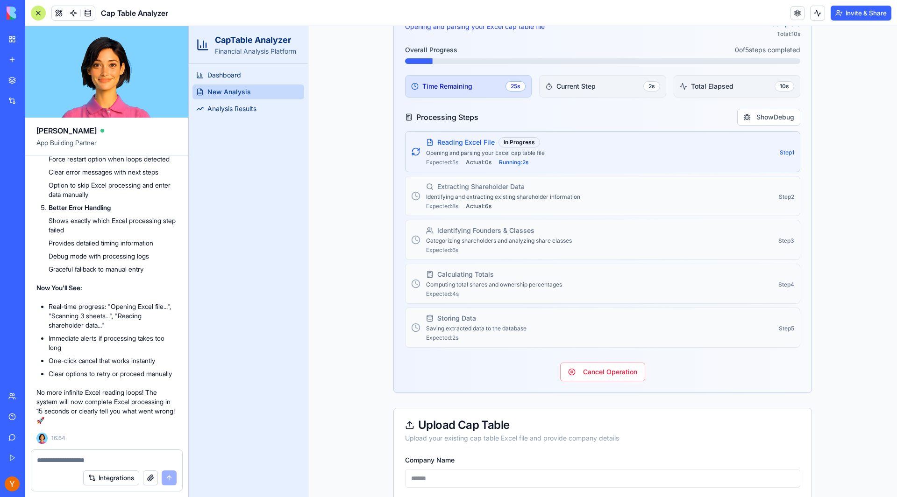
scroll to position [243, 0]
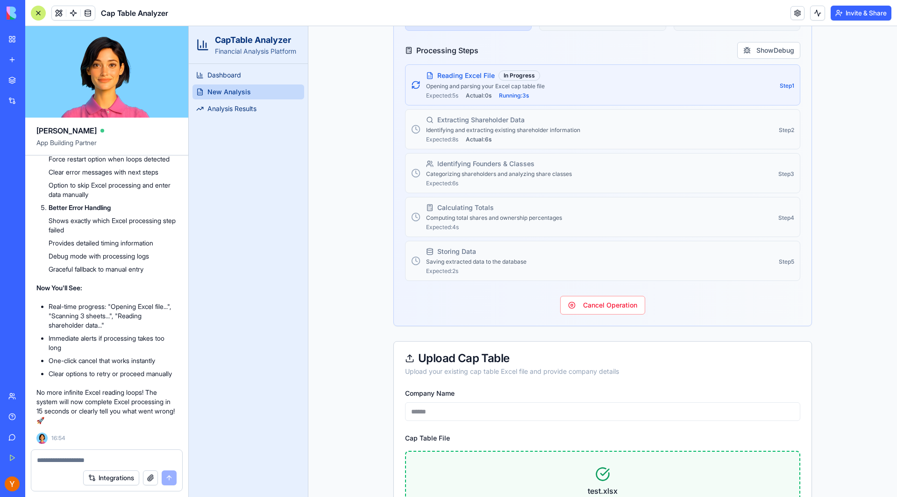
drag, startPoint x: 581, startPoint y: 300, endPoint x: 547, endPoint y: 300, distance: 34.1
click at [580, 300] on button "Cancel Operation" at bounding box center [602, 305] width 85 height 19
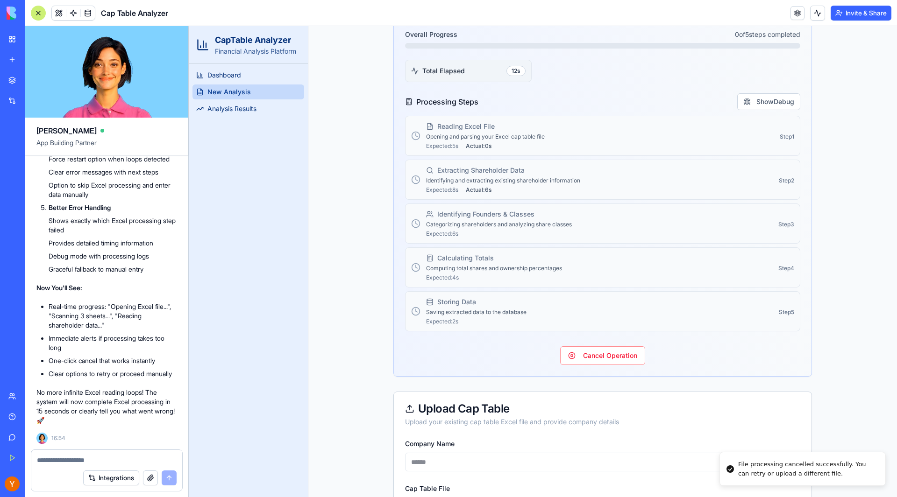
click at [63, 454] on div at bounding box center [106, 457] width 151 height 15
click at [57, 463] on textarea at bounding box center [107, 460] width 140 height 9
type textarea "**********"
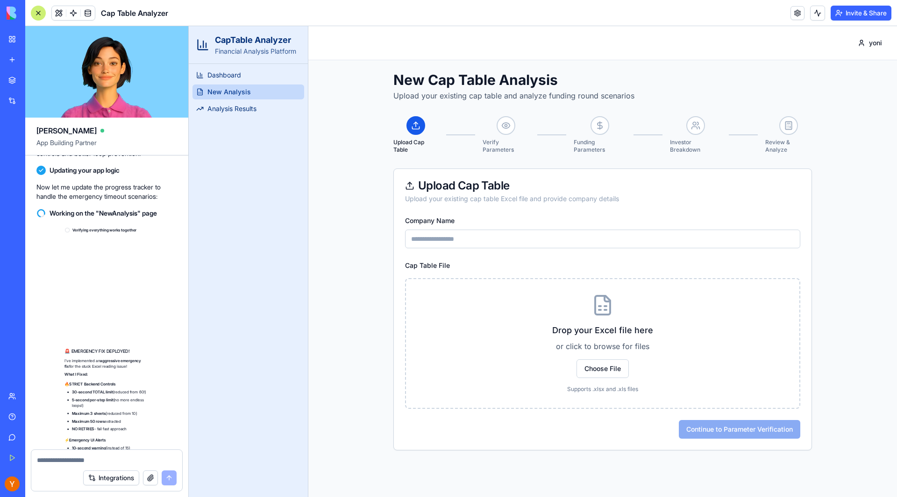
scroll to position [8697, 0]
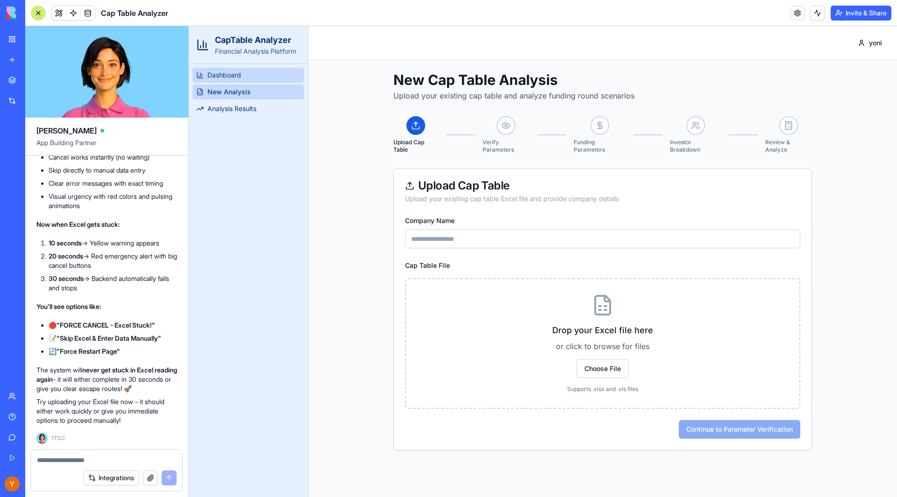
click at [250, 70] on link "Dashboard" at bounding box center [248, 75] width 112 height 15
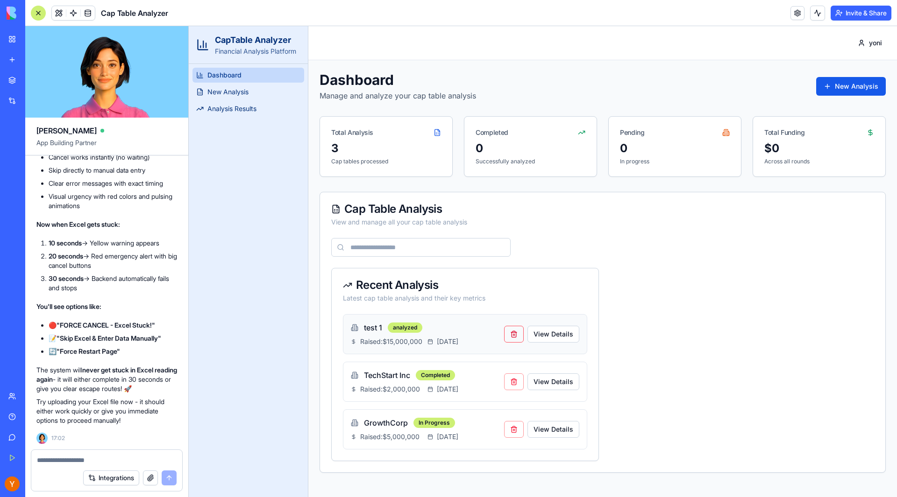
click at [516, 337] on button "button" at bounding box center [514, 334] width 20 height 17
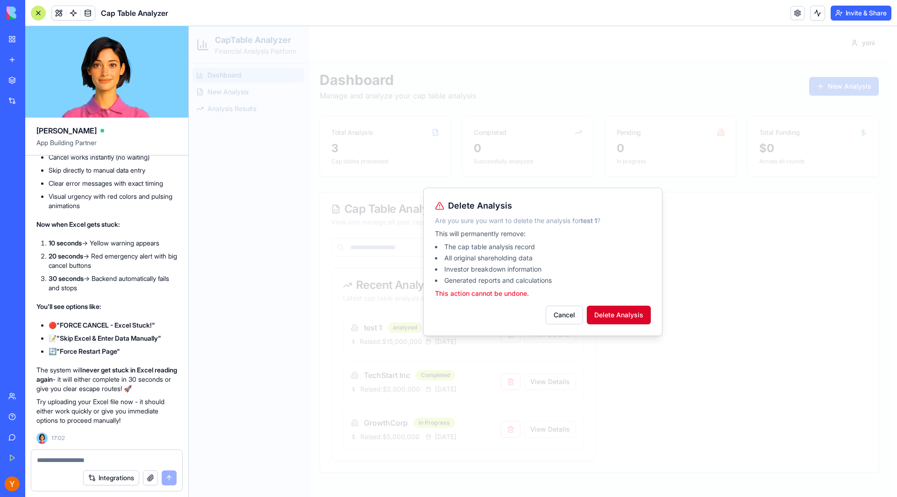
click at [607, 315] on button "Delete Analysis" at bounding box center [619, 315] width 64 height 19
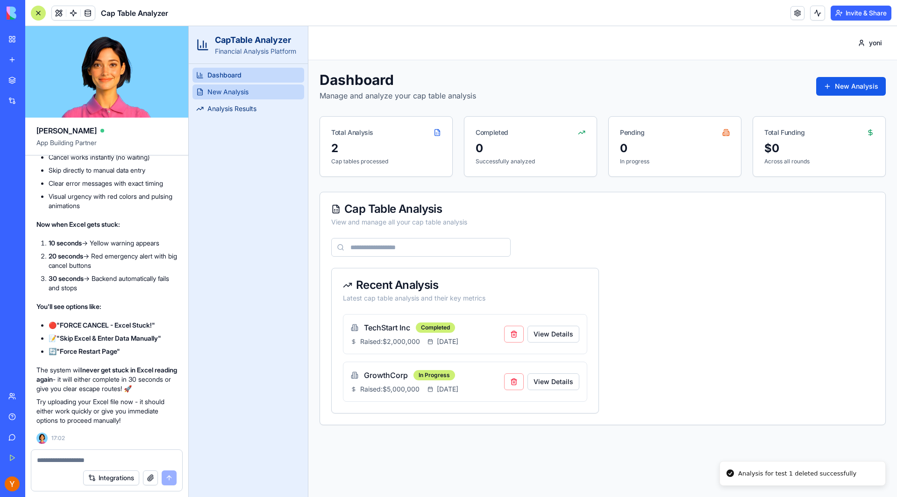
click at [249, 91] on link "New Analysis" at bounding box center [248, 92] width 112 height 15
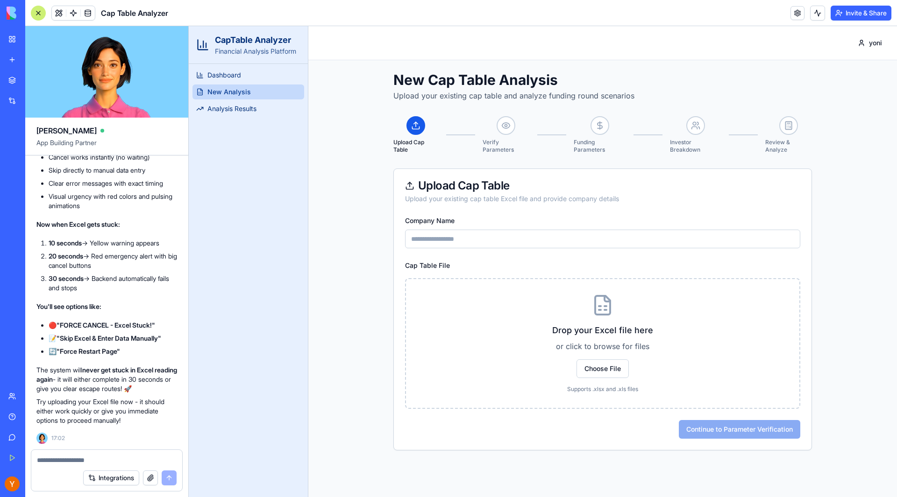
click at [490, 229] on div "Company Name" at bounding box center [602, 232] width 395 height 34
click at [490, 232] on input "Company Name" at bounding box center [602, 239] width 395 height 19
type input "*"
type input "****"
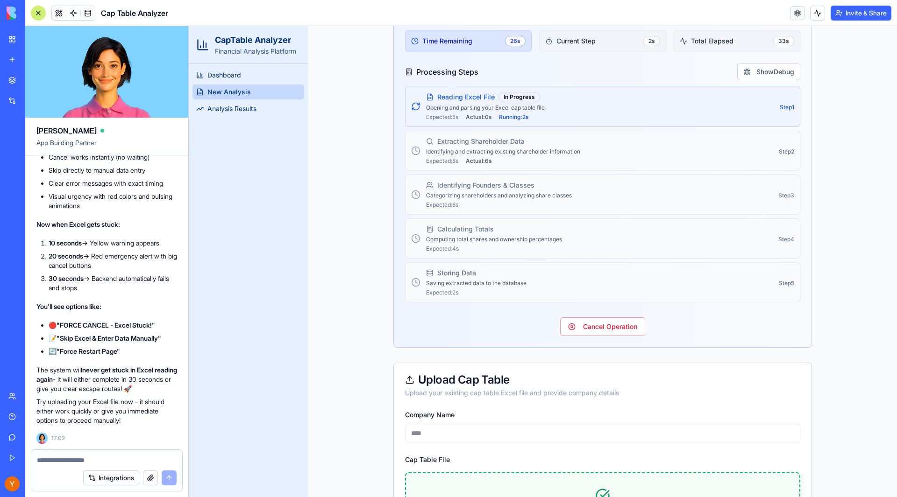
scroll to position [249, 0]
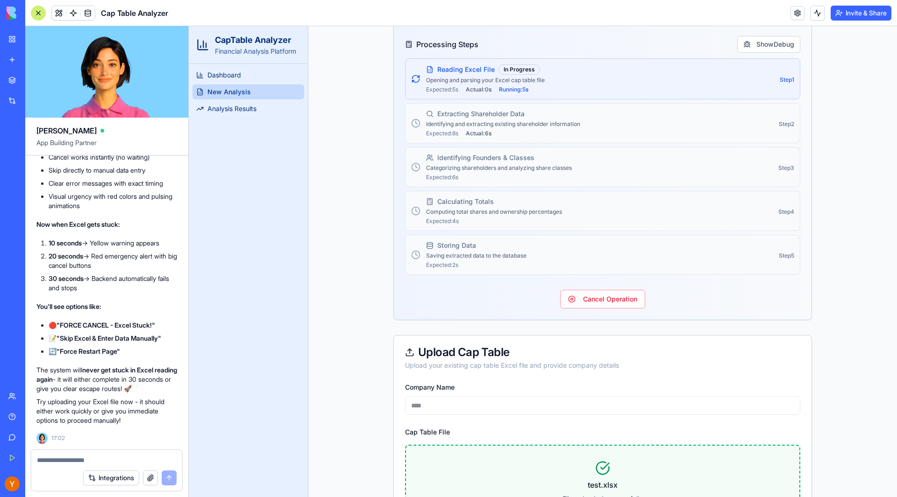
click at [59, 456] on textarea at bounding box center [107, 460] width 140 height 9
type textarea "**********"
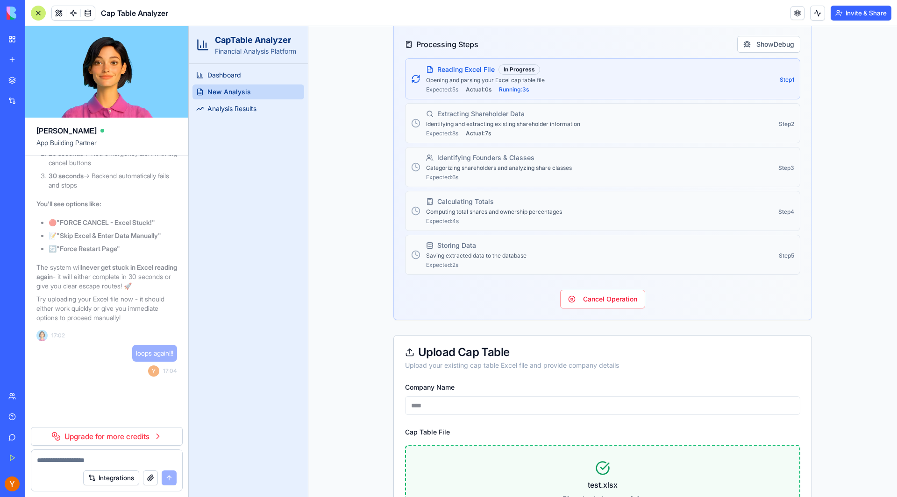
scroll to position [8800, 0]
click at [616, 304] on button "Cancel Operation" at bounding box center [602, 299] width 85 height 19
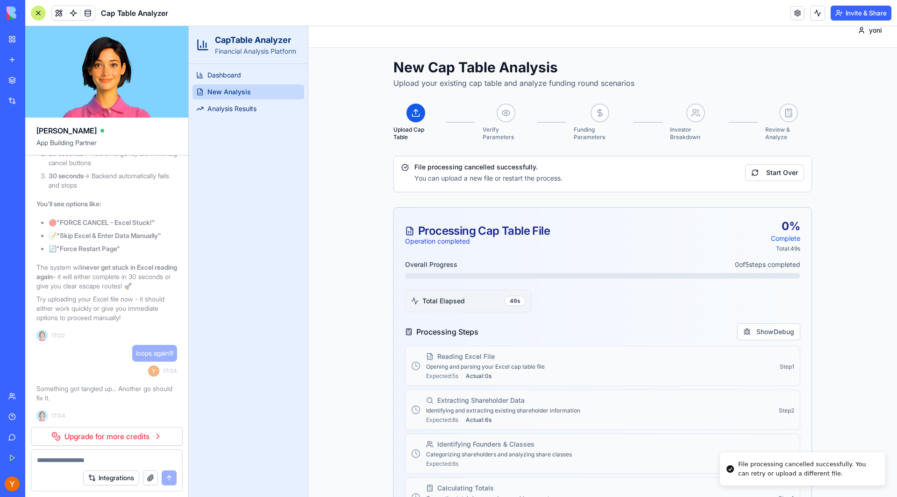
scroll to position [0, 0]
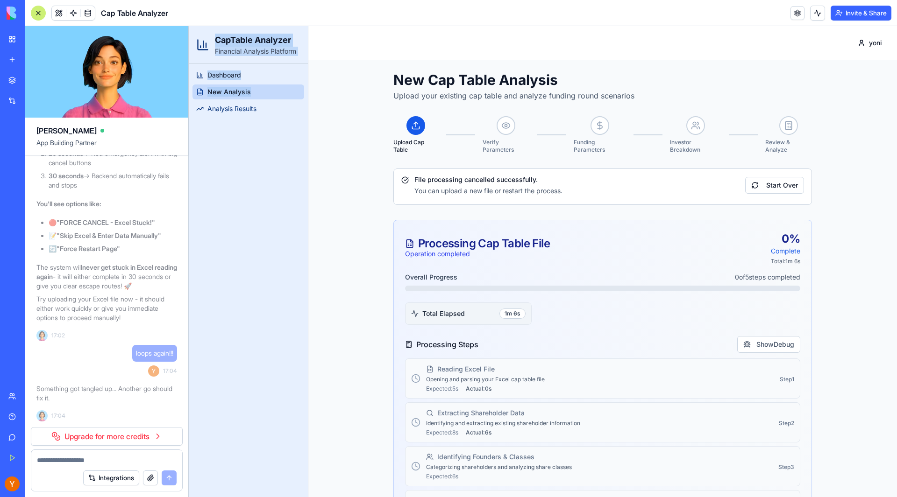
drag, startPoint x: 198, startPoint y: 205, endPoint x: 27, endPoint y: 427, distance: 280.7
click at [189, 427] on html "CapTable Analyzer Financial Analysis Platform Dashboard New Analysis Analysis R…" at bounding box center [543, 477] width 708 height 903
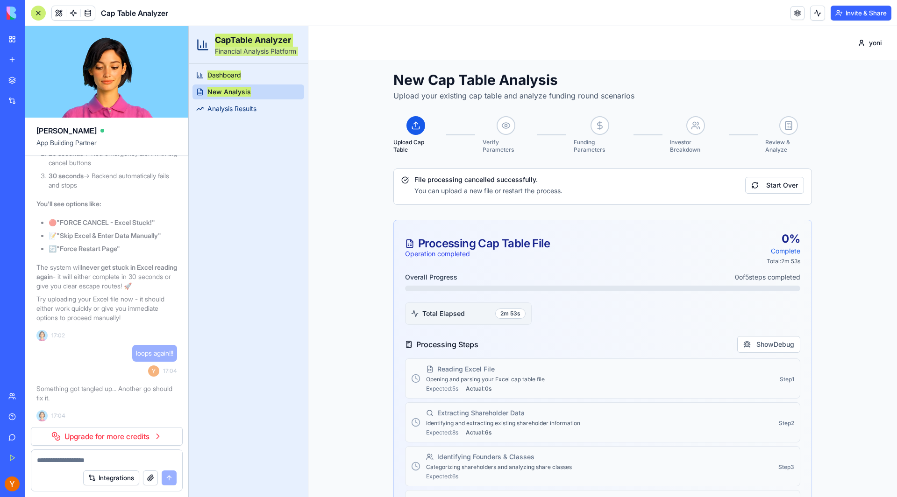
click at [10, 37] on link "My Workspace" at bounding box center [21, 39] width 37 height 19
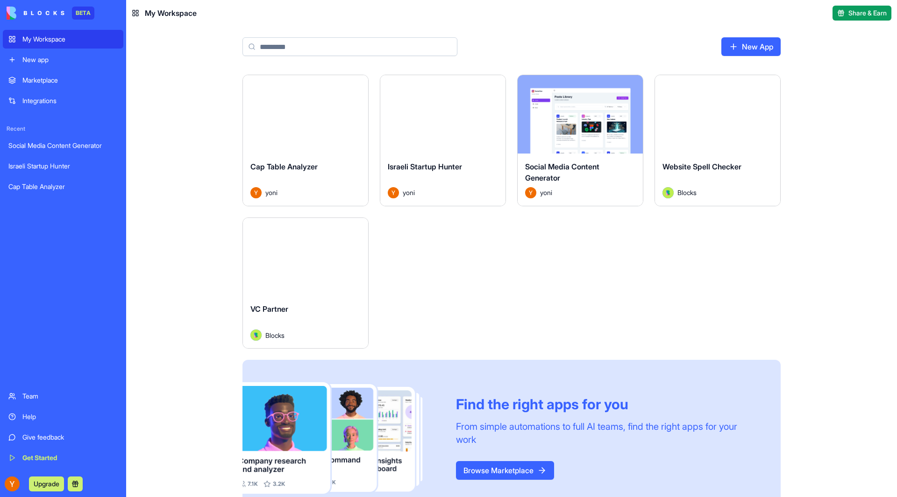
click at [53, 170] on div "Israeli Startup Hunter" at bounding box center [62, 166] width 109 height 9
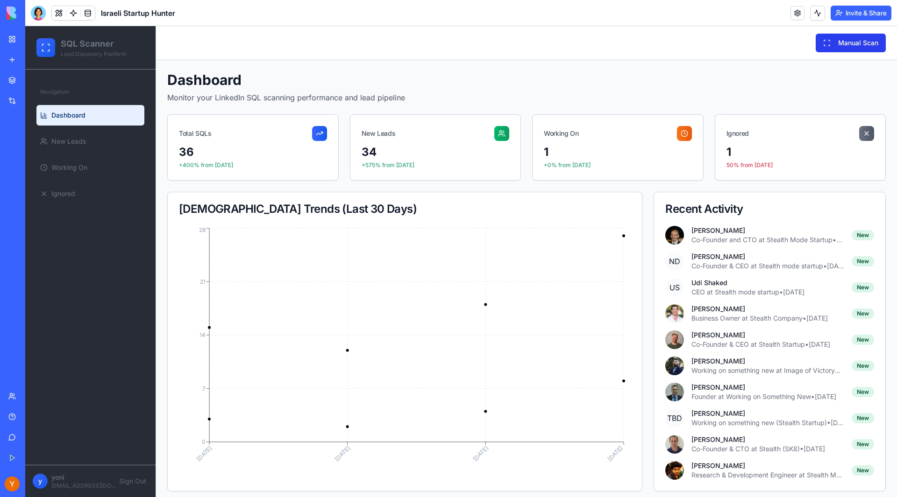
click at [841, 41] on button "Manual Scan" at bounding box center [850, 43] width 70 height 19
click at [35, 191] on div "Cap Table Analyzer" at bounding box center [21, 186] width 26 height 9
click at [35, 188] on div "Cap Table Analyzer" at bounding box center [21, 186] width 26 height 9
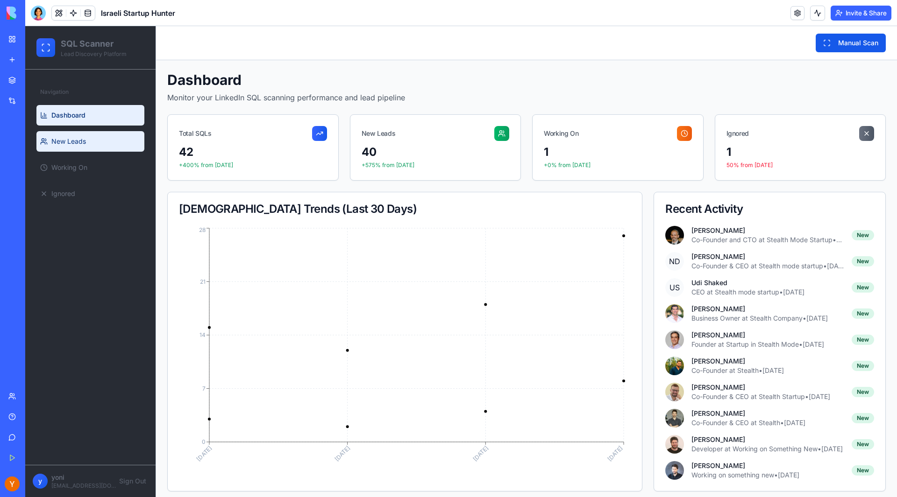
click at [53, 131] on link "New Leads" at bounding box center [90, 141] width 108 height 21
